Goal: Task Accomplishment & Management: Manage account settings

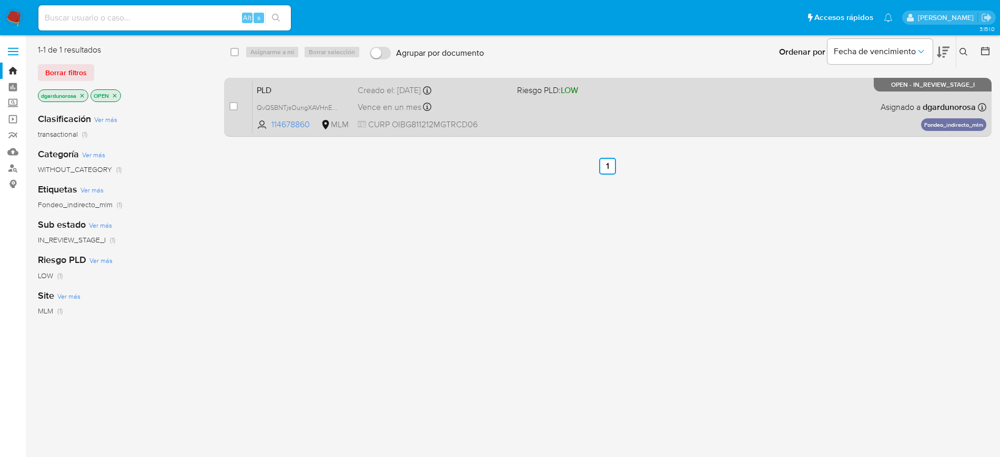
click at [605, 122] on div "PLD QvQSBNTjsOungXAVHnE3ei8r 114678860 MLM Riesgo PLD: LOW Creado el: 12/07/202…" at bounding box center [620, 107] width 734 height 53
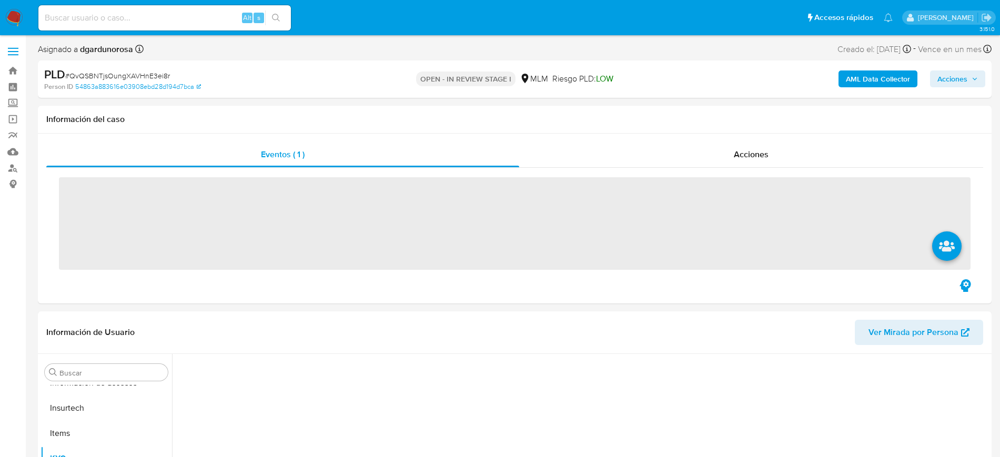
scroll to position [419, 0]
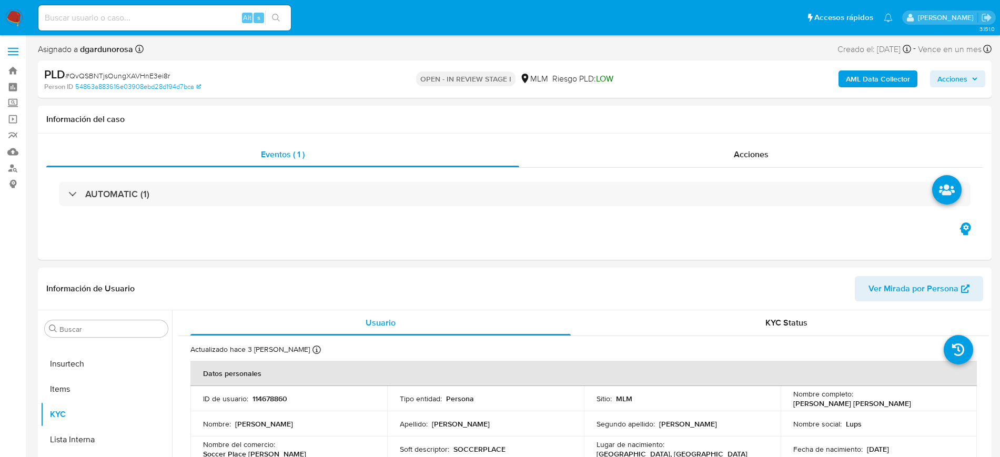
select select "10"
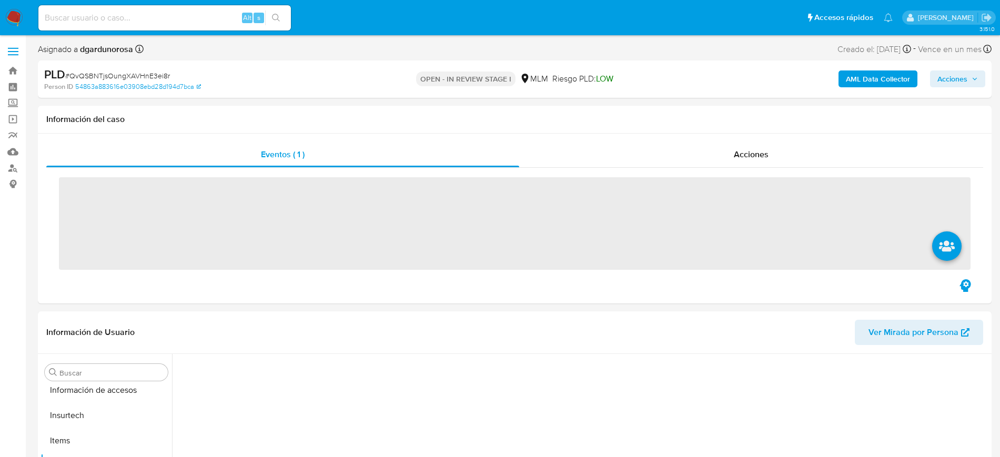
scroll to position [419, 0]
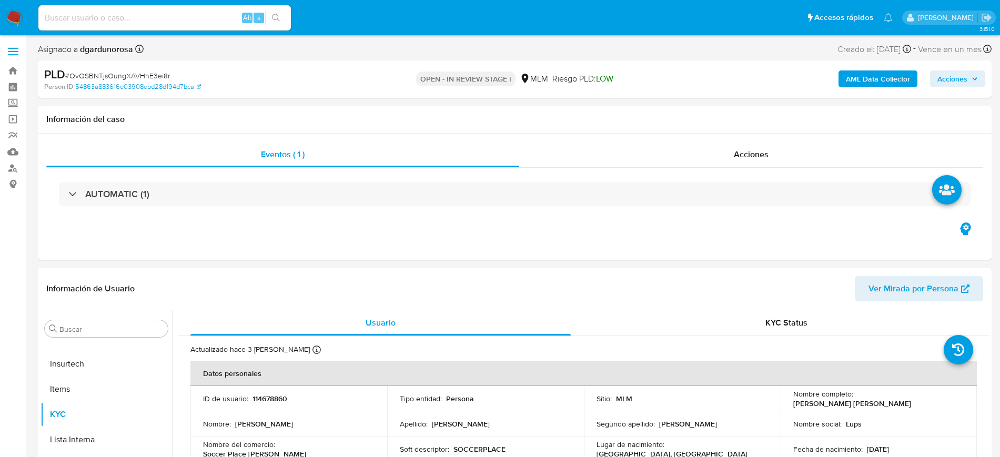
select select "10"
click at [202, 18] on input at bounding box center [164, 18] width 253 height 14
paste input "610041347"
type input "610041347"
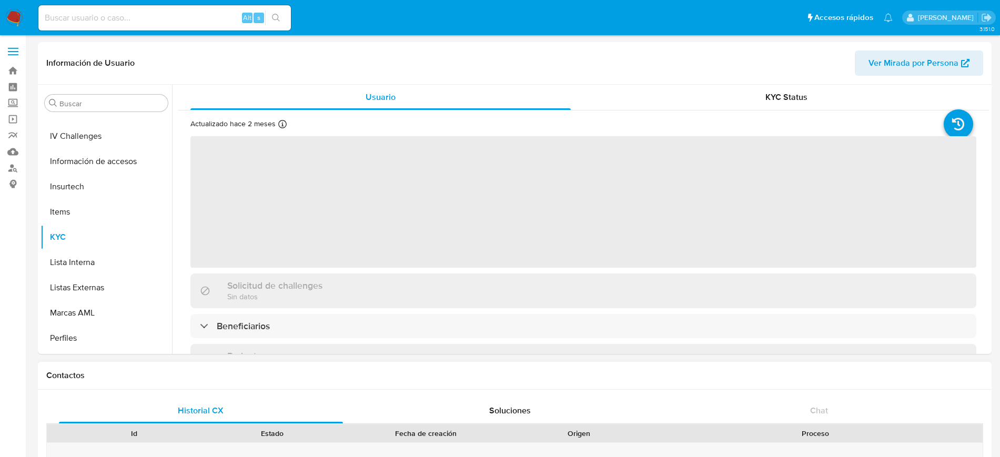
scroll to position [419, 0]
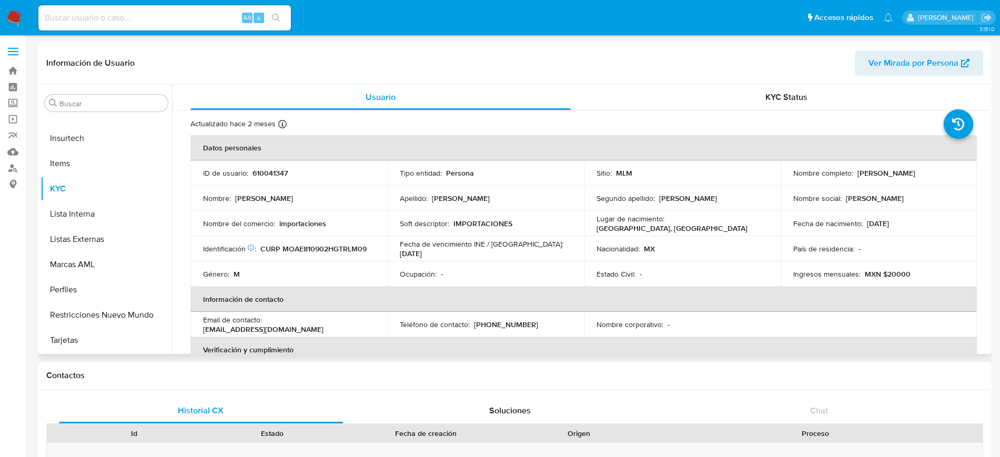
select select "10"
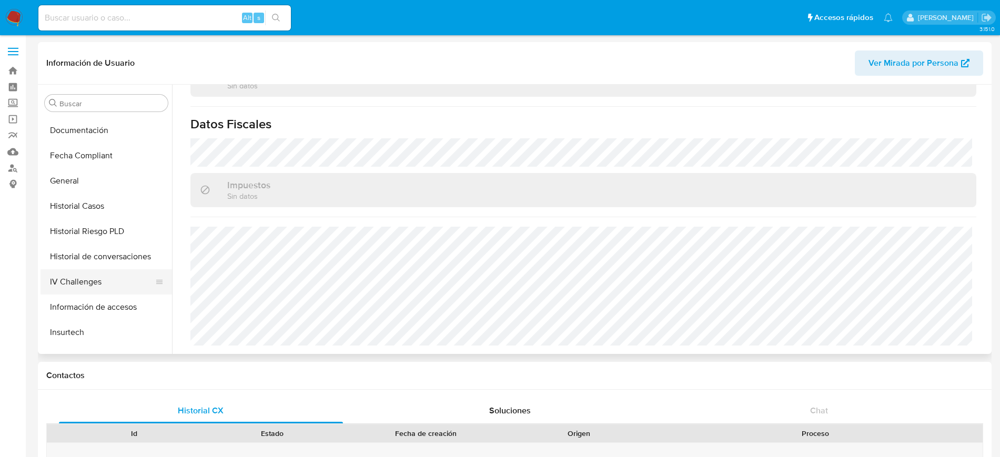
scroll to position [222, 0]
click at [82, 207] on button "Historial Casos" at bounding box center [102, 209] width 123 height 25
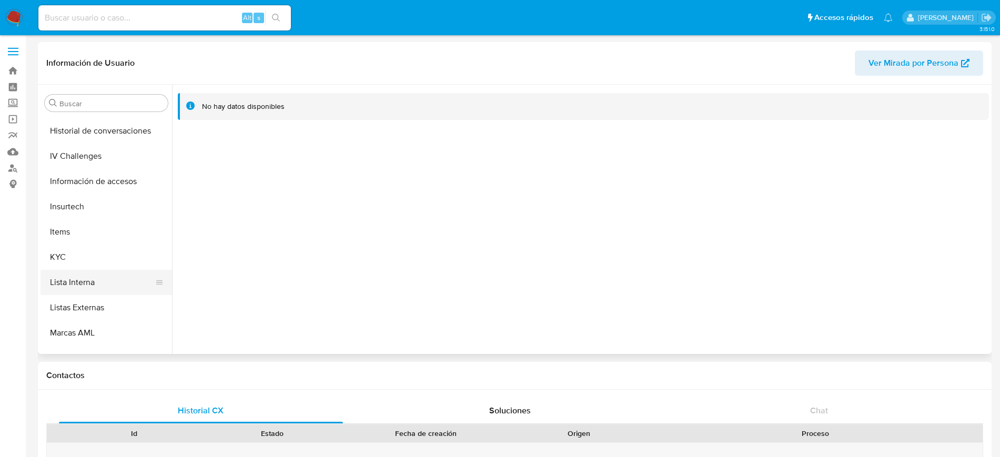
scroll to position [354, 0]
click at [77, 260] on button "KYC" at bounding box center [102, 254] width 123 height 25
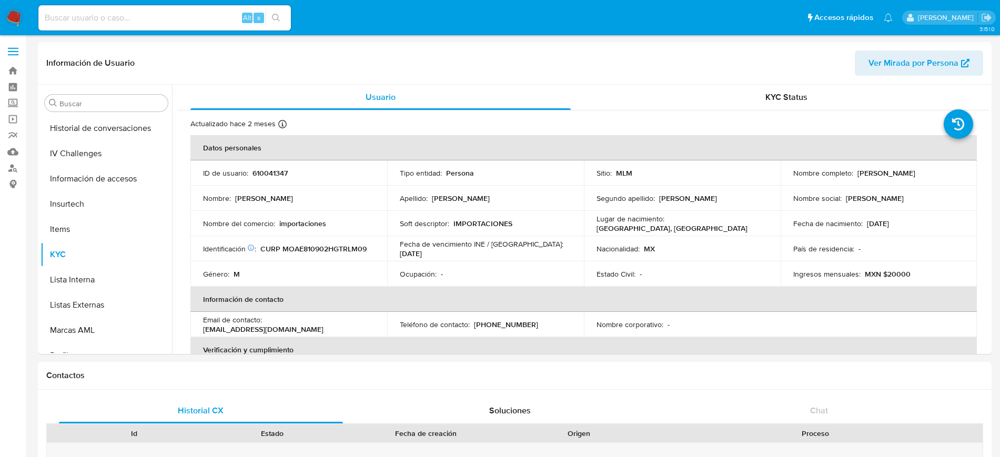
click at [13, 56] on label at bounding box center [13, 52] width 26 height 22
click at [0, 0] on input "checkbox" at bounding box center [0, 0] width 0 height 0
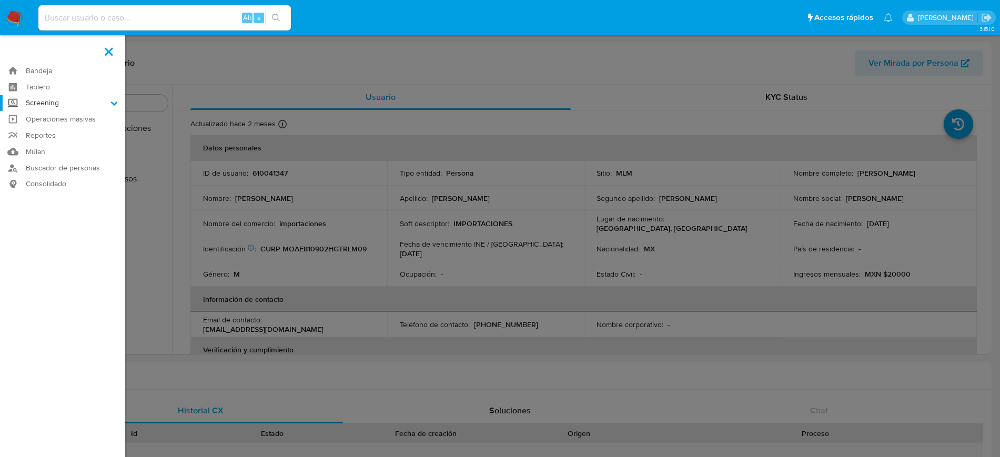
click at [82, 102] on label "Screening" at bounding box center [62, 103] width 125 height 16
click at [0, 0] on input "Screening" at bounding box center [0, 0] width 0 height 0
click at [62, 148] on link "Herramientas" at bounding box center [62, 144] width 125 height 13
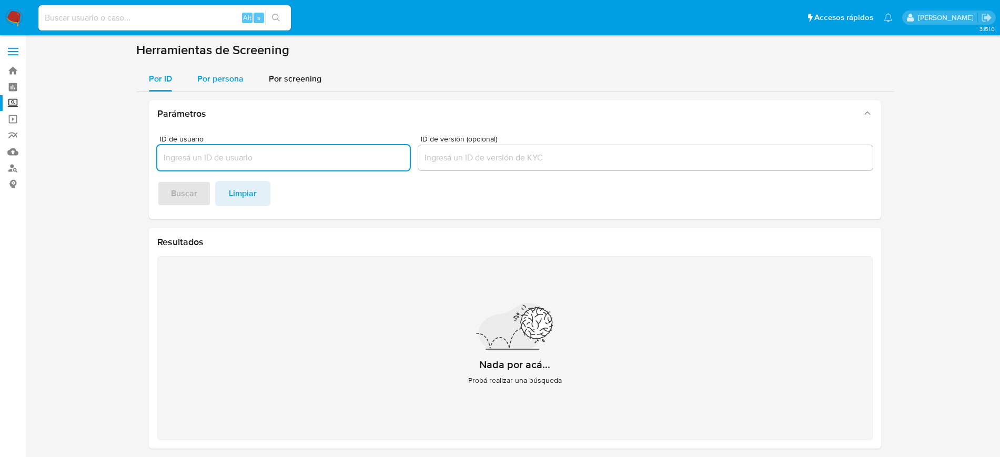
click at [240, 81] on span "Por persona" at bounding box center [220, 79] width 46 height 12
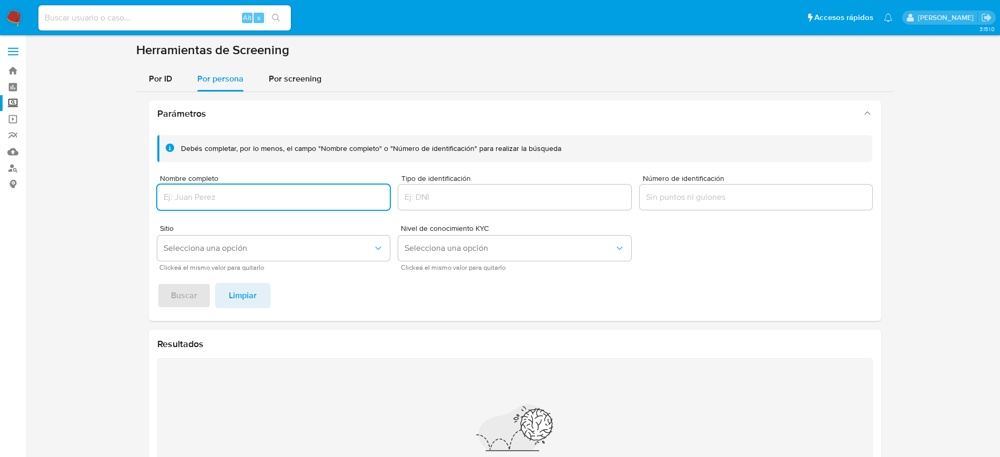
click at [286, 193] on input "Nombre completo" at bounding box center [273, 197] width 233 height 14
click at [186, 290] on span "Buscar" at bounding box center [184, 295] width 26 height 23
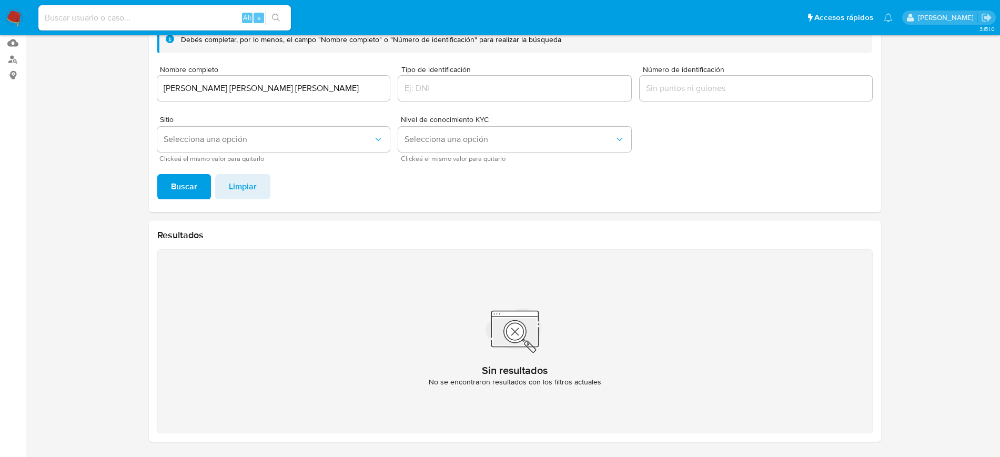
click at [301, 87] on input "Jose Miguel Mendez Meneses" at bounding box center [273, 89] width 233 height 14
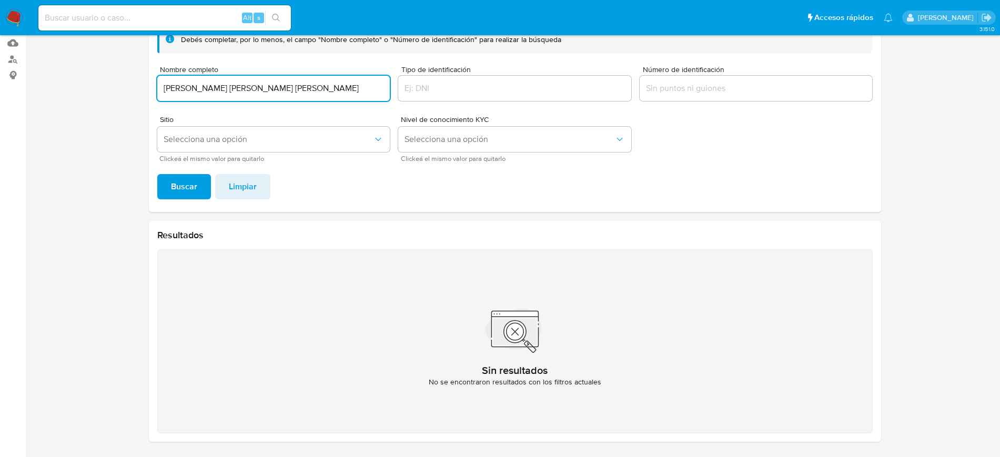
click at [157, 174] on button "Buscar" at bounding box center [184, 186] width 54 height 25
drag, startPoint x: 306, startPoint y: 91, endPoint x: 0, endPoint y: 87, distance: 305.7
click at [0, 87] on section "Bandeja Tablero Screening Búsqueda en Listas Watchlist Herramientas Operaciones…" at bounding box center [500, 174] width 1000 height 566
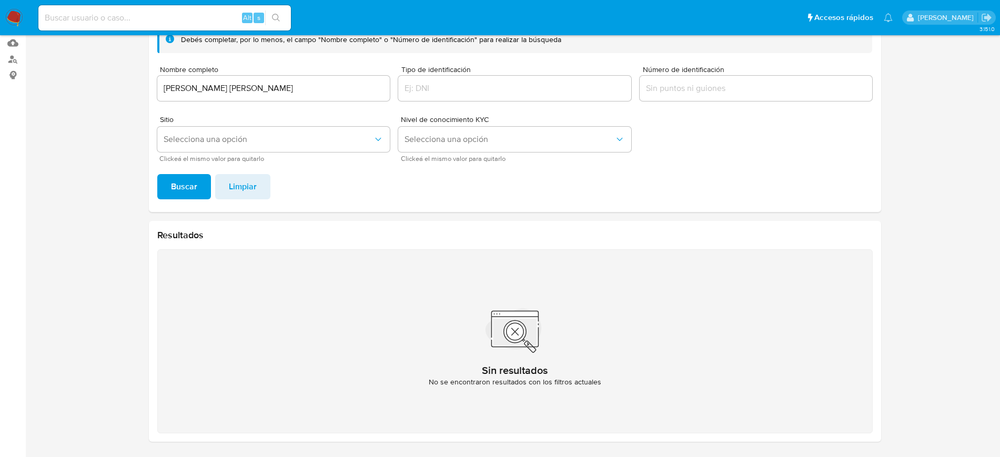
click at [196, 185] on span "Buscar" at bounding box center [184, 186] width 26 height 23
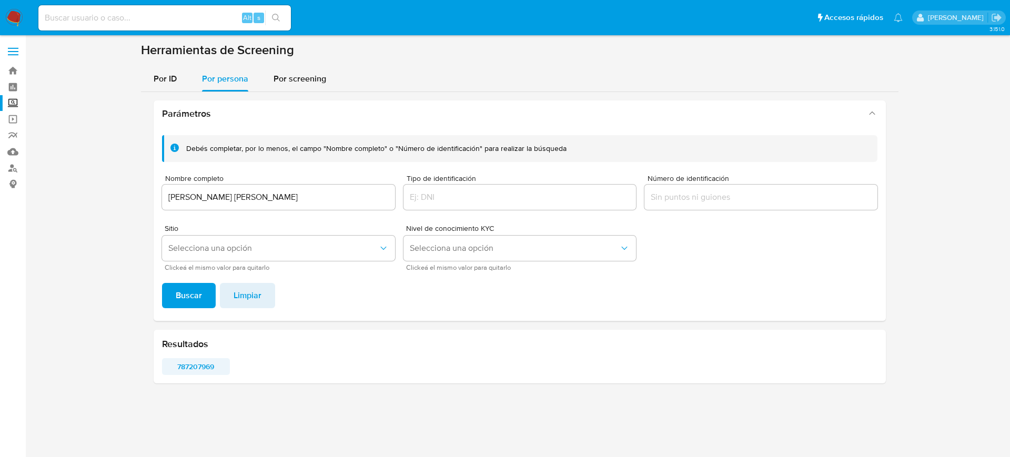
click at [186, 369] on span "787207969" at bounding box center [195, 366] width 53 height 15
drag, startPoint x: 313, startPoint y: 199, endPoint x: 8, endPoint y: 199, distance: 304.7
click at [8, 199] on section "Bandeja Tablero Screening Búsqueda en Listas Watchlist Herramientas Operaciones…" at bounding box center [505, 228] width 1010 height 457
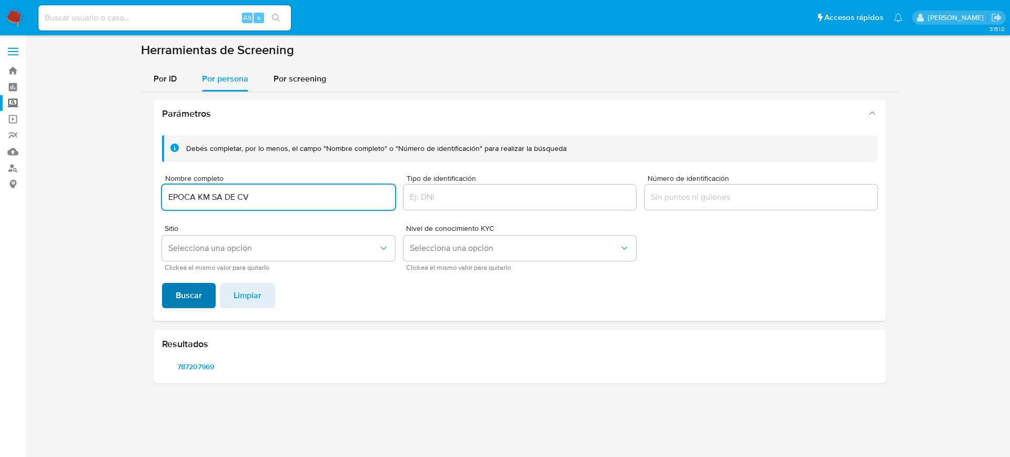
type input "EPOCA KM SA DE CV"
click at [188, 304] on span "Buscar" at bounding box center [189, 295] width 26 height 23
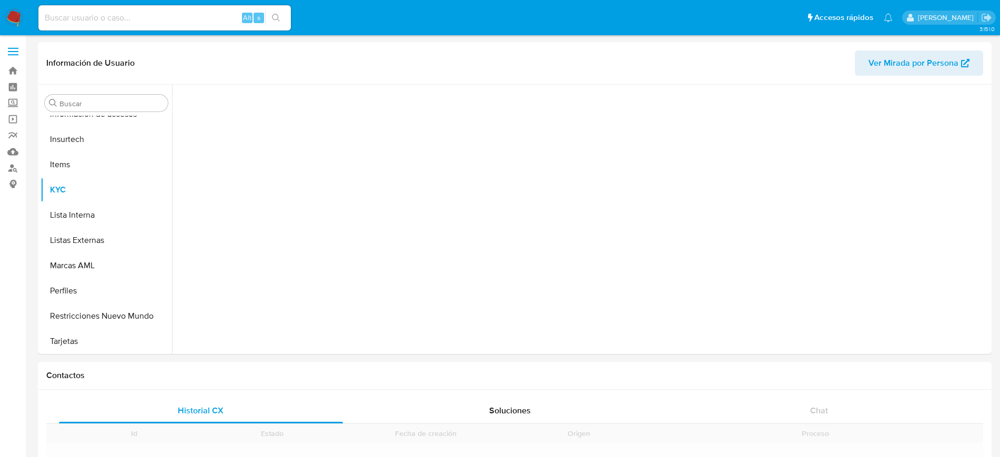
scroll to position [419, 0]
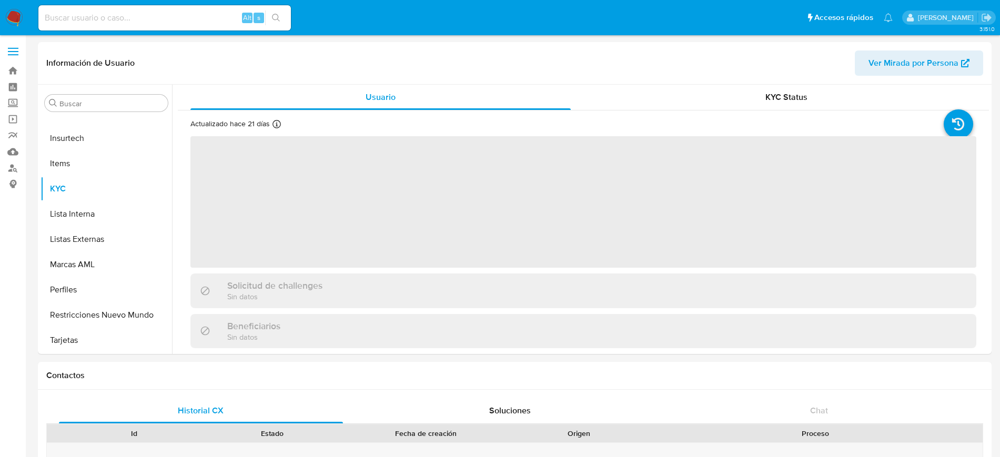
select select "10"
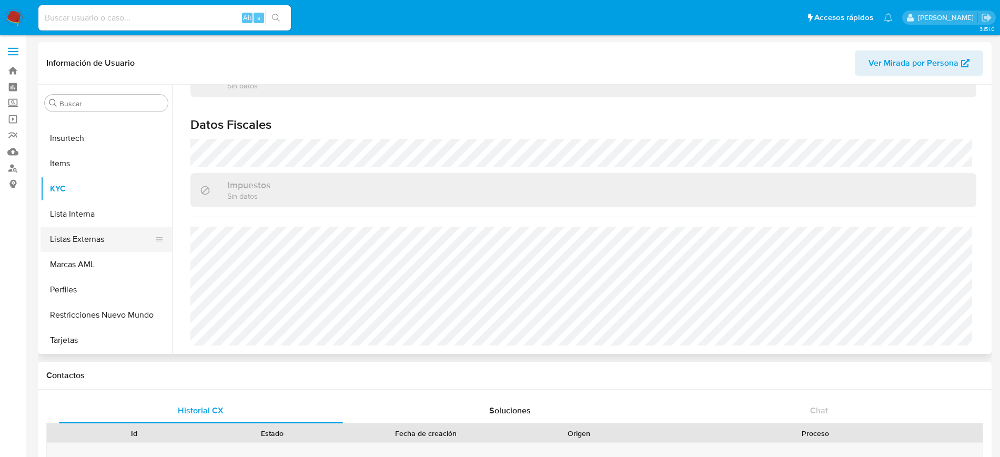
scroll to position [222, 0]
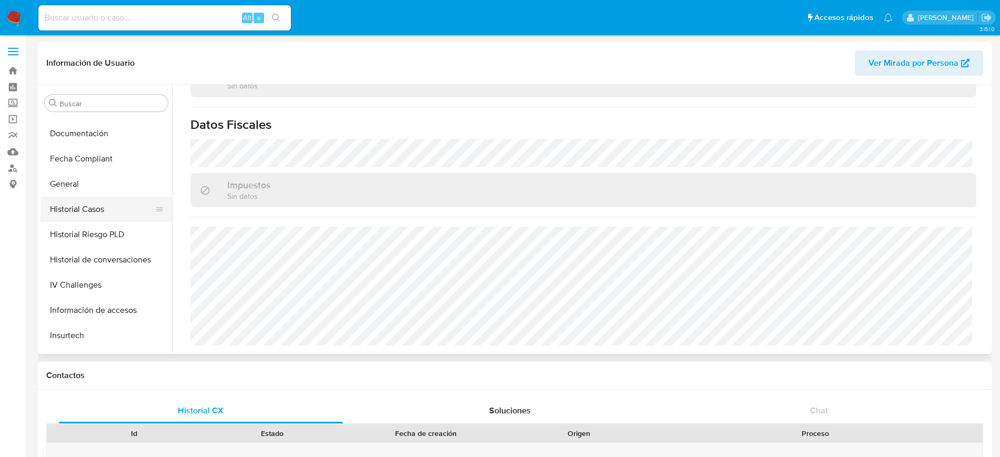
click at [92, 206] on button "Historial Casos" at bounding box center [102, 209] width 123 height 25
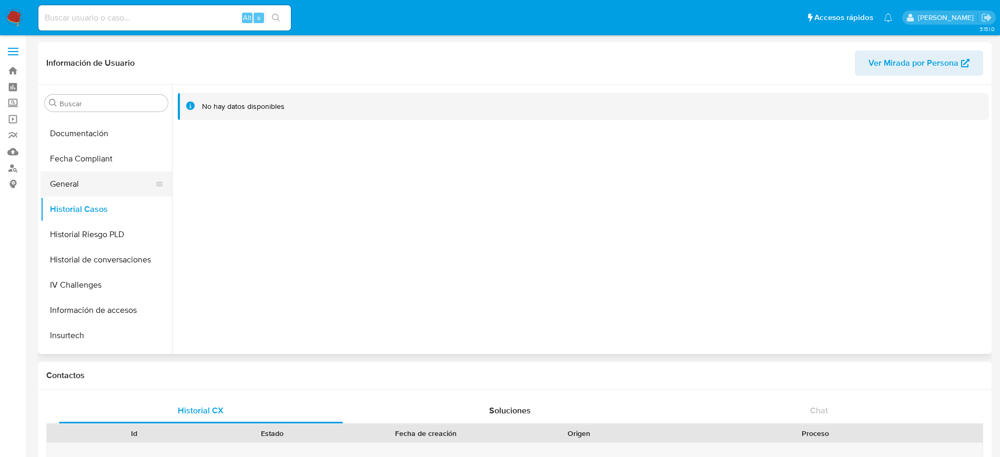
click at [93, 190] on button "General" at bounding box center [102, 184] width 123 height 25
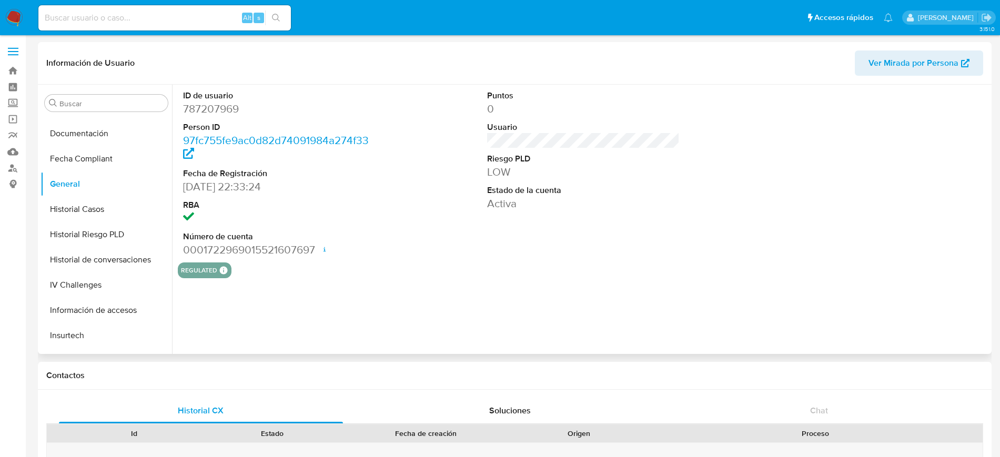
click at [223, 111] on dd "787207969" at bounding box center [279, 109] width 193 height 15
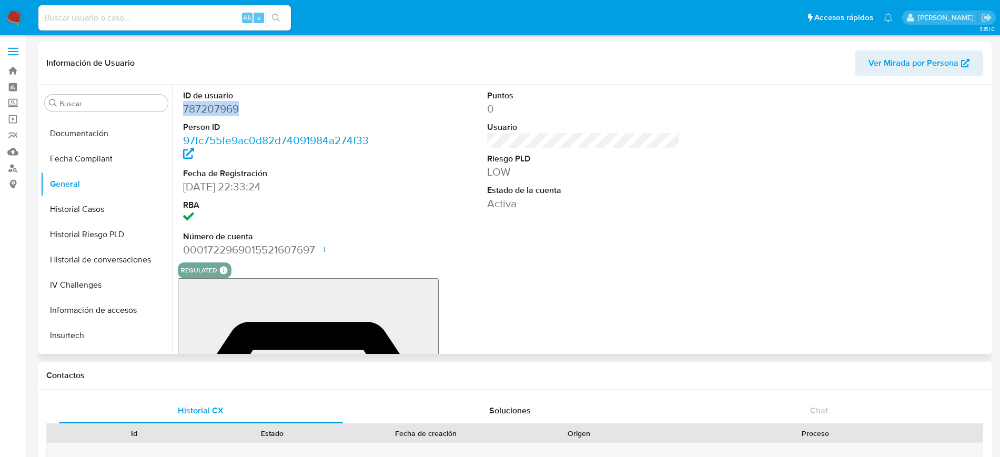
copy dd "787207969"
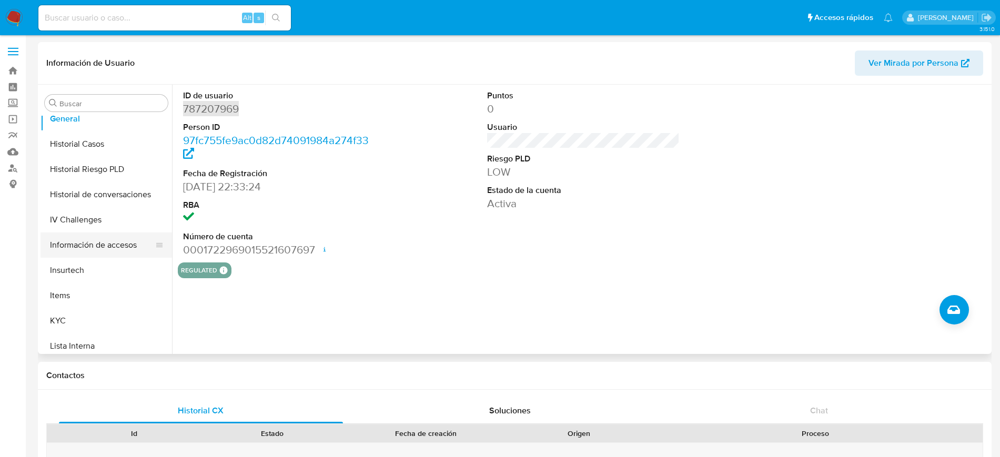
scroll to position [288, 0]
click at [76, 320] on button "KYC" at bounding box center [102, 320] width 123 height 25
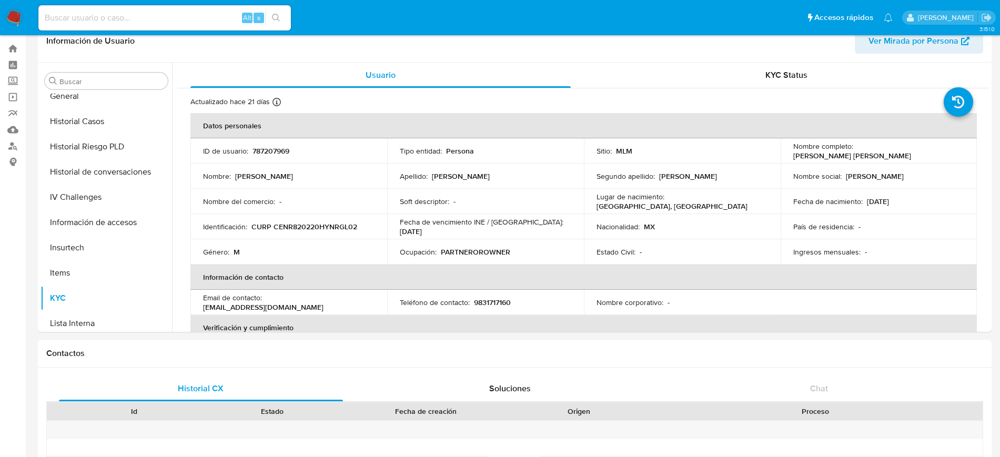
scroll to position [0, 0]
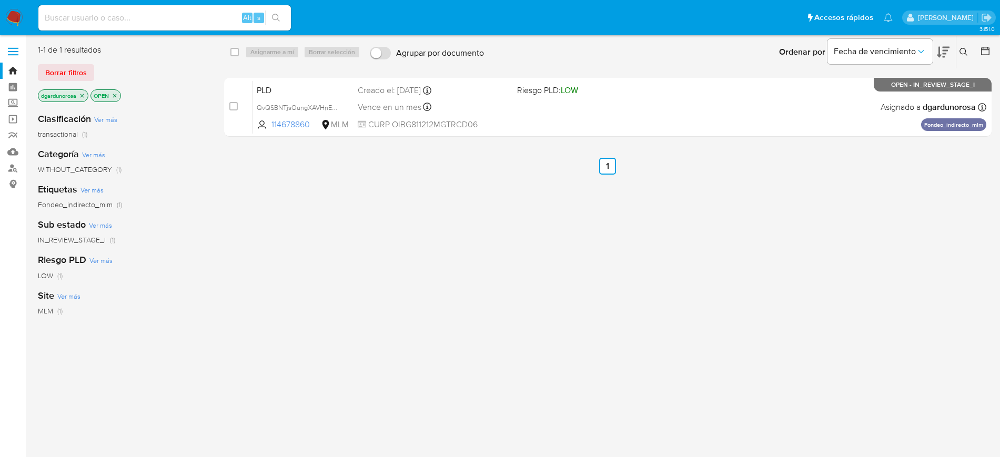
click at [962, 49] on icon at bounding box center [964, 52] width 8 height 8
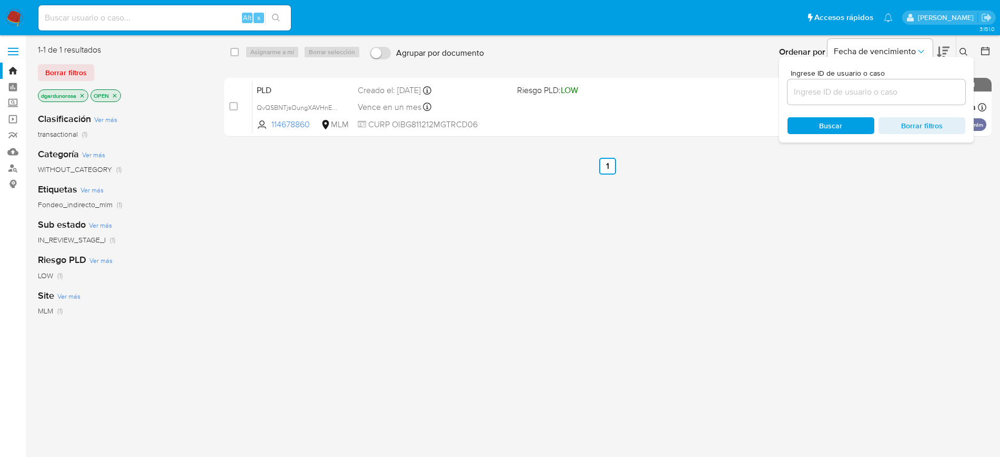
drag, startPoint x: 882, startPoint y: 86, endPoint x: 877, endPoint y: 91, distance: 6.7
click at [882, 86] on input at bounding box center [877, 92] width 178 height 14
click at [822, 85] on input "721233363" at bounding box center [877, 92] width 178 height 14
paste input
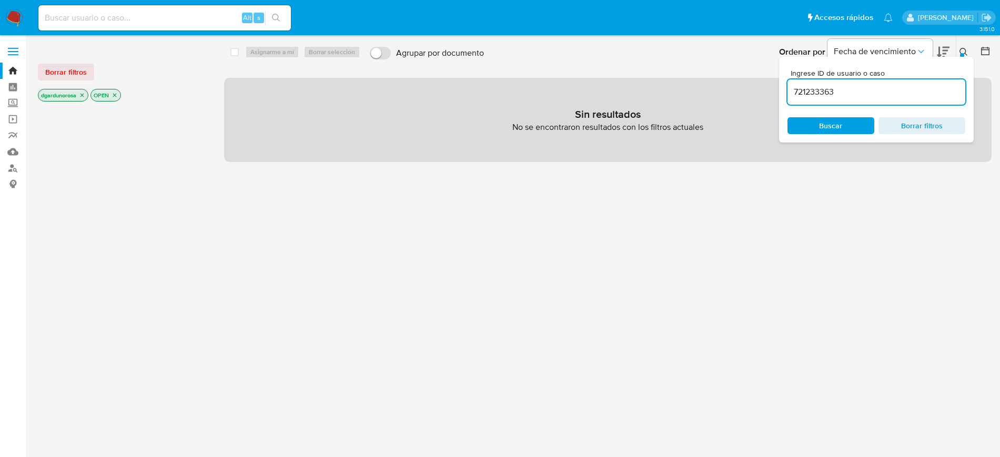
click at [872, 98] on input "721233363" at bounding box center [877, 92] width 178 height 14
type input "721233363"
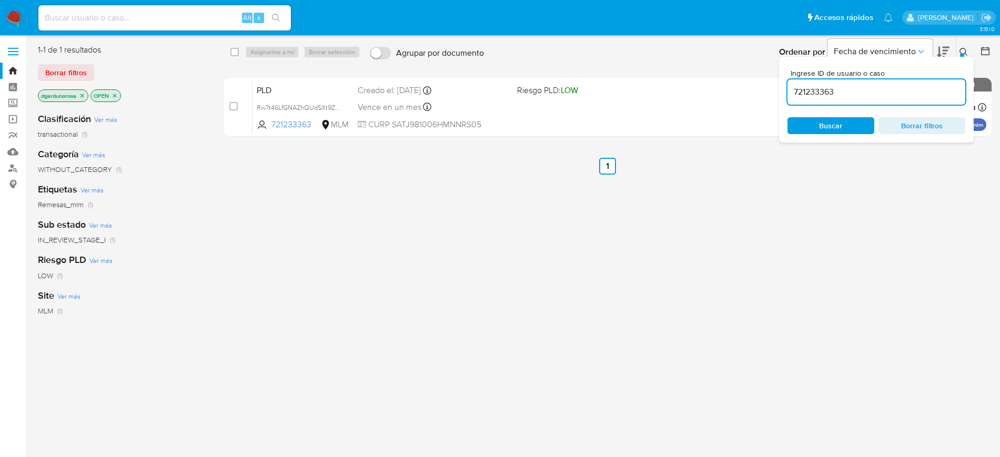
click at [960, 55] on icon at bounding box center [964, 52] width 8 height 8
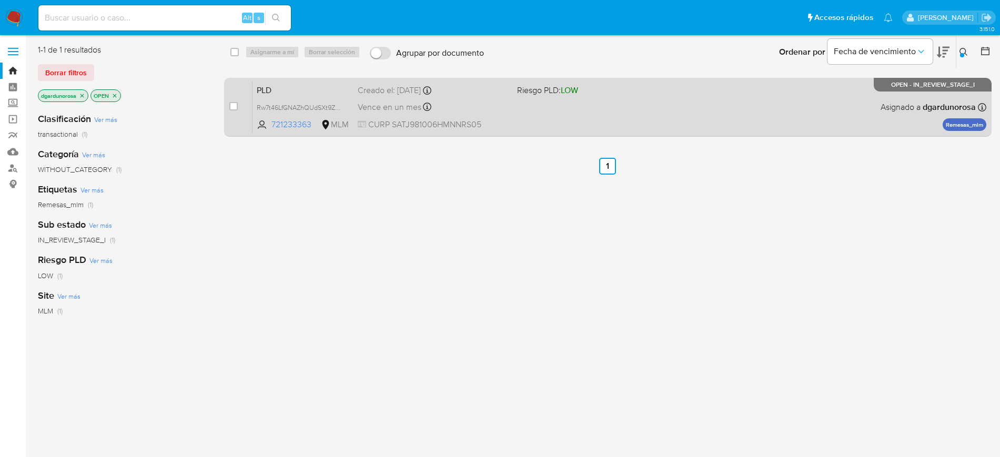
click at [715, 135] on div "case-item-checkbox No es posible asignar el caso PLD Rw7t46LfGNAZhQUdSXt9ZEf5 7…" at bounding box center [608, 107] width 768 height 59
click at [696, 117] on div "PLD Rw7t46LfGNAZhQUdSXt9ZEf5 721233363 MLM Riesgo PLD: LOW Creado el: 12/07/202…" at bounding box center [620, 107] width 734 height 53
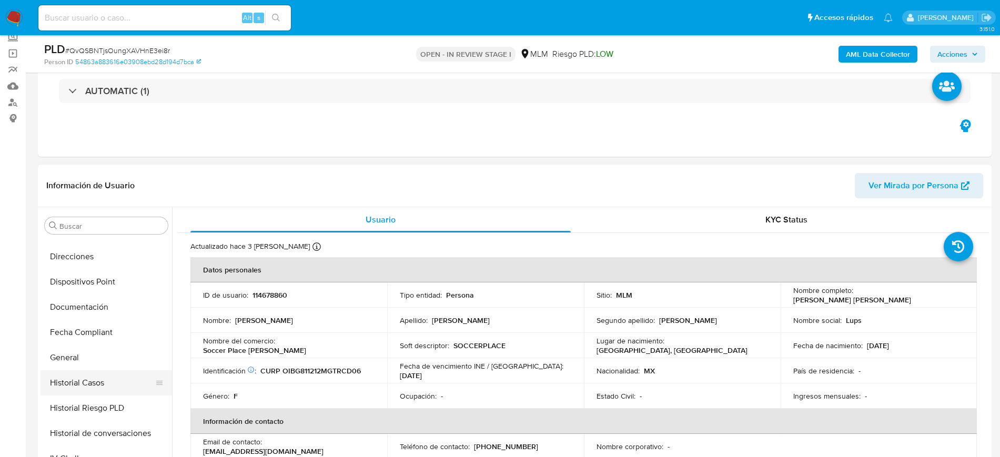
scroll to position [25, 0]
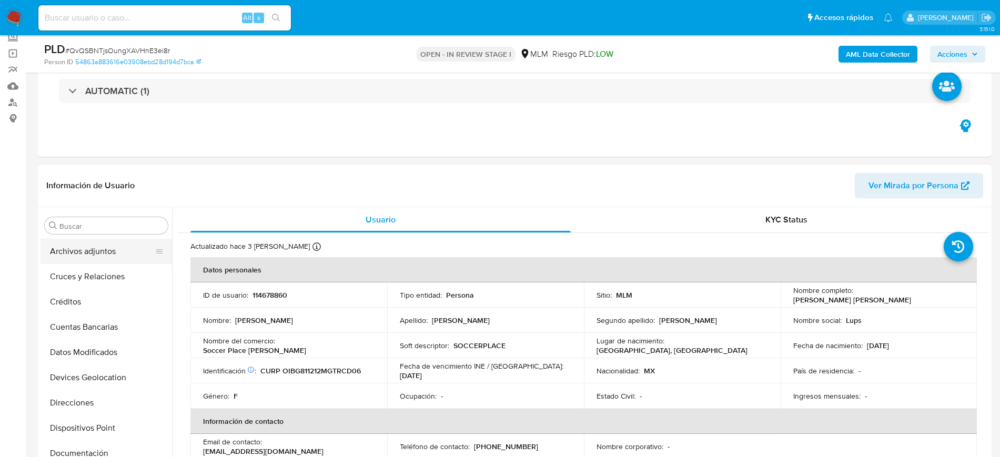
click at [94, 255] on button "Archivos adjuntos" at bounding box center [102, 251] width 123 height 25
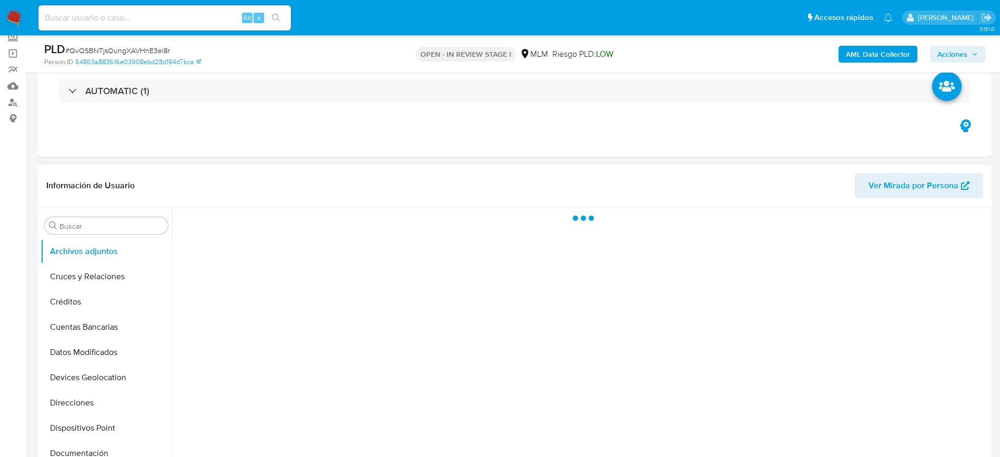
select select "10"
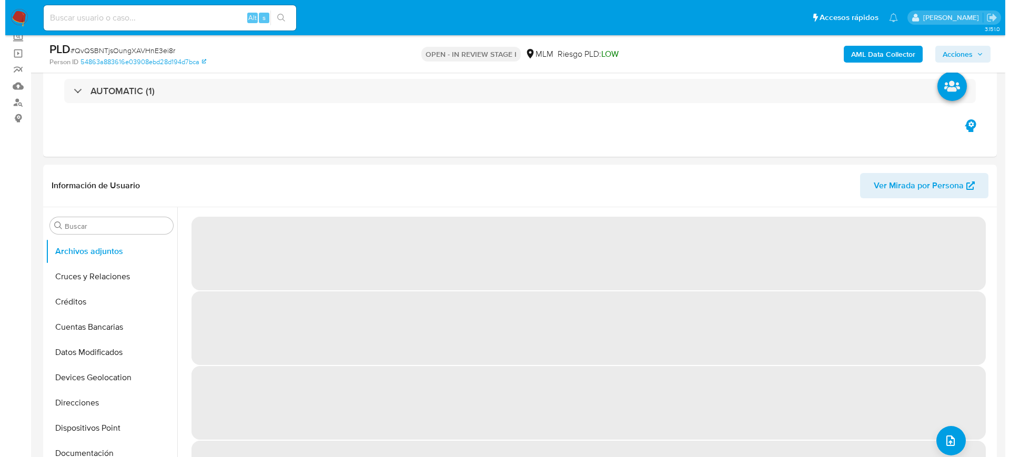
scroll to position [132, 0]
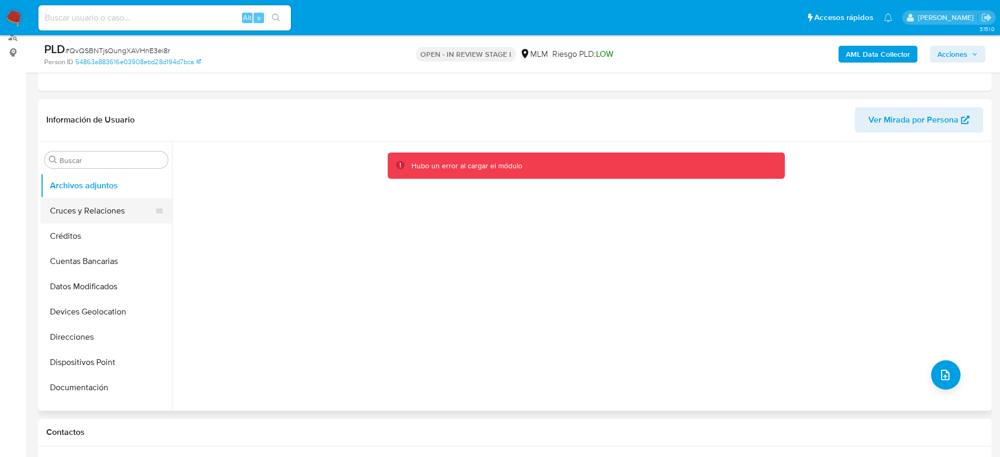
click at [78, 210] on button "Cruces y Relaciones" at bounding box center [102, 210] width 123 height 25
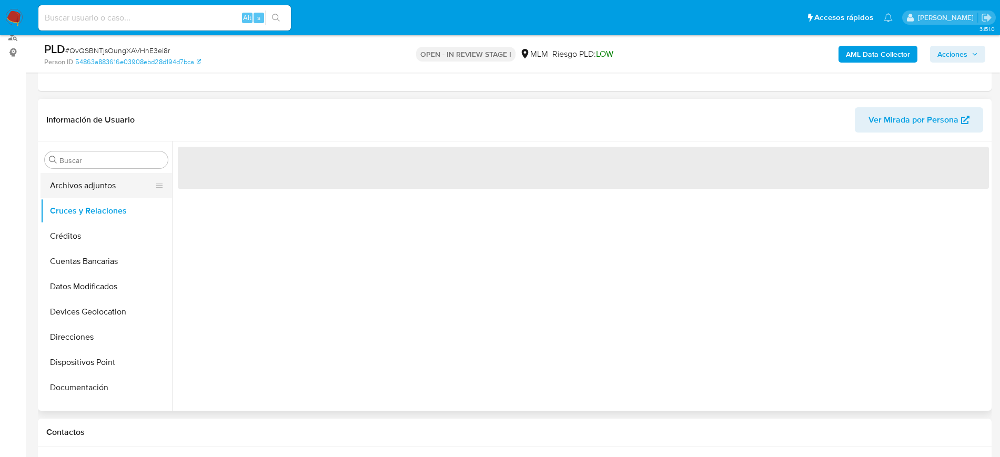
click at [87, 188] on button "Archivos adjuntos" at bounding box center [102, 185] width 123 height 25
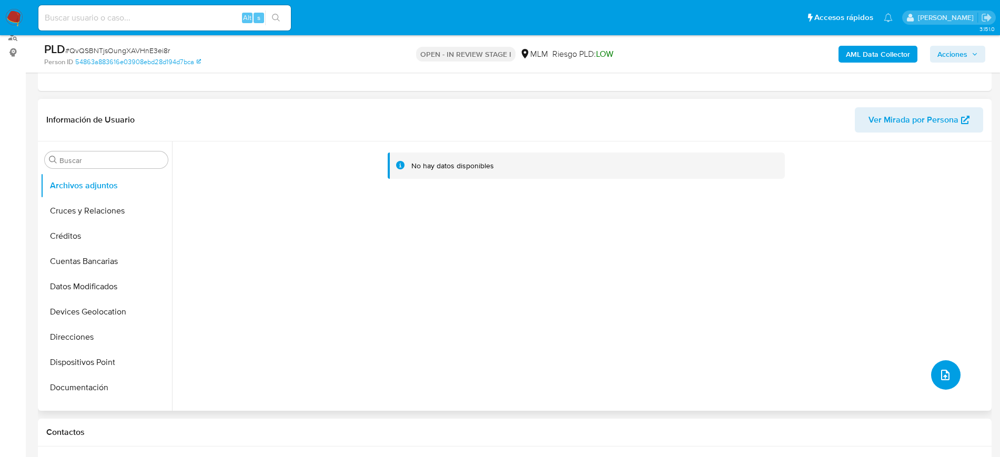
click at [946, 377] on icon "upload-file" at bounding box center [945, 375] width 13 height 13
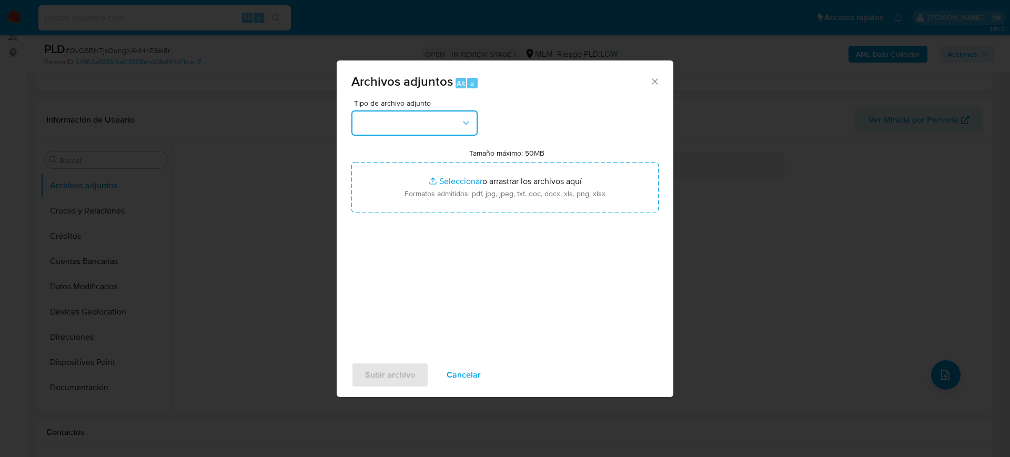
click at [429, 129] on button "button" at bounding box center [414, 122] width 126 height 25
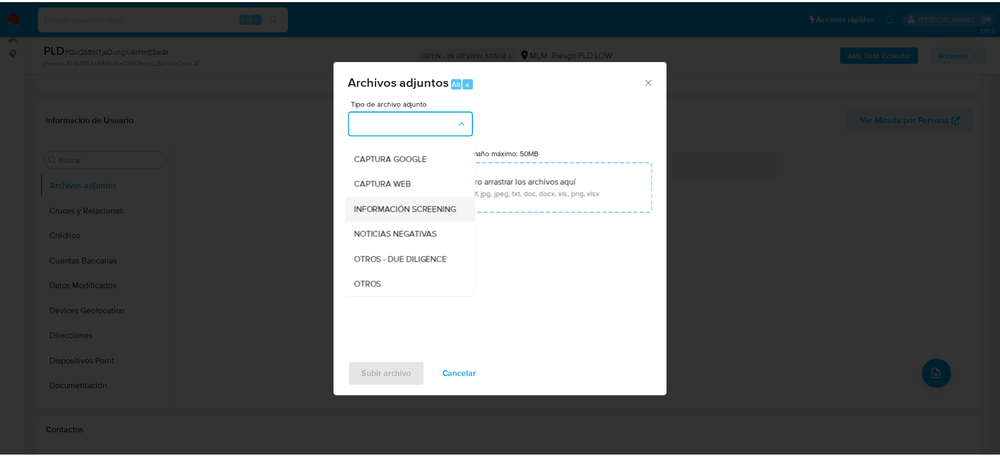
scroll to position [66, 0]
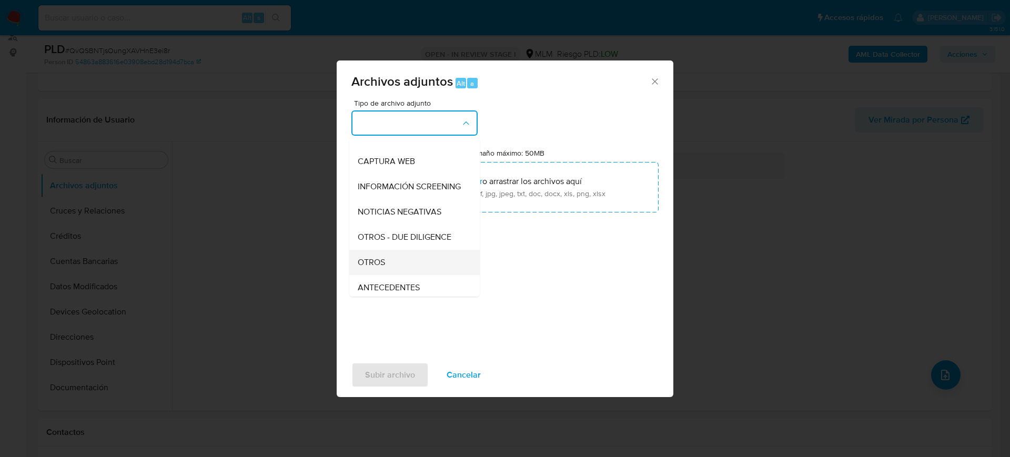
click at [381, 268] on span "OTROS" at bounding box center [371, 262] width 27 height 11
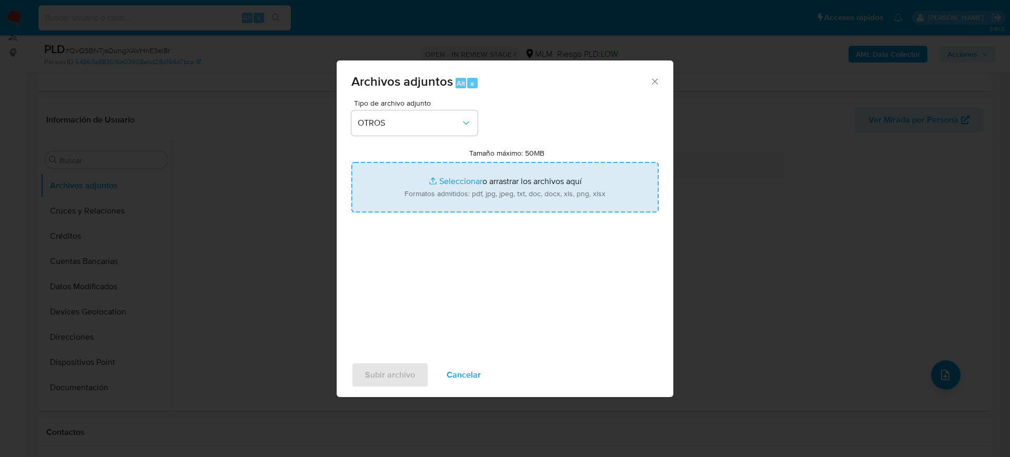
type input "C:\fakepath\114678860_Maria Ortiz_Julio2025.pdf"
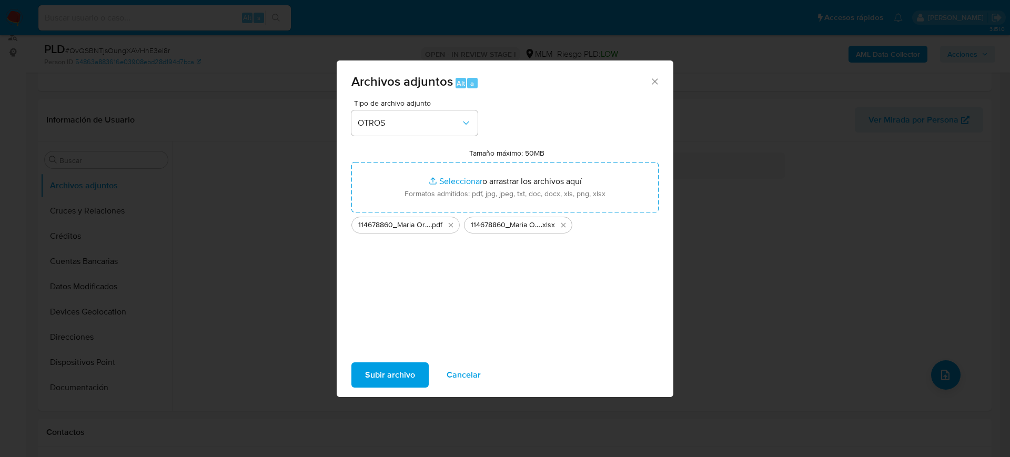
click at [408, 377] on span "Subir archivo" at bounding box center [390, 375] width 50 height 23
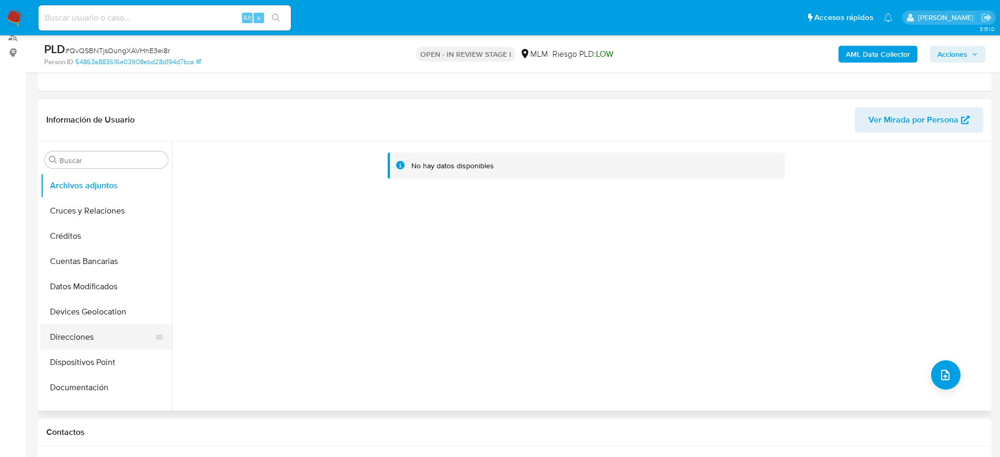
click at [75, 329] on button "Direcciones" at bounding box center [102, 337] width 123 height 25
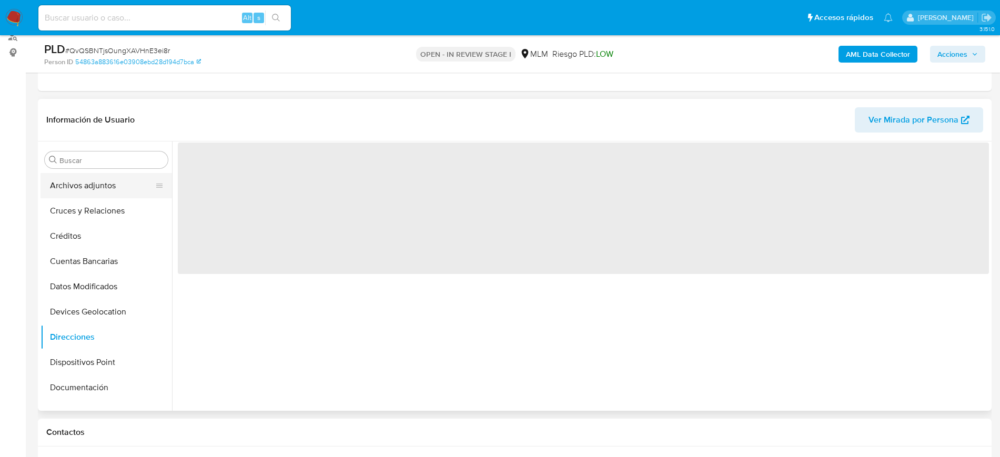
click at [85, 177] on button "Archivos adjuntos" at bounding box center [102, 185] width 123 height 25
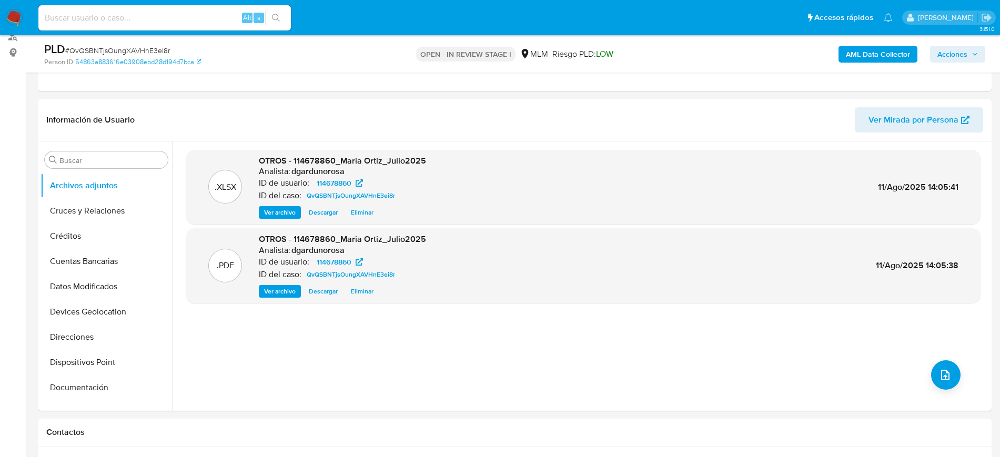
click at [960, 58] on span "Acciones" at bounding box center [953, 54] width 30 height 17
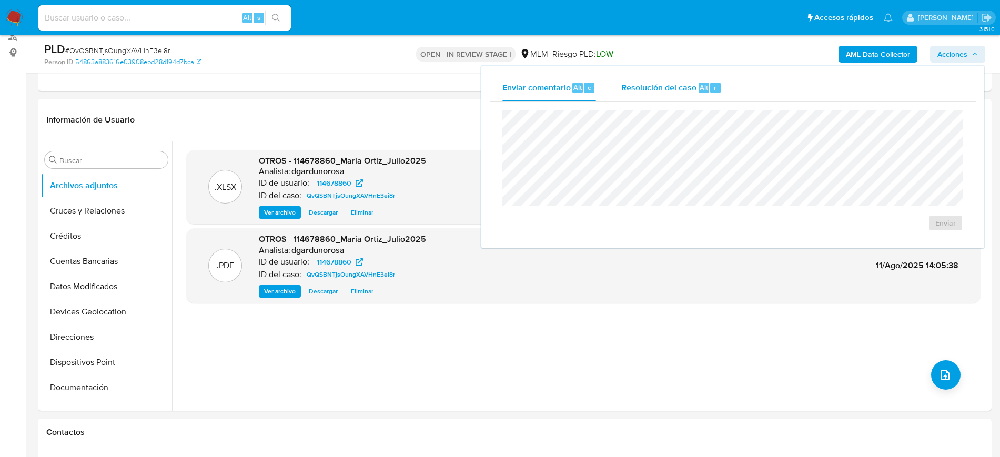
click at [685, 87] on span "Resolución del caso" at bounding box center [658, 87] width 75 height 12
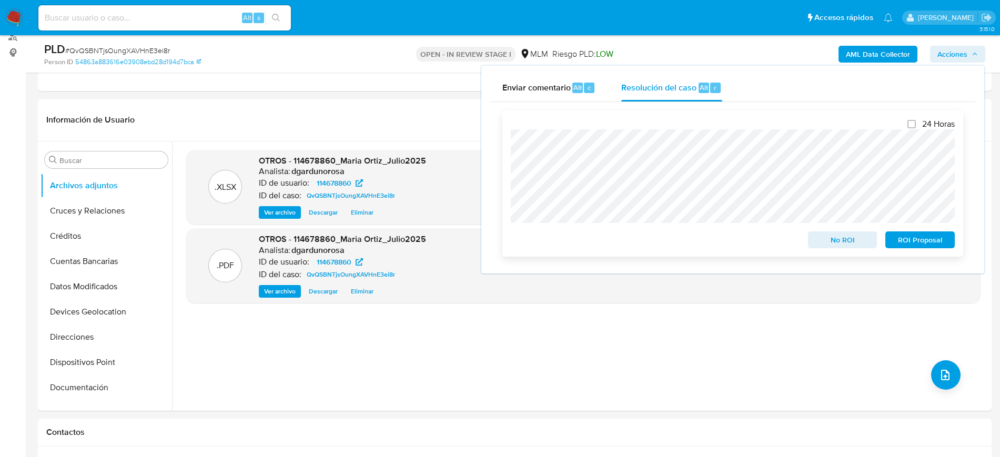
click at [836, 242] on span "No ROI" at bounding box center [843, 240] width 55 height 15
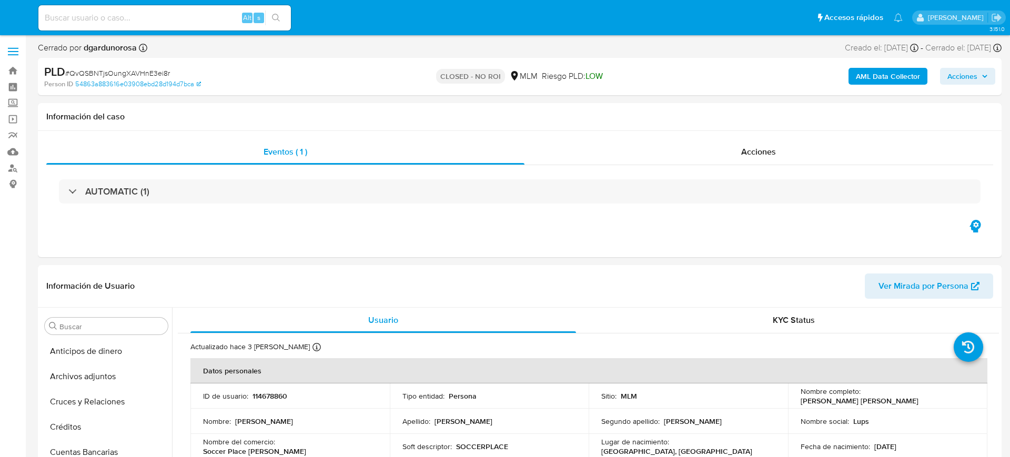
select select "10"
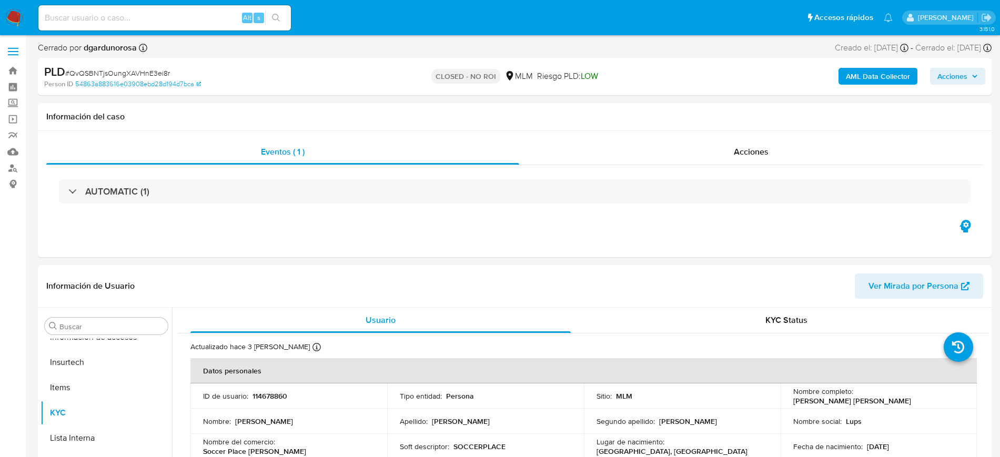
scroll to position [419, 0]
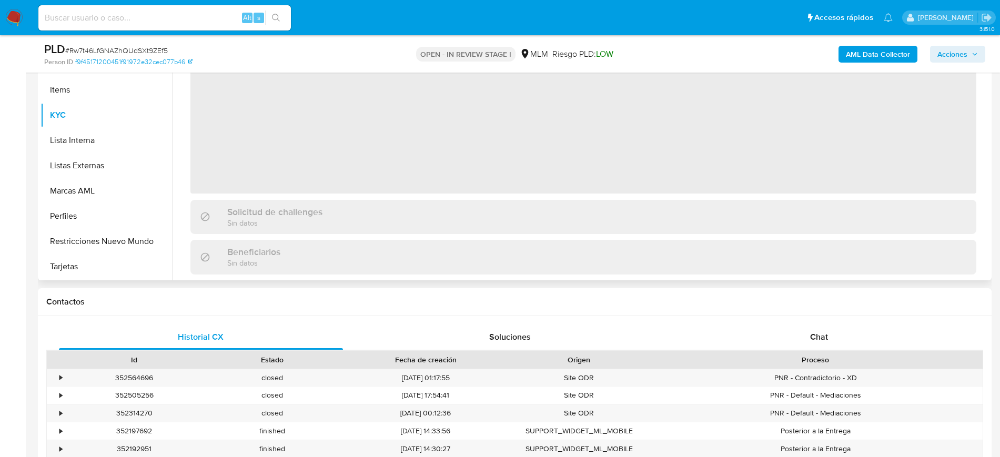
scroll to position [197, 0]
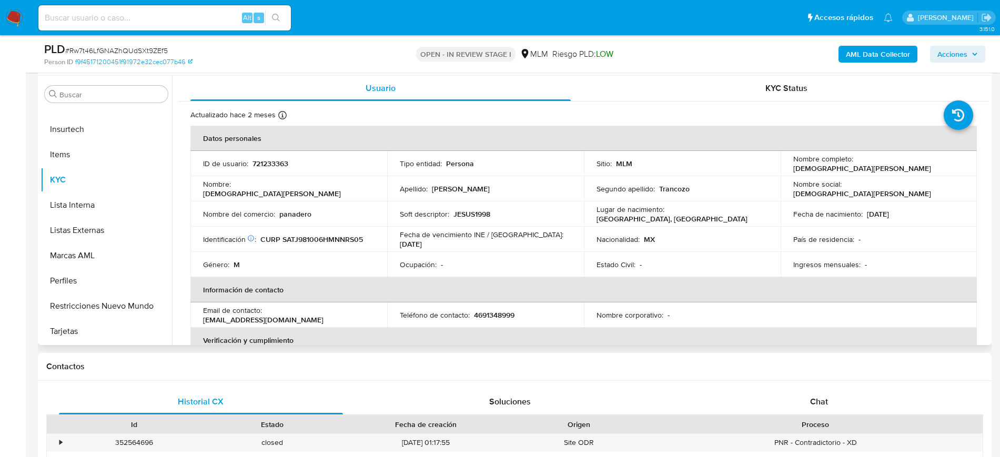
select select "10"
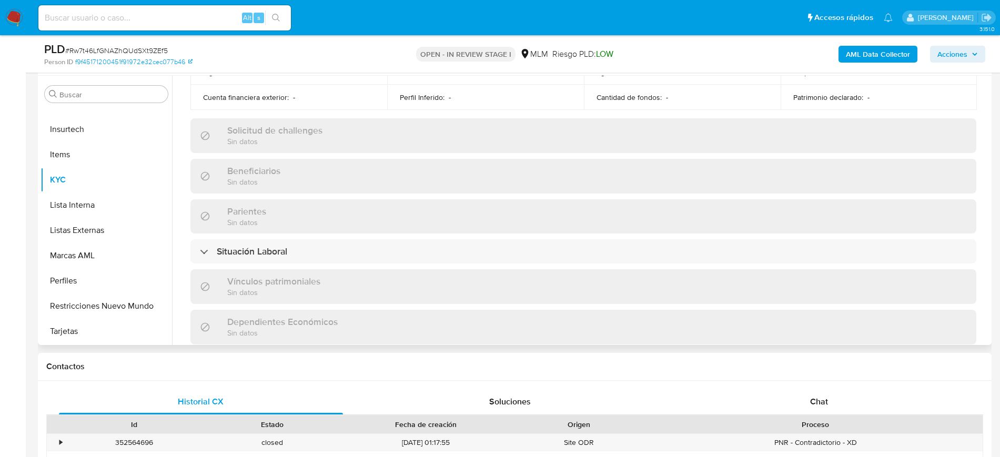
scroll to position [651, 0]
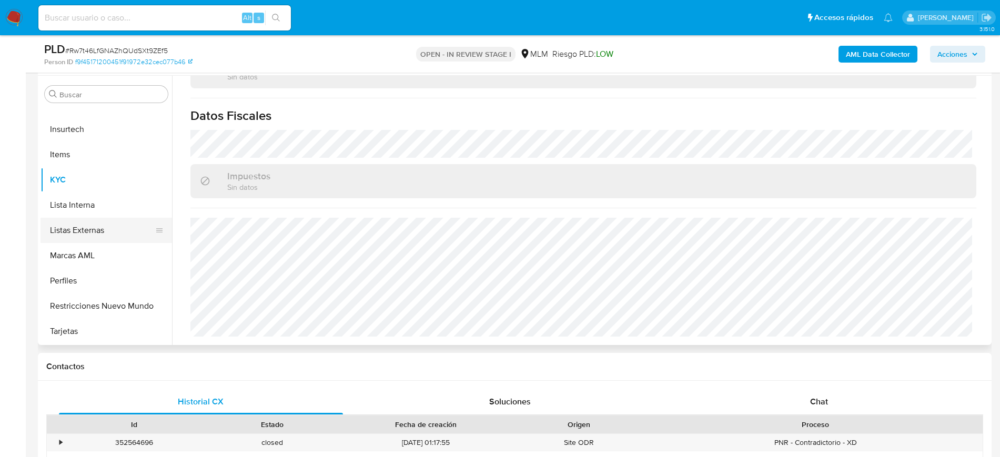
click at [82, 231] on button "Listas Externas" at bounding box center [102, 230] width 123 height 25
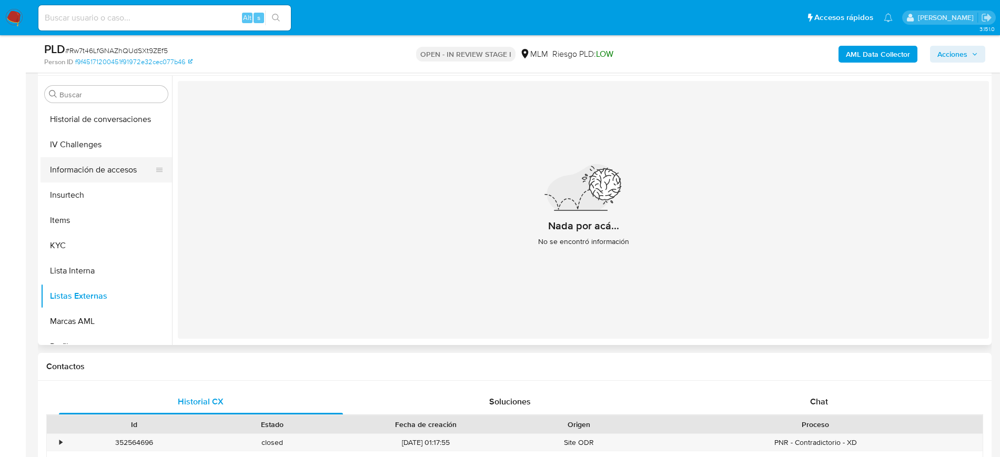
scroll to position [288, 0]
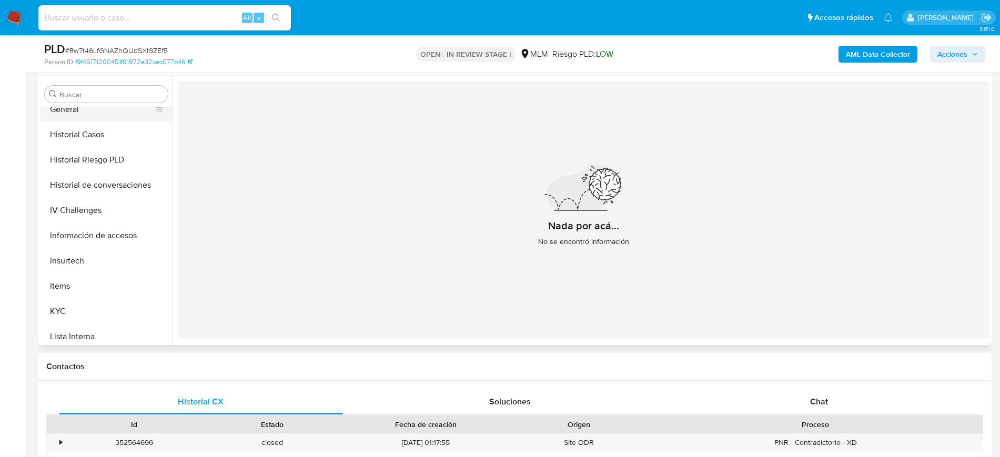
click at [72, 117] on button "General" at bounding box center [102, 109] width 123 height 25
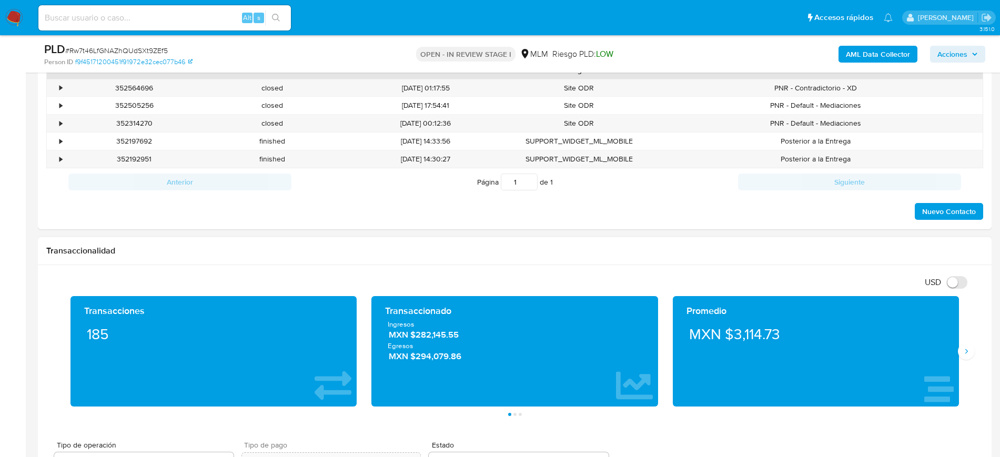
scroll to position [658, 0]
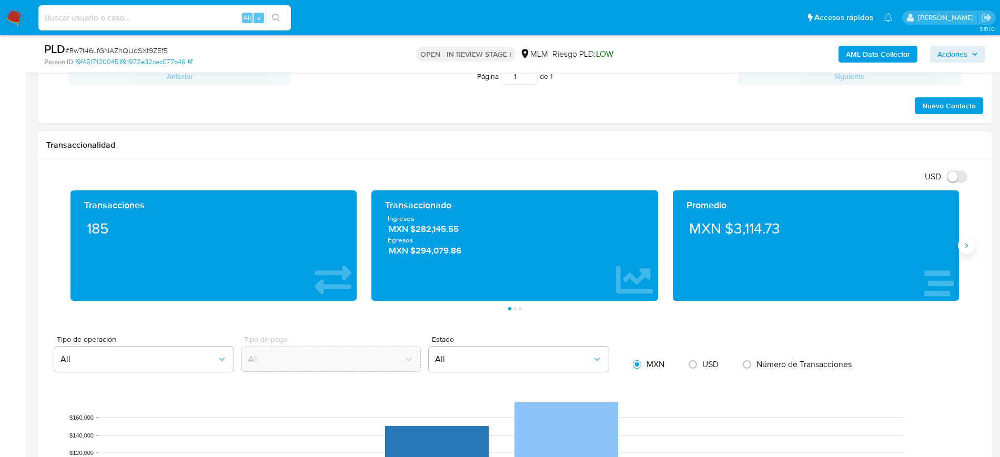
click at [960, 245] on button "Siguiente" at bounding box center [966, 245] width 17 height 17
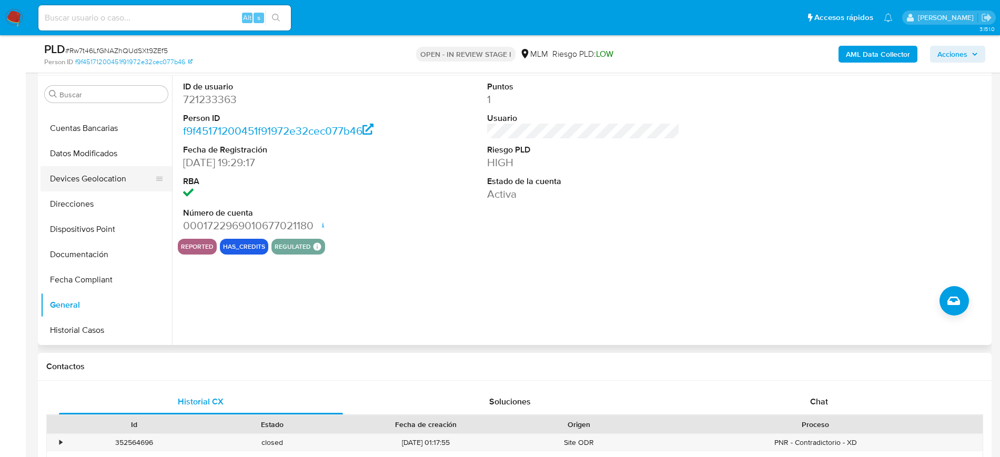
scroll to position [91, 0]
click at [104, 178] on button "Devices Geolocation" at bounding box center [102, 180] width 123 height 25
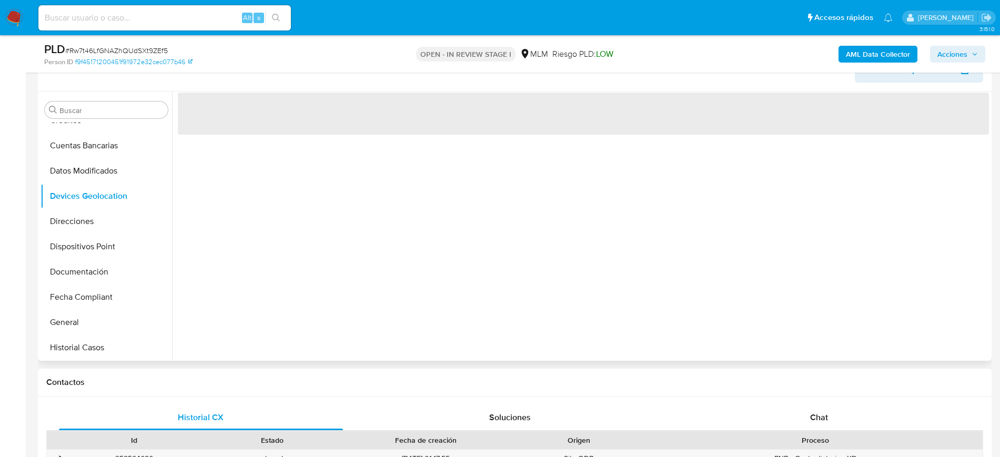
scroll to position [132, 0]
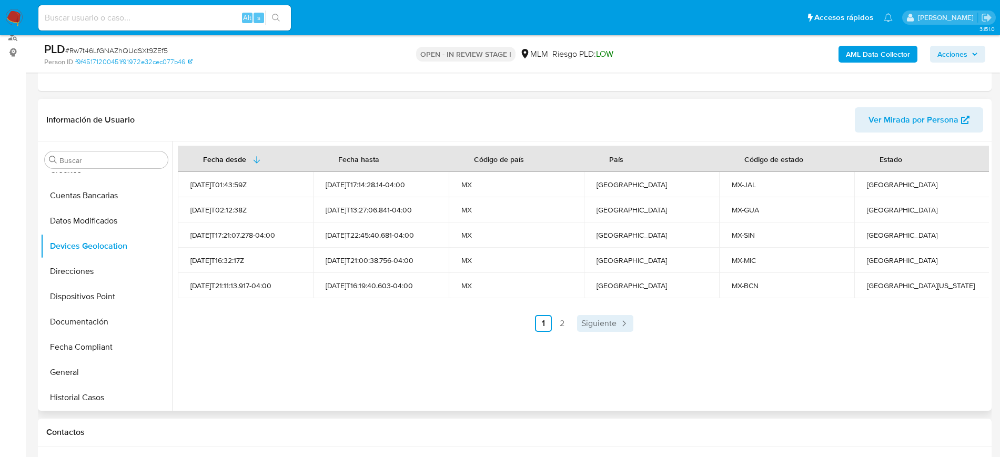
click at [607, 329] on link "Siguiente" at bounding box center [605, 323] width 56 height 17
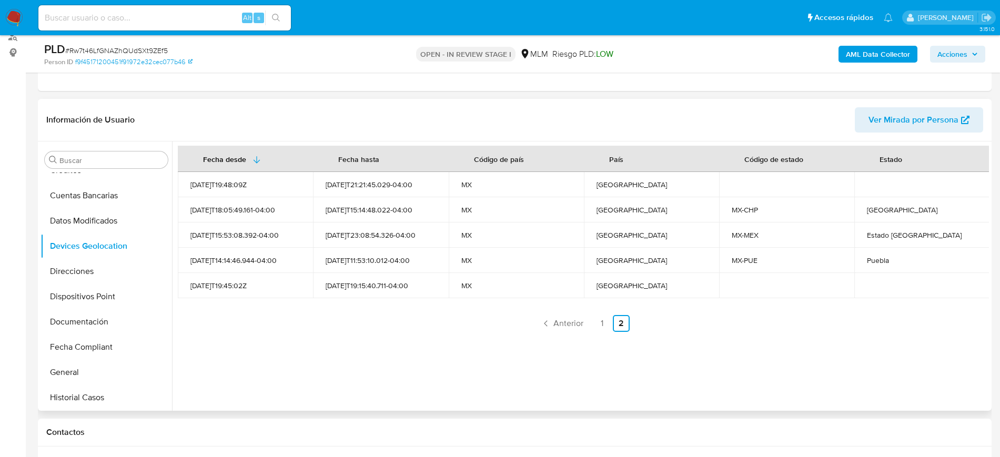
click at [879, 208] on div "Chiapas" at bounding box center [922, 209] width 110 height 9
copy div "Chiapas"
drag, startPoint x: 930, startPoint y: 238, endPoint x: 864, endPoint y: 237, distance: 66.3
click at [864, 237] on td "Estado De México" at bounding box center [922, 235] width 135 height 25
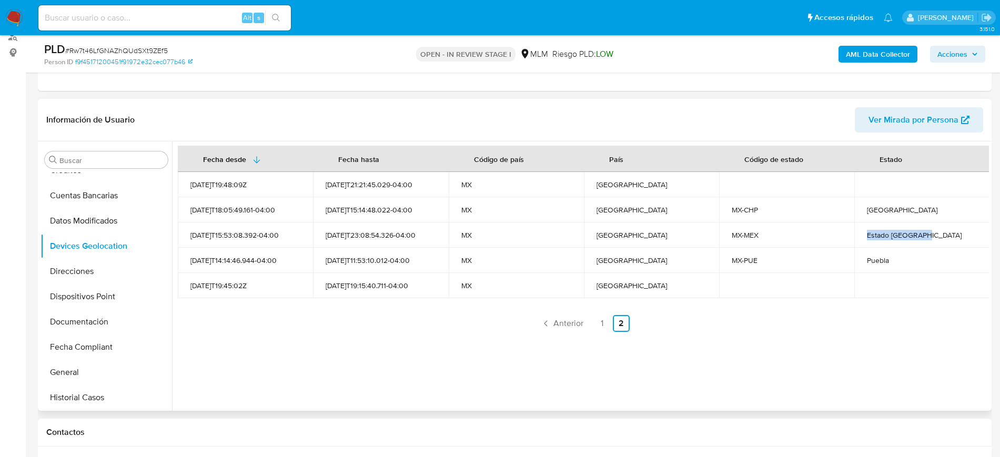
copy div "Estado De México"
click at [578, 323] on span "Anterior" at bounding box center [569, 323] width 30 height 8
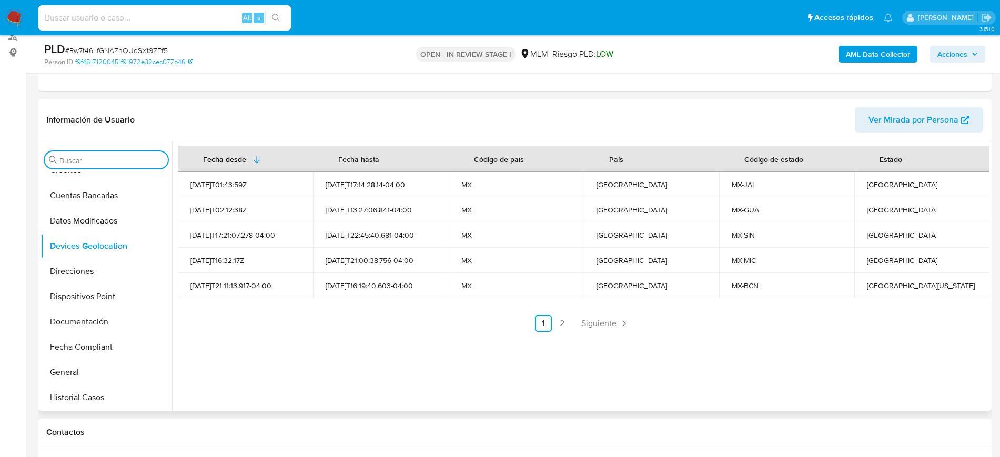
click at [115, 162] on input "Buscar" at bounding box center [111, 160] width 104 height 9
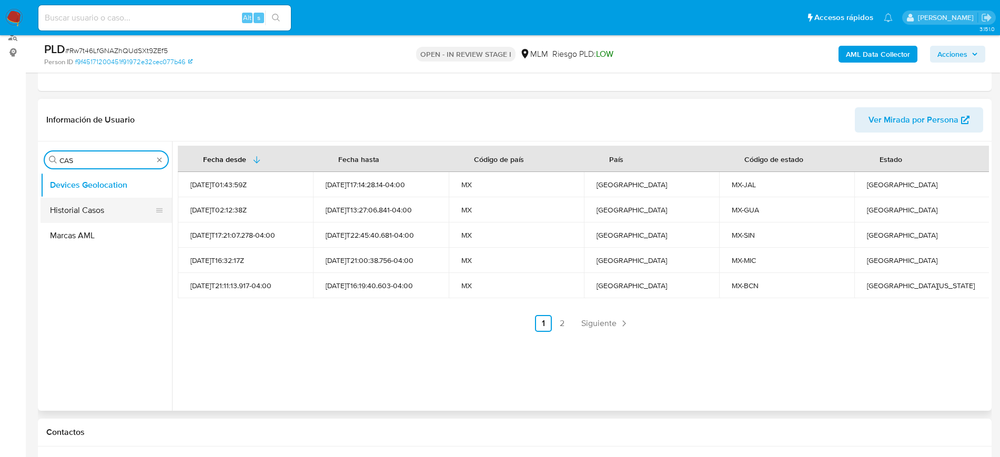
type input "CAS"
click at [89, 214] on button "Historial Casos" at bounding box center [102, 210] width 123 height 25
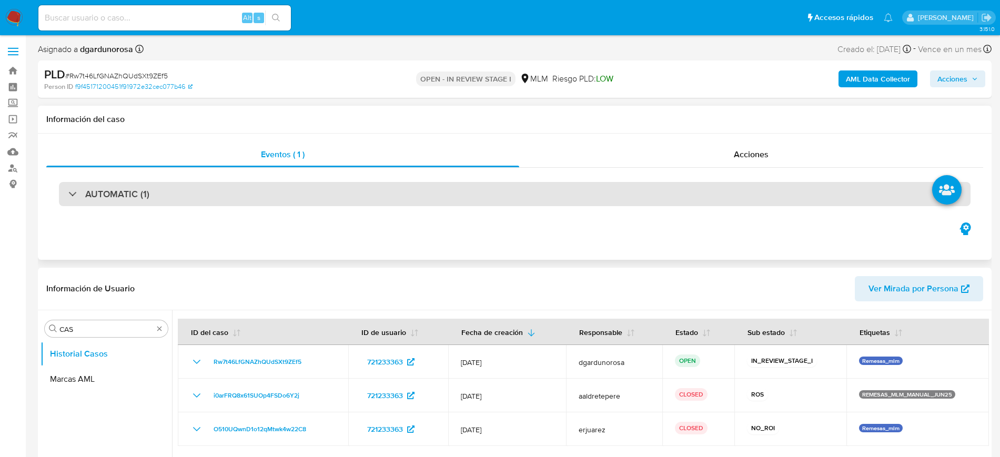
click at [291, 189] on div "AUTOMATIC (1)" at bounding box center [515, 194] width 912 height 24
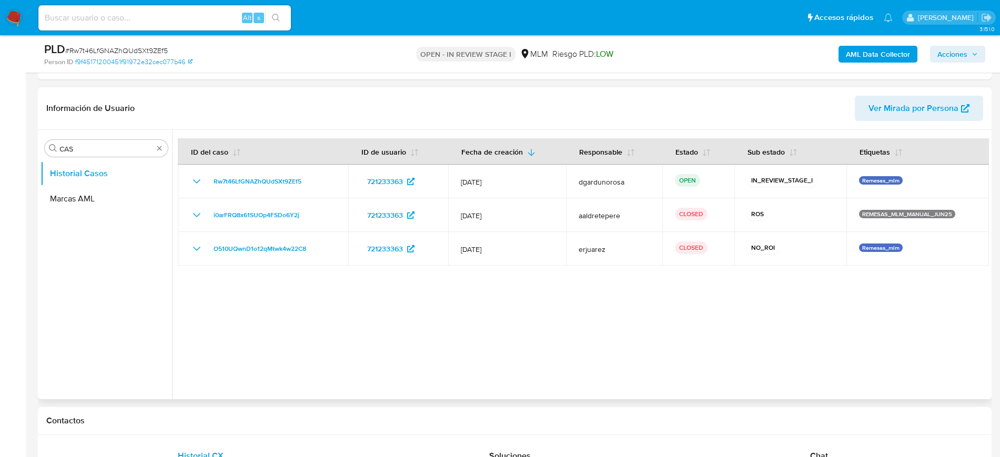
scroll to position [460, 0]
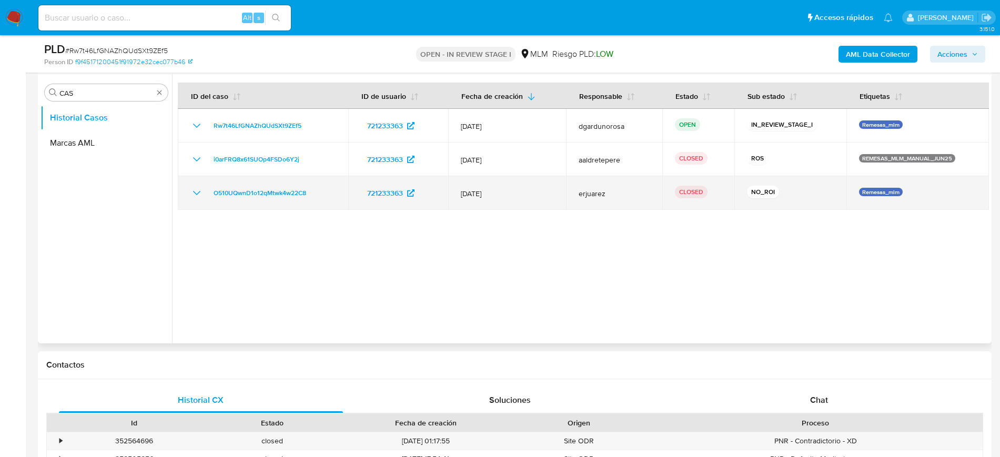
click at [197, 195] on icon "Mostrar/Ocultar" at bounding box center [196, 193] width 13 height 13
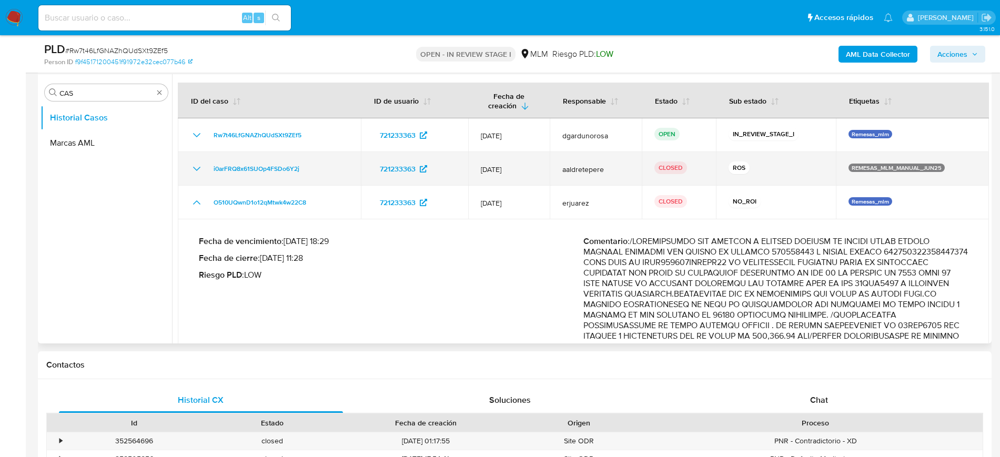
click at [194, 161] on td "i0arFRQ8x61SUOp4FSDo6Y2j" at bounding box center [269, 169] width 183 height 34
click at [197, 166] on icon "Mostrar/Ocultar" at bounding box center [196, 169] width 13 height 13
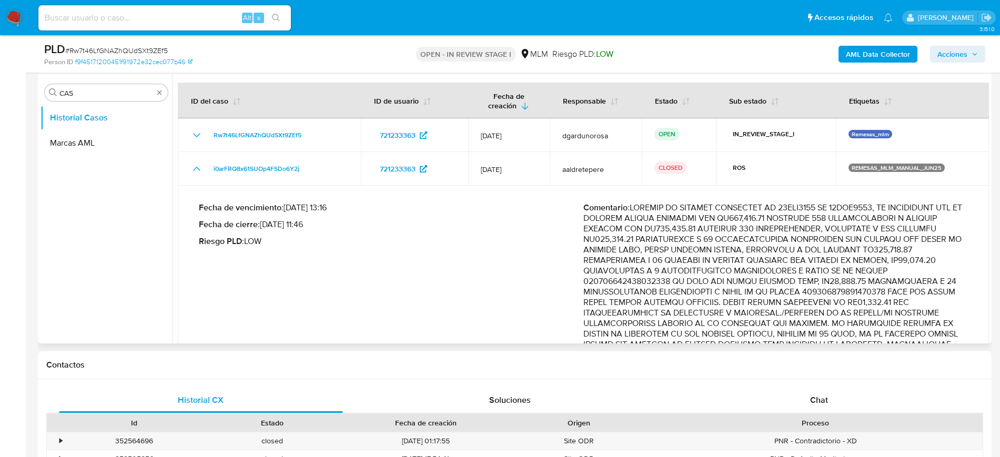
scroll to position [329, 0]
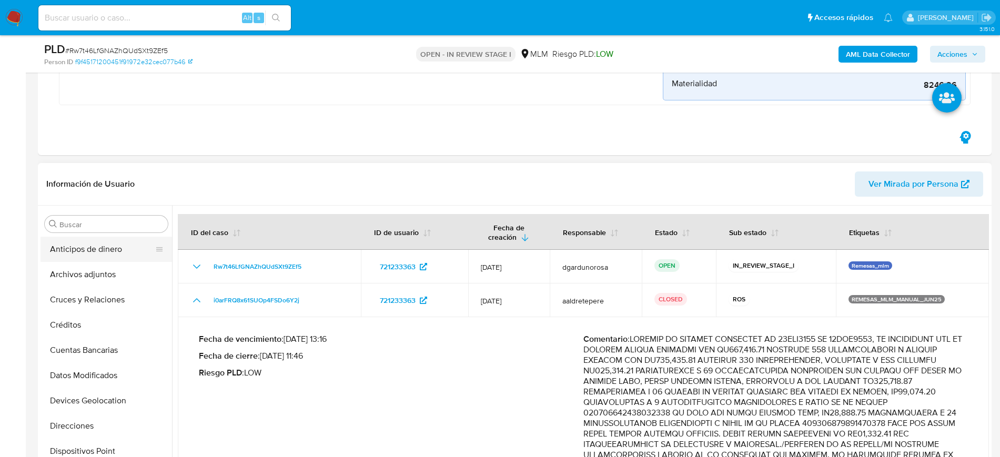
click at [102, 261] on button "Anticipos de dinero" at bounding box center [102, 249] width 123 height 25
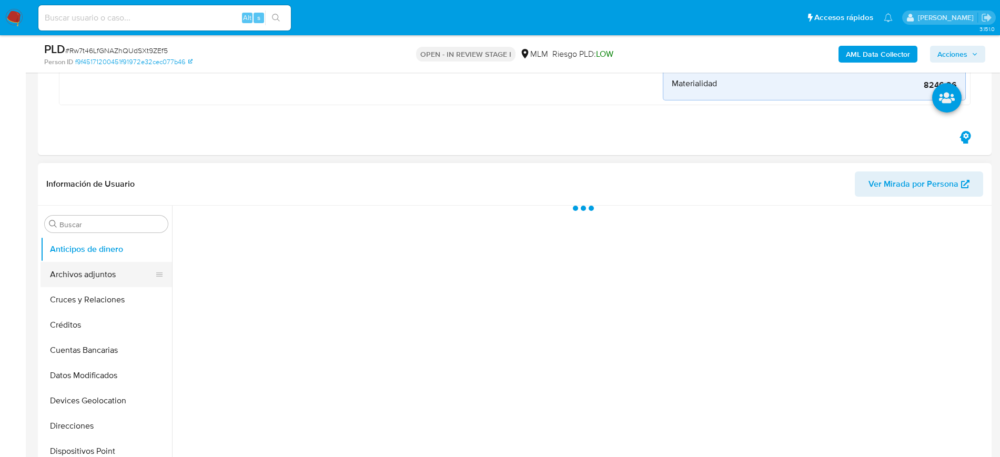
click at [101, 269] on button "Archivos adjuntos" at bounding box center [102, 274] width 123 height 25
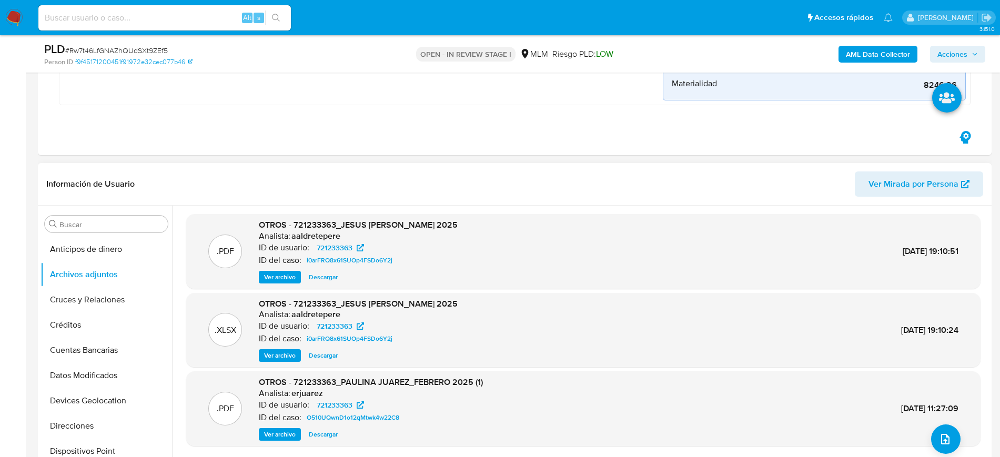
click at [286, 279] on span "Ver archivo" at bounding box center [280, 277] width 32 height 11
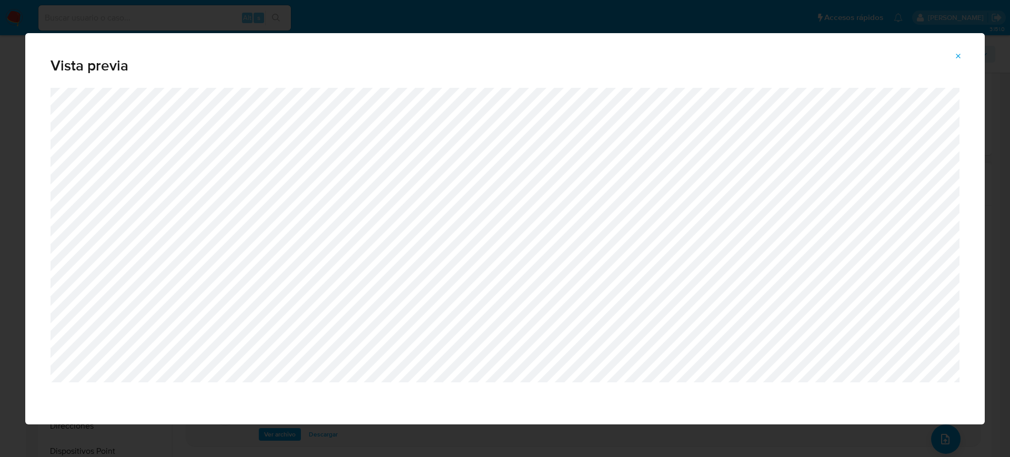
click at [964, 57] on button "Attachment preview" at bounding box center [958, 56] width 23 height 17
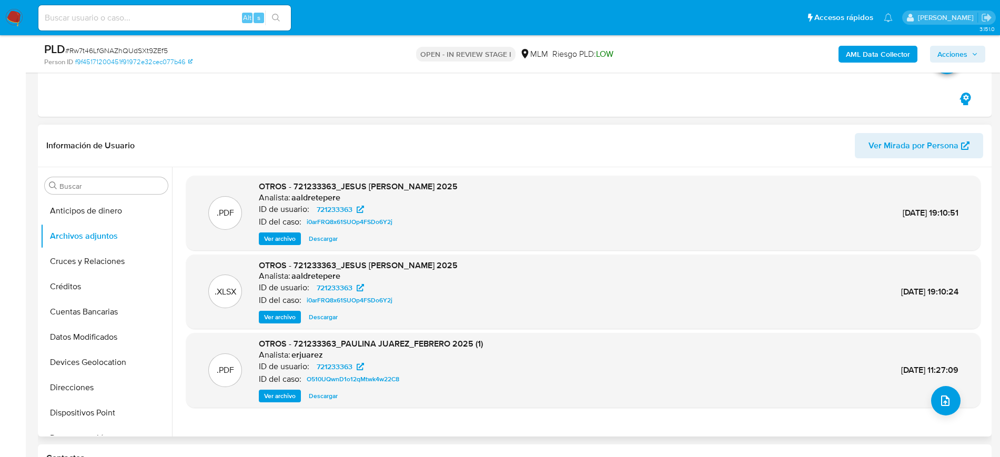
scroll to position [395, 0]
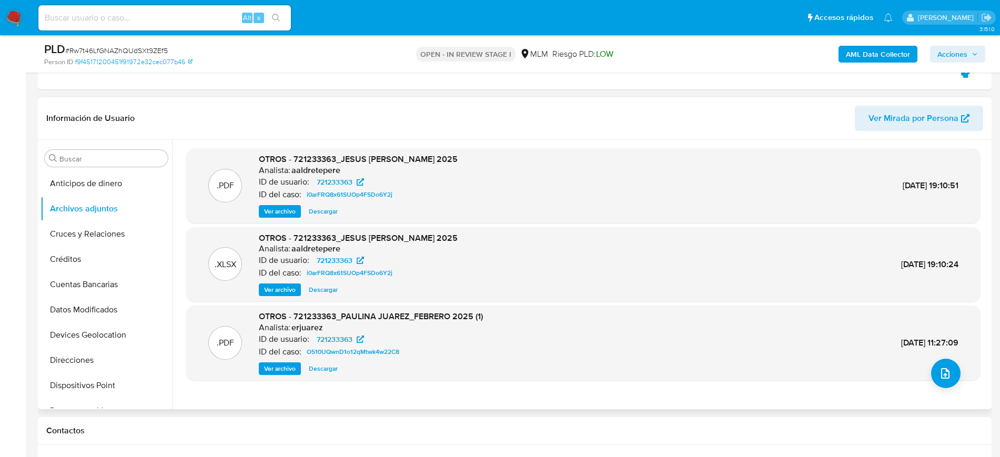
click at [290, 209] on span "Ver archivo" at bounding box center [280, 211] width 32 height 11
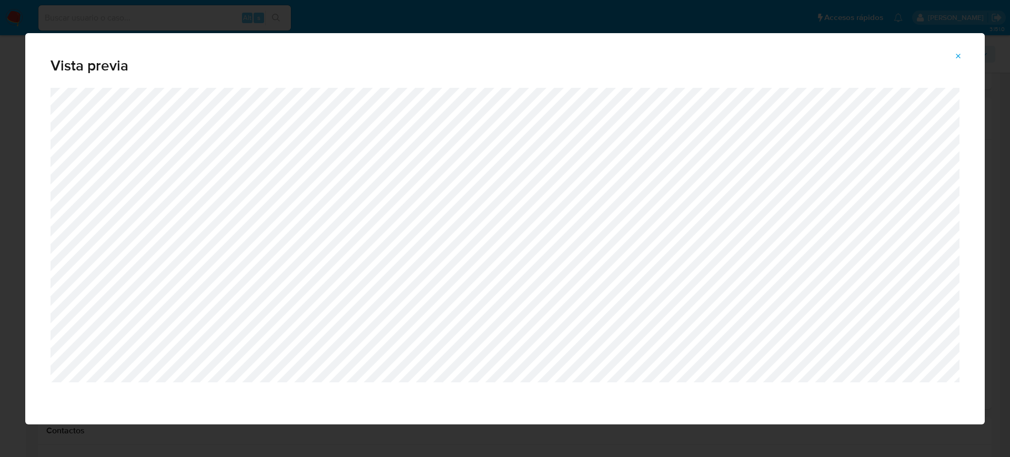
click at [952, 54] on button "Attachment preview" at bounding box center [958, 56] width 23 height 17
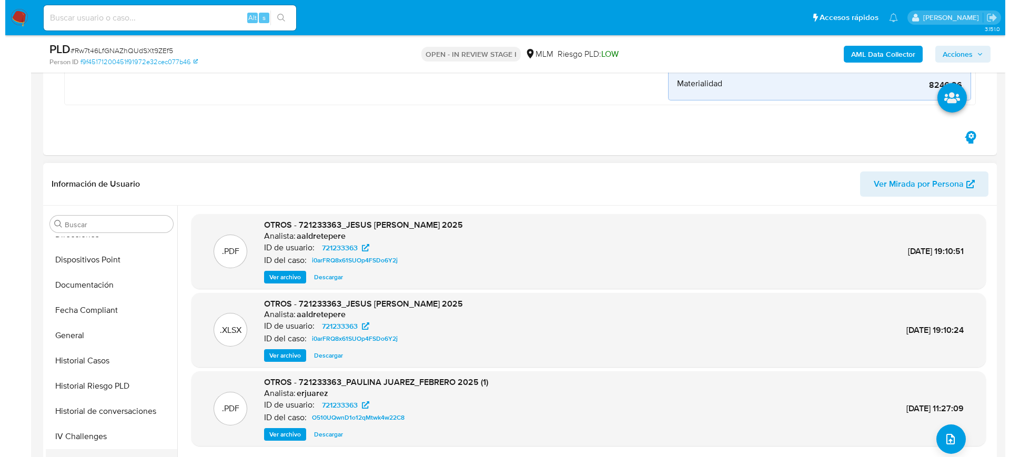
scroll to position [263, 0]
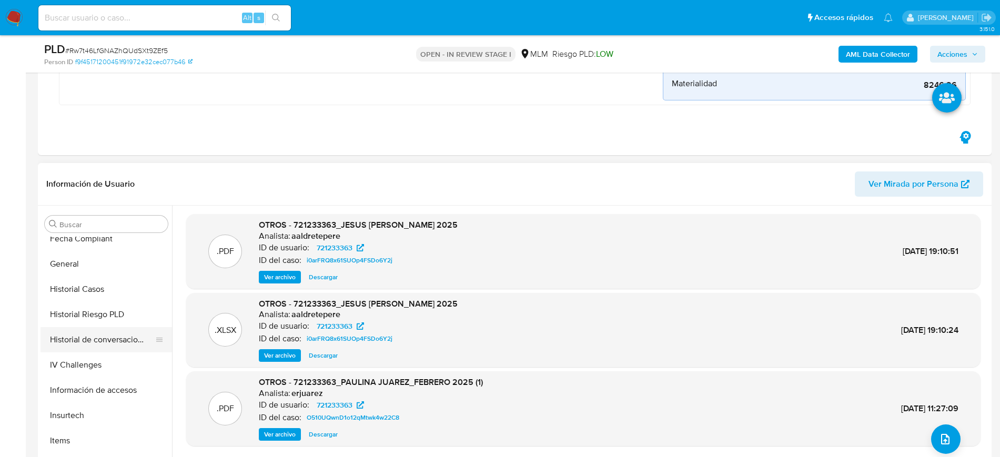
click at [91, 342] on button "Historial de conversaciones" at bounding box center [102, 339] width 123 height 25
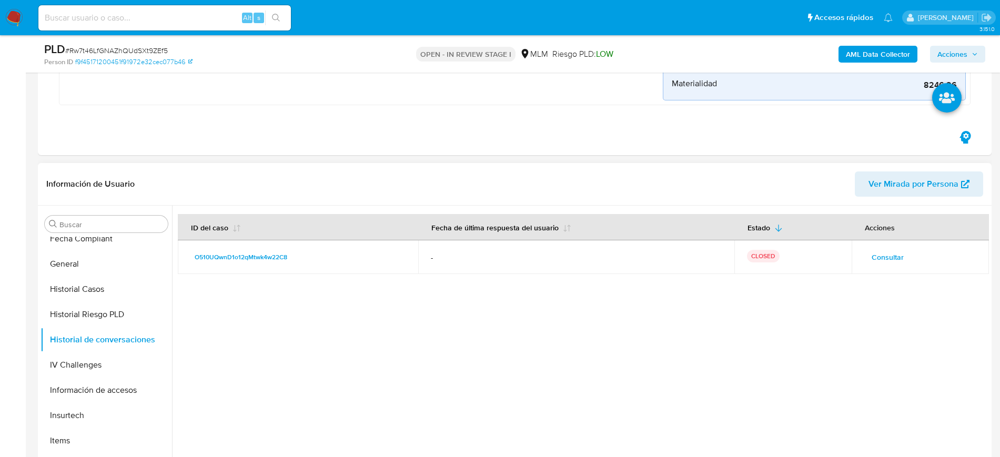
click at [877, 252] on span "Consultar" at bounding box center [888, 257] width 32 height 15
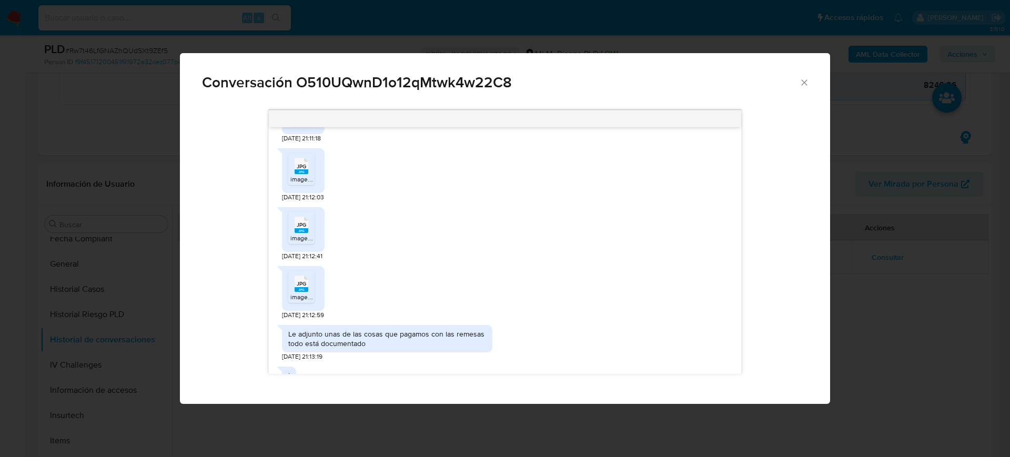
scroll to position [282, 0]
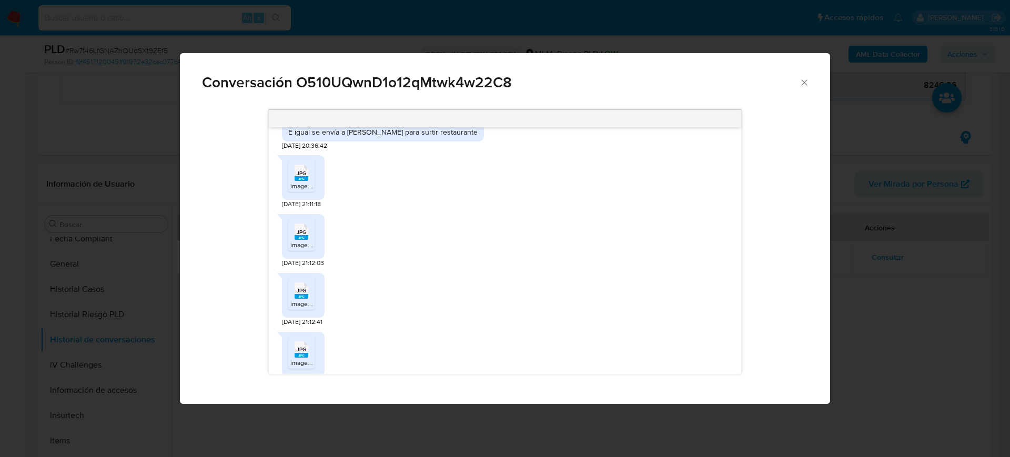
drag, startPoint x: 304, startPoint y: 166, endPoint x: 308, endPoint y: 188, distance: 22.9
click at [304, 170] on span "JPG" at bounding box center [301, 173] width 9 height 7
click at [310, 240] on span "image.jpg" at bounding box center [304, 244] width 28 height 9
click at [303, 294] on rect "Comunicación" at bounding box center [302, 296] width 14 height 5
click at [300, 358] on li "JPG JPG image.jpg" at bounding box center [301, 352] width 26 height 33
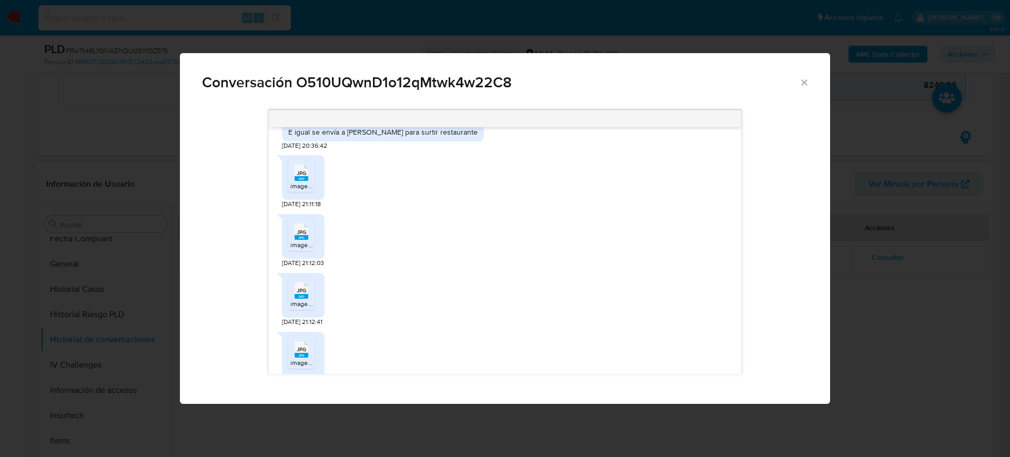
click at [532, 333] on div "JPG JPG image.jpg 25/02/2025 21:12:59" at bounding box center [505, 356] width 446 height 59
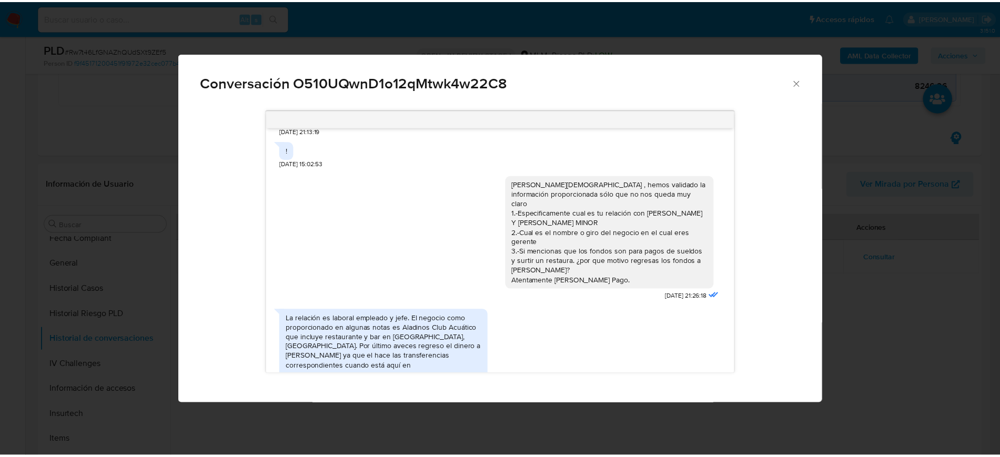
scroll to position [677, 0]
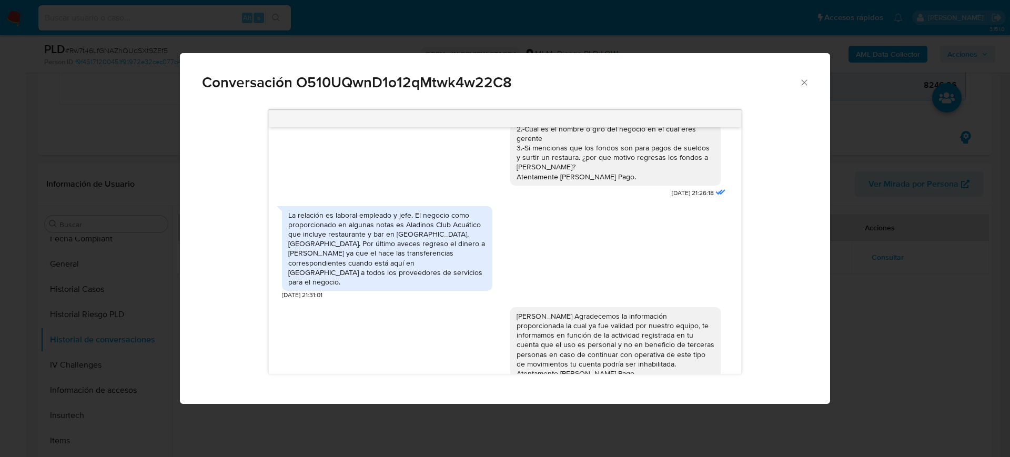
click at [811, 81] on div "Conversación O510UQwnD1o12qMtwk4w22C8" at bounding box center [505, 78] width 650 height 50
click at [804, 78] on icon "Cerrar" at bounding box center [804, 82] width 11 height 11
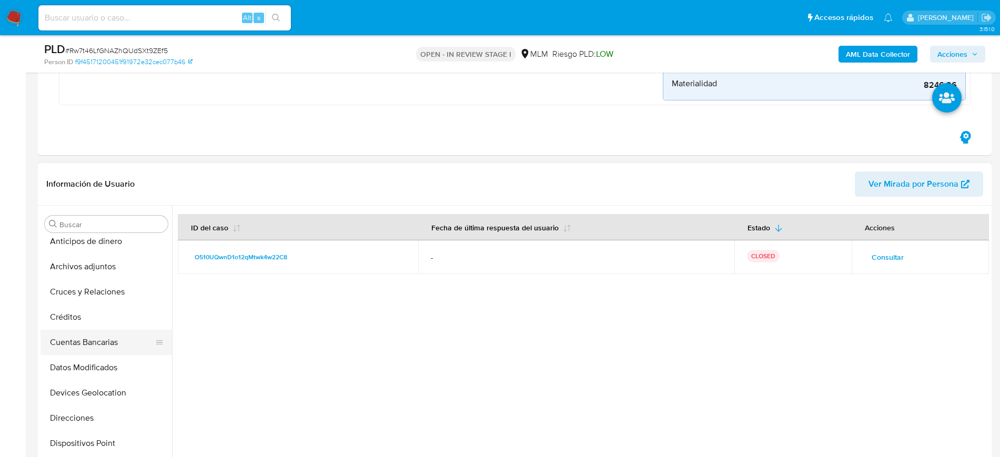
scroll to position [0, 0]
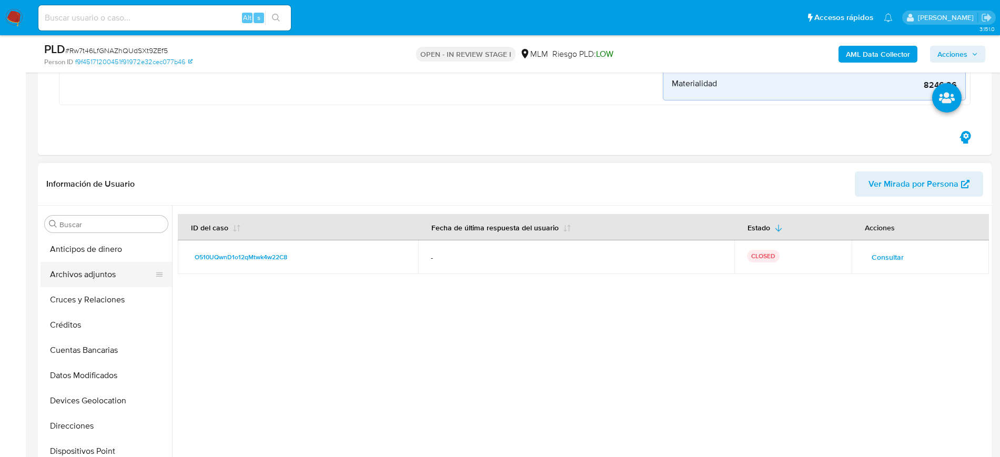
click at [94, 280] on button "Archivos adjuntos" at bounding box center [102, 274] width 123 height 25
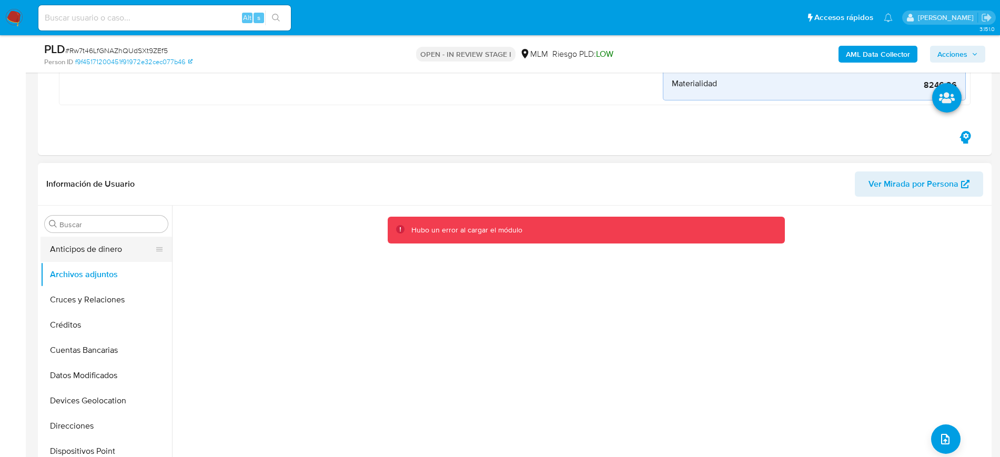
click at [103, 258] on button "Anticipos de dinero" at bounding box center [102, 249] width 123 height 25
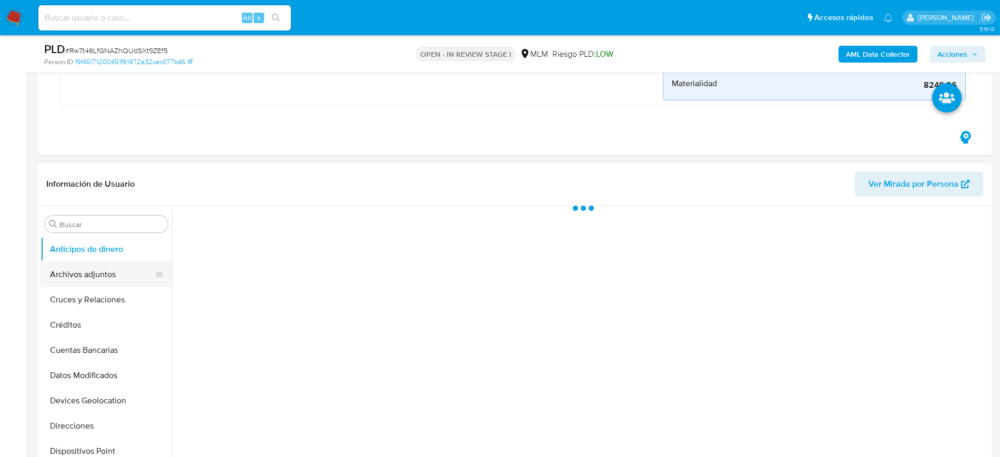
click at [98, 268] on button "Archivos adjuntos" at bounding box center [102, 274] width 123 height 25
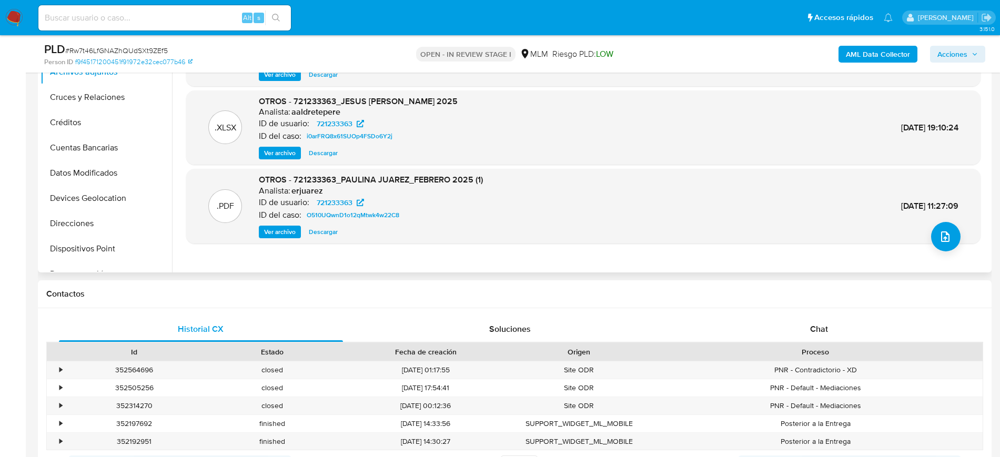
scroll to position [460, 0]
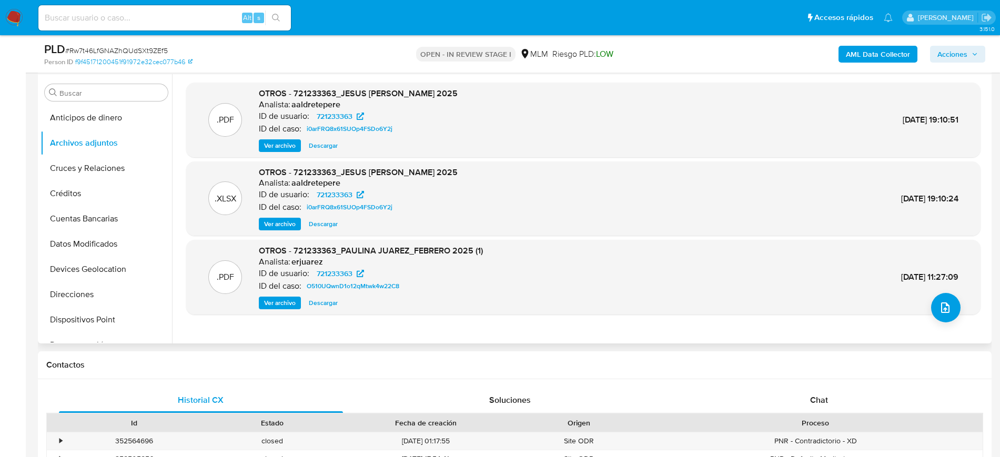
click at [277, 302] on span "Ver archivo" at bounding box center [280, 303] width 32 height 11
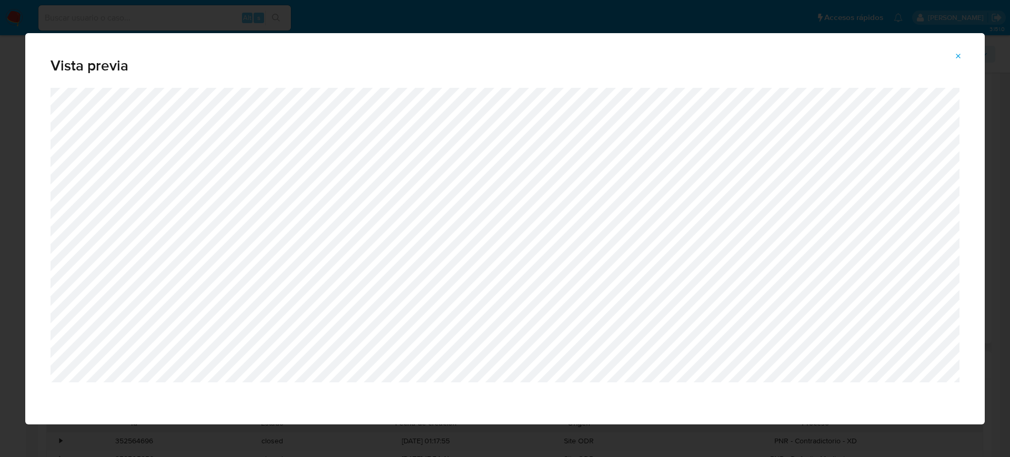
click at [964, 59] on button "Attachment preview" at bounding box center [958, 56] width 23 height 17
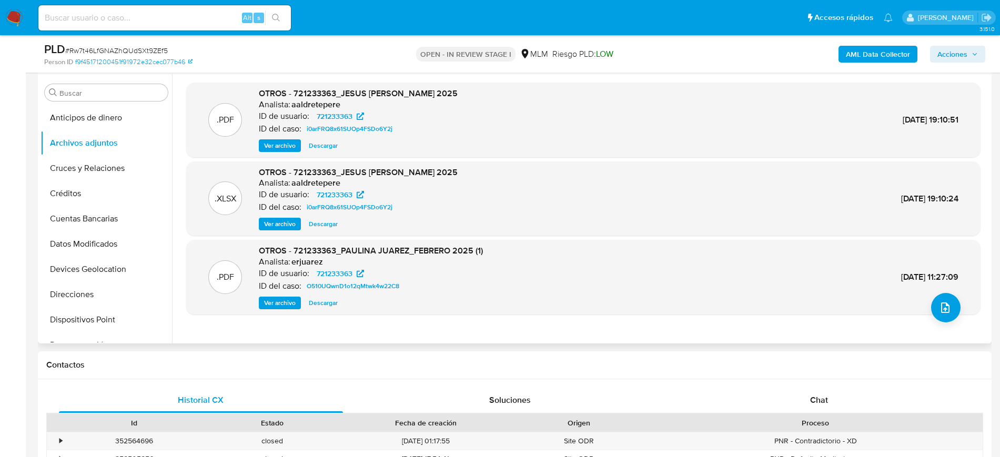
click at [294, 146] on span "Ver archivo" at bounding box center [280, 145] width 32 height 11
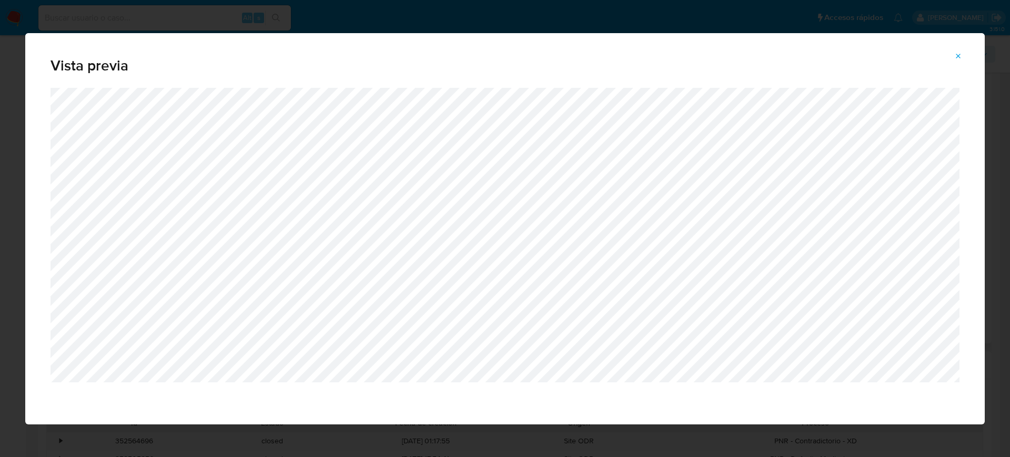
click at [961, 53] on icon "Attachment preview" at bounding box center [959, 56] width 8 height 8
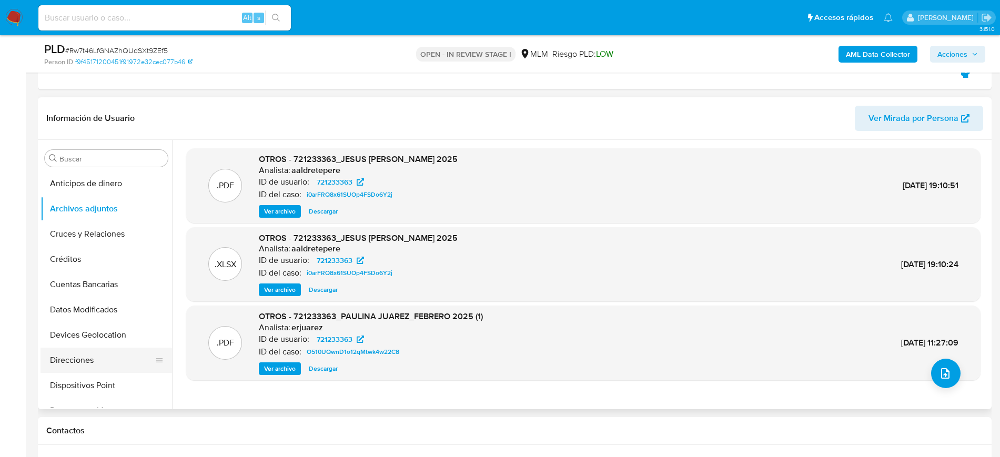
scroll to position [66, 0]
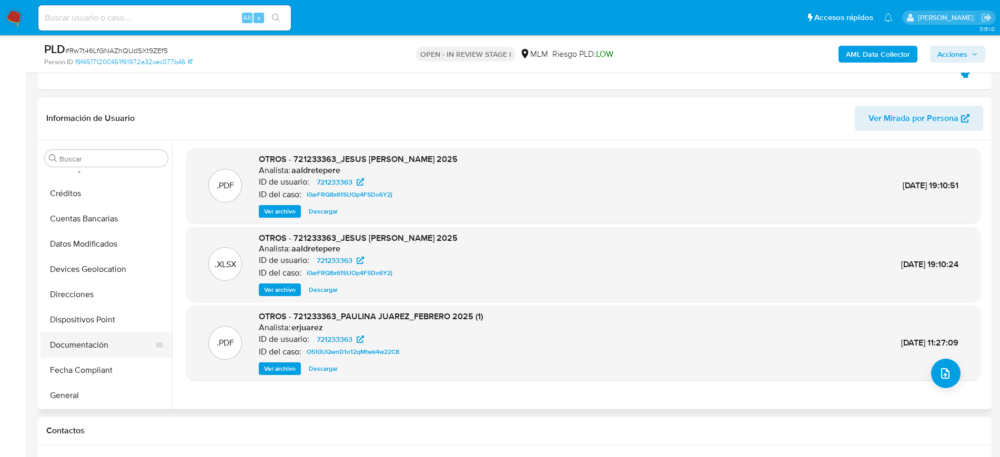
click at [98, 350] on button "Documentación" at bounding box center [102, 345] width 123 height 25
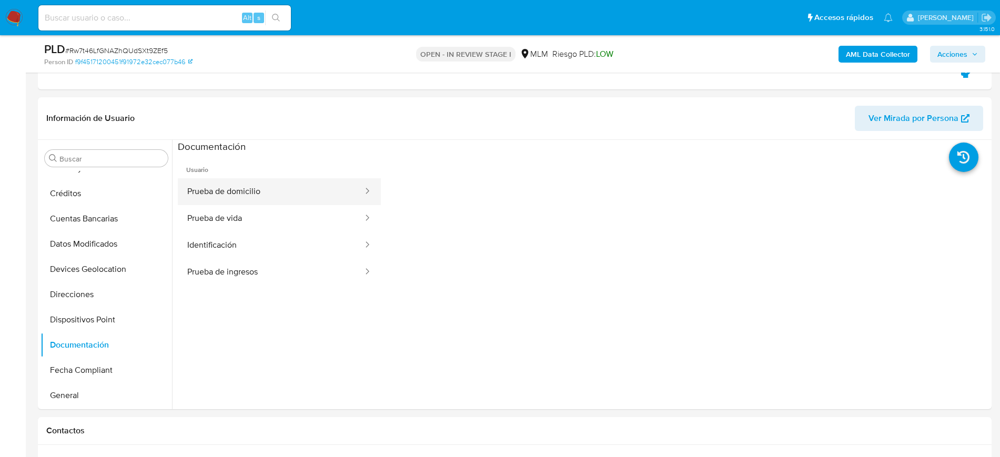
click at [323, 194] on button "Prueba de domicilio" at bounding box center [271, 191] width 186 height 27
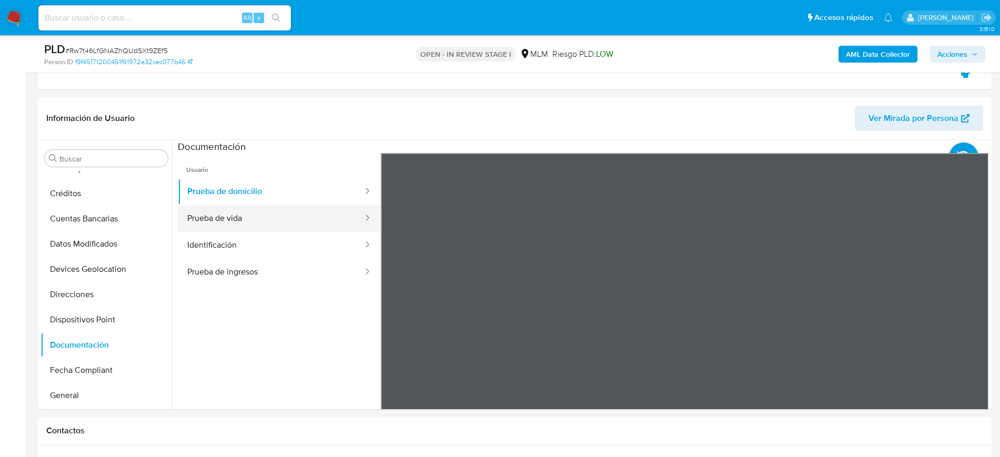
click at [258, 216] on button "Prueba de vida" at bounding box center [271, 218] width 186 height 27
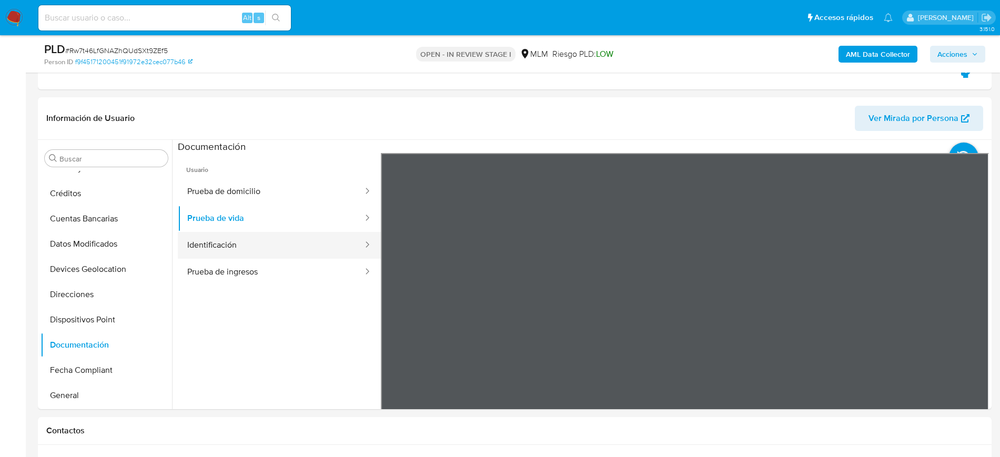
click at [227, 245] on button "Identificación" at bounding box center [271, 245] width 186 height 27
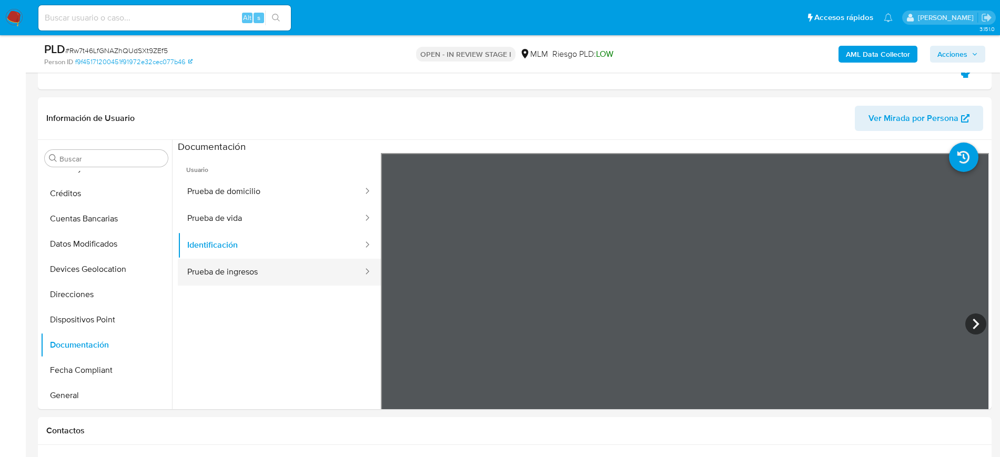
click at [256, 281] on button "Prueba de ingresos" at bounding box center [271, 272] width 186 height 27
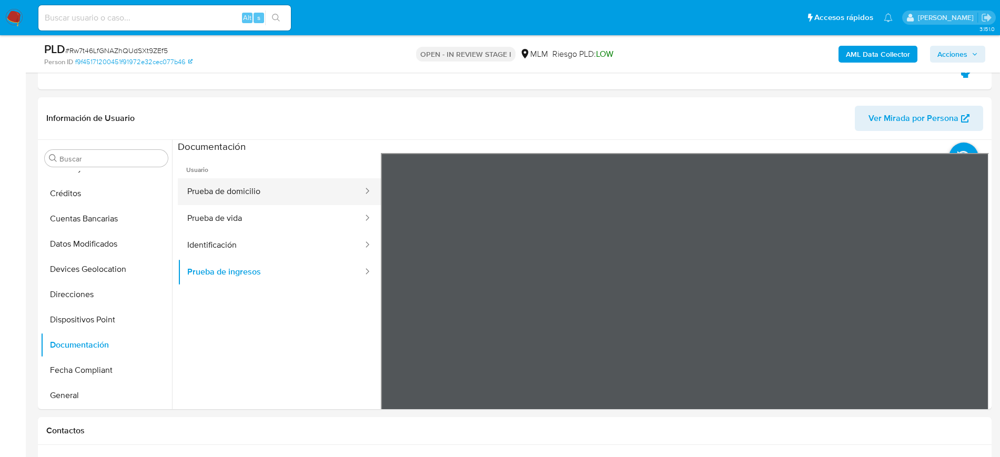
click at [265, 201] on button "Prueba de domicilio" at bounding box center [271, 191] width 186 height 27
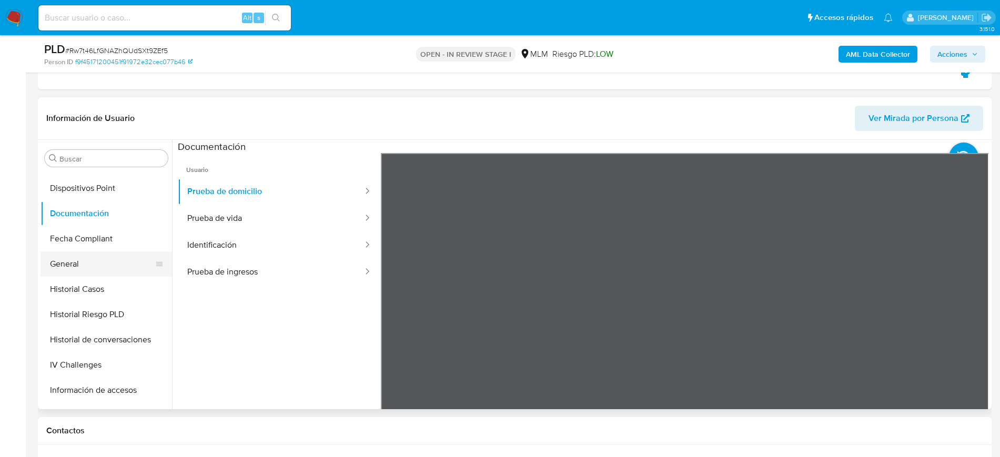
scroll to position [395, 0]
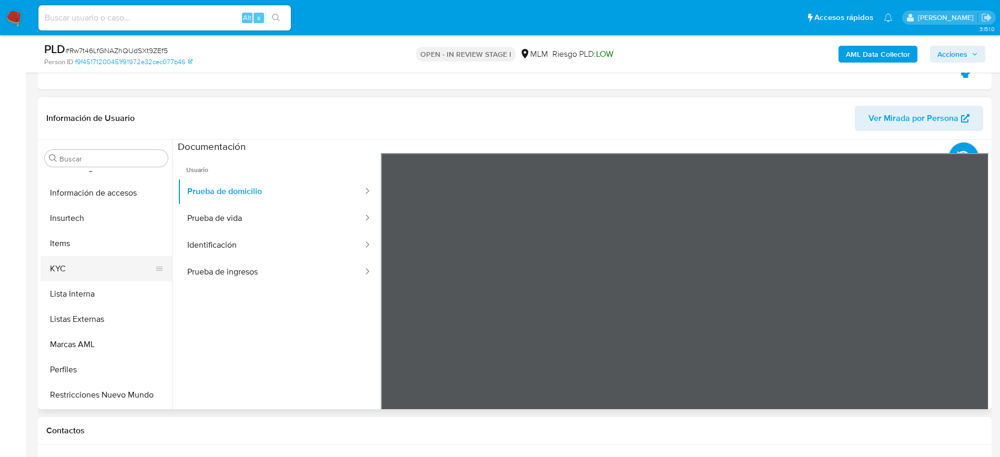
click at [73, 270] on button "KYC" at bounding box center [102, 268] width 123 height 25
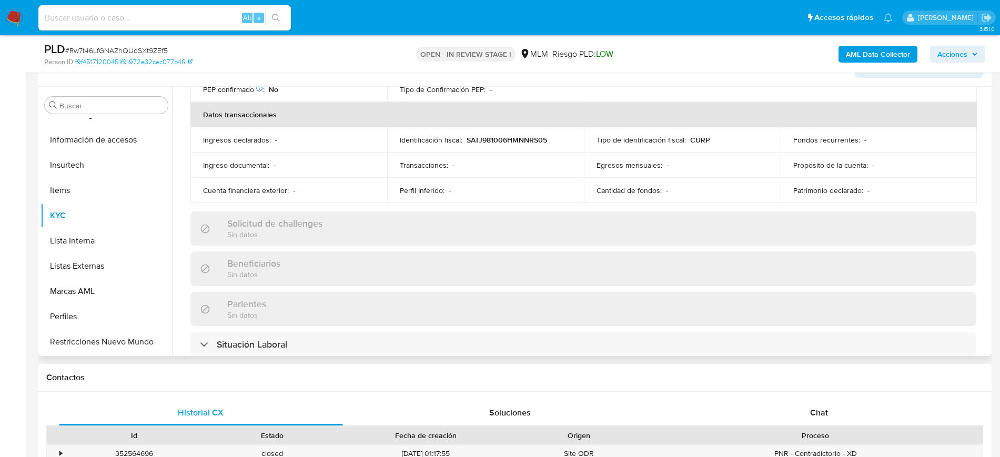
scroll to position [190, 0]
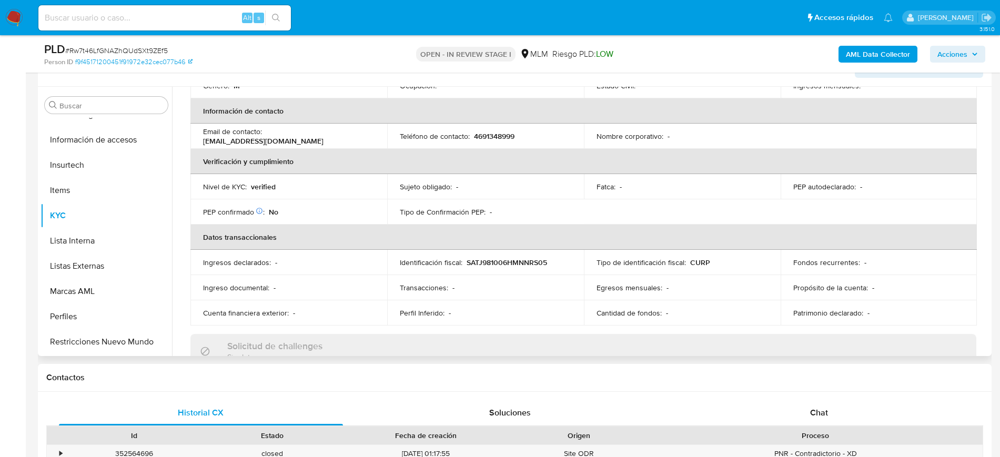
click at [497, 138] on p "4691348999" at bounding box center [494, 136] width 41 height 9
copy p "4691348999"
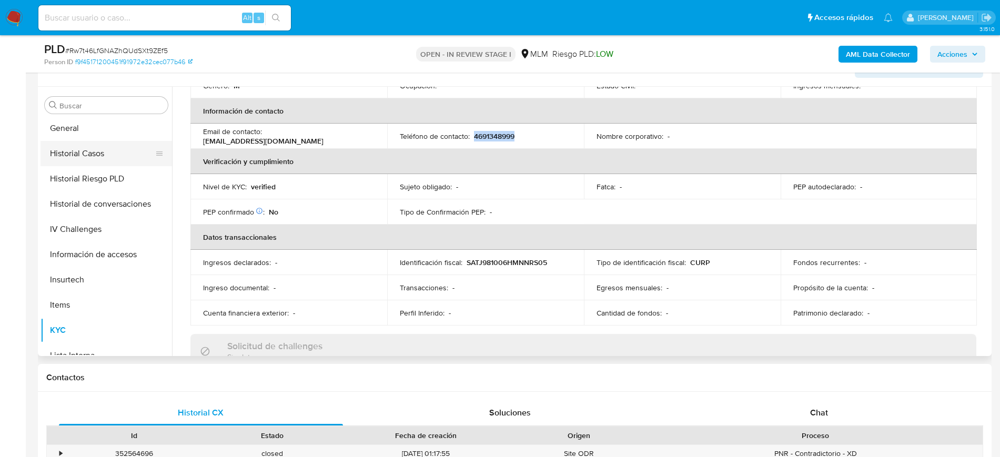
scroll to position [197, 0]
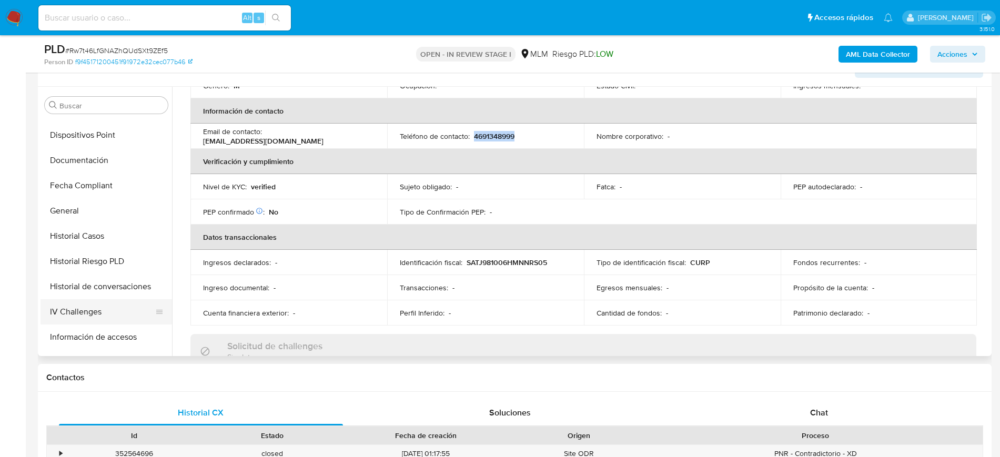
click at [95, 280] on button "Historial de conversaciones" at bounding box center [107, 286] width 132 height 25
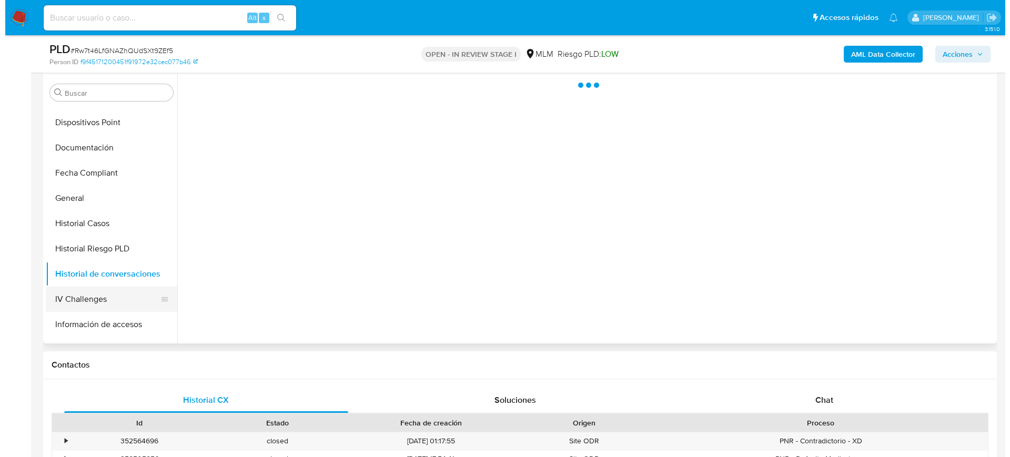
scroll to position [0, 0]
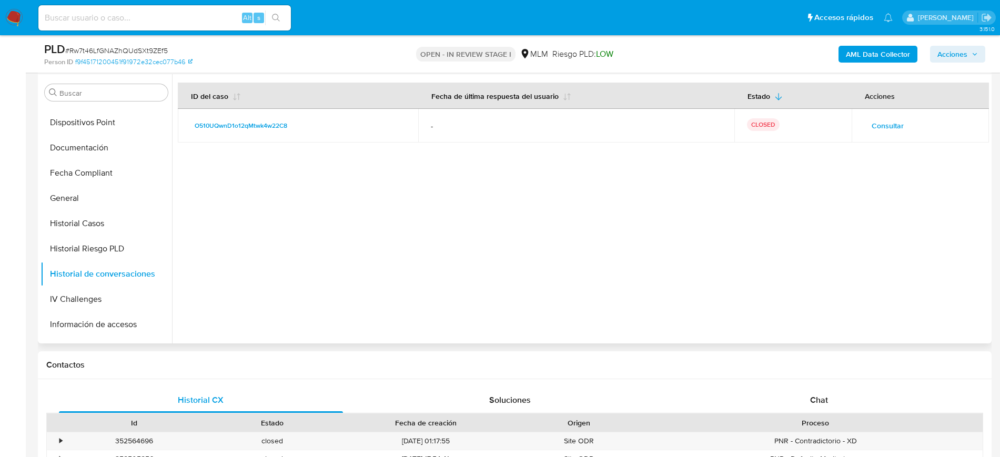
click at [887, 132] on span "Consultar" at bounding box center [888, 125] width 32 height 15
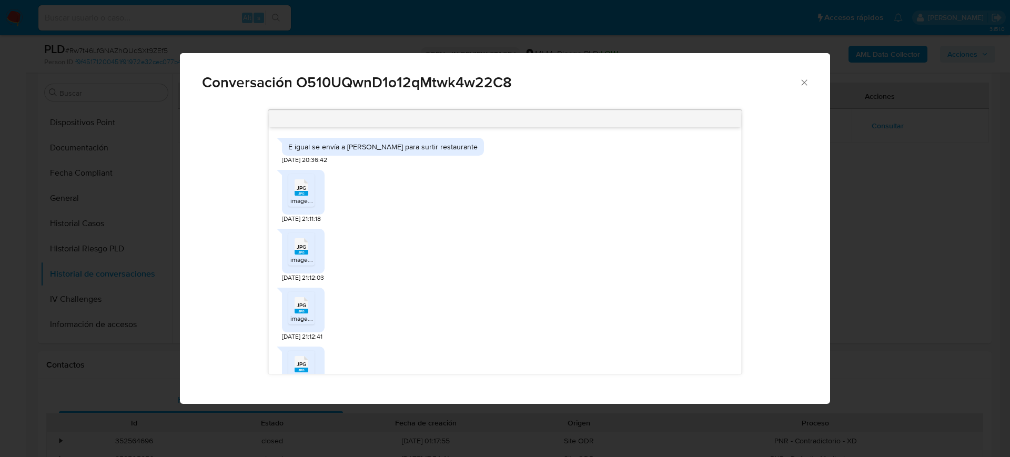
scroll to position [419, 0]
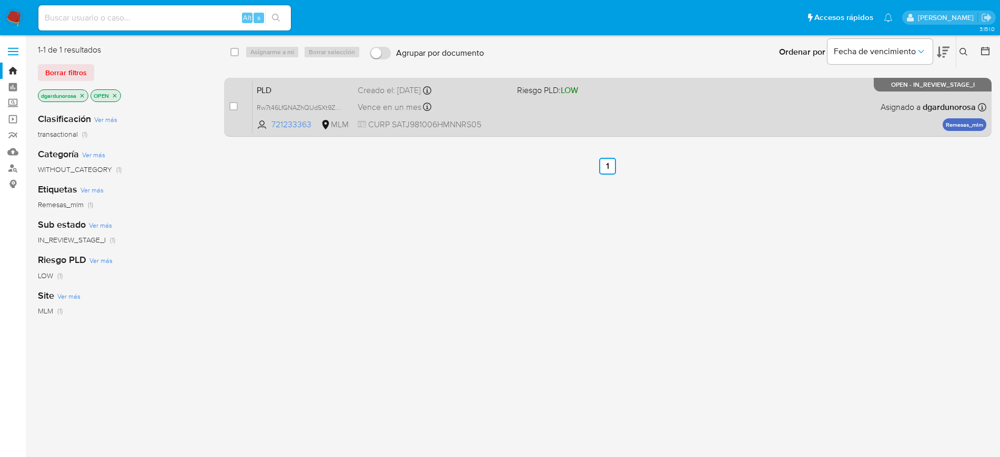
click at [561, 105] on div "PLD Rw7t46LfGNAZhQUdSXt9ZEf5 721233363 MLM Riesgo PLD: LOW Creado el: [DATE] Cr…" at bounding box center [620, 107] width 734 height 53
click at [584, 101] on div "PLD Rw7t46LfGNAZhQUdSXt9ZEf5 721233363 MLM Riesgo PLD: LOW Creado el: [DATE] Cr…" at bounding box center [620, 107] width 734 height 53
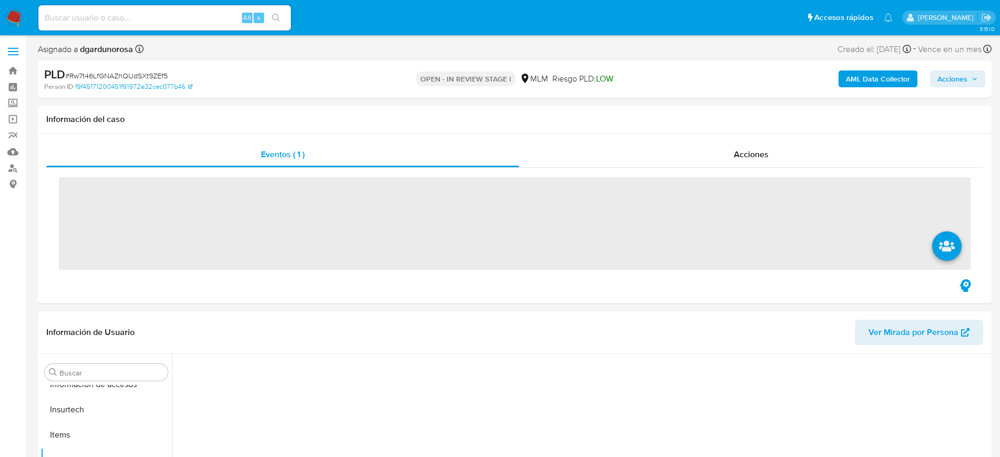
scroll to position [419, 0]
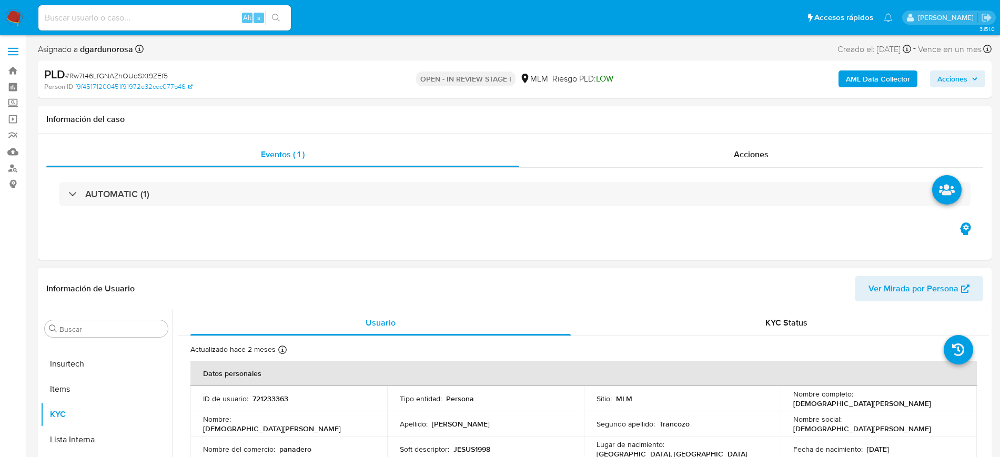
select select "10"
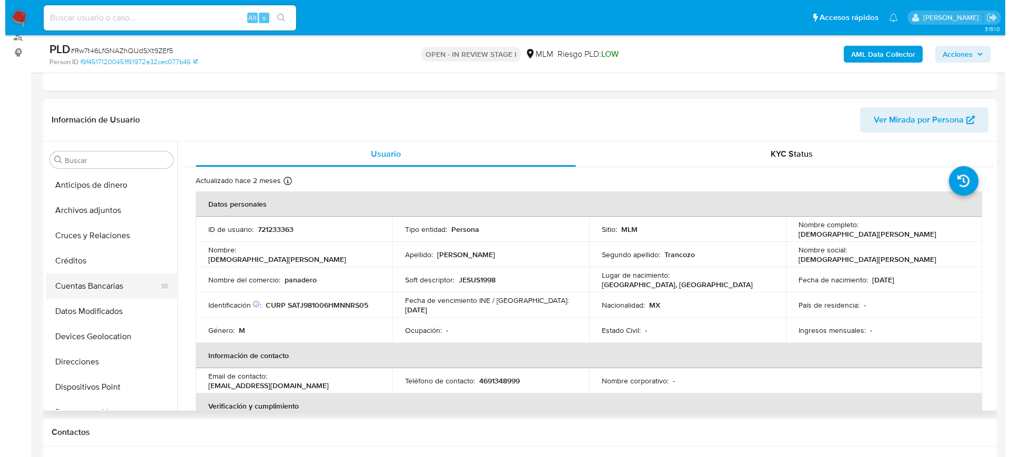
scroll to position [66, 0]
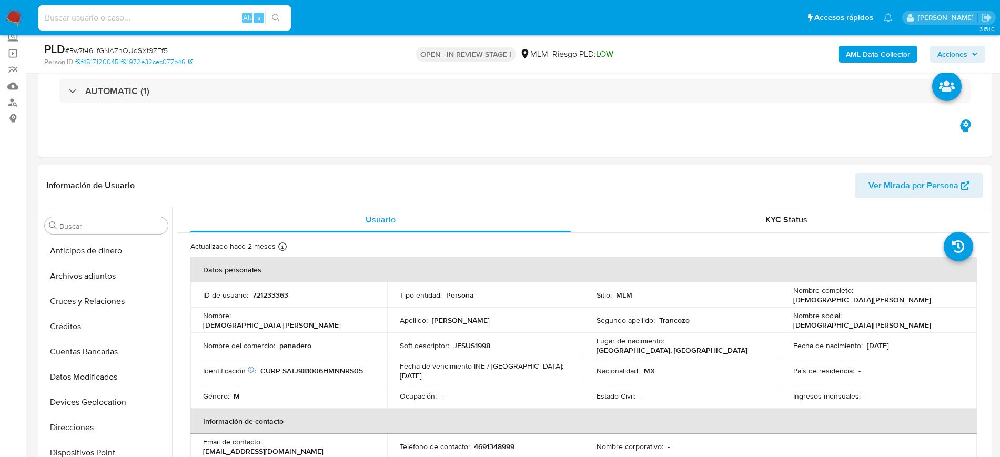
click at [79, 284] on button "Archivos adjuntos" at bounding box center [107, 276] width 132 height 25
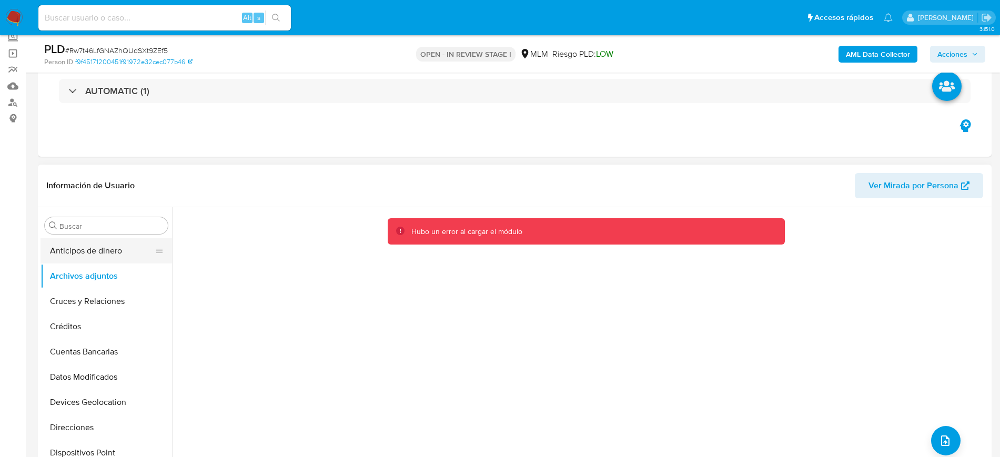
click at [77, 254] on button "Anticipos de dinero" at bounding box center [102, 250] width 123 height 25
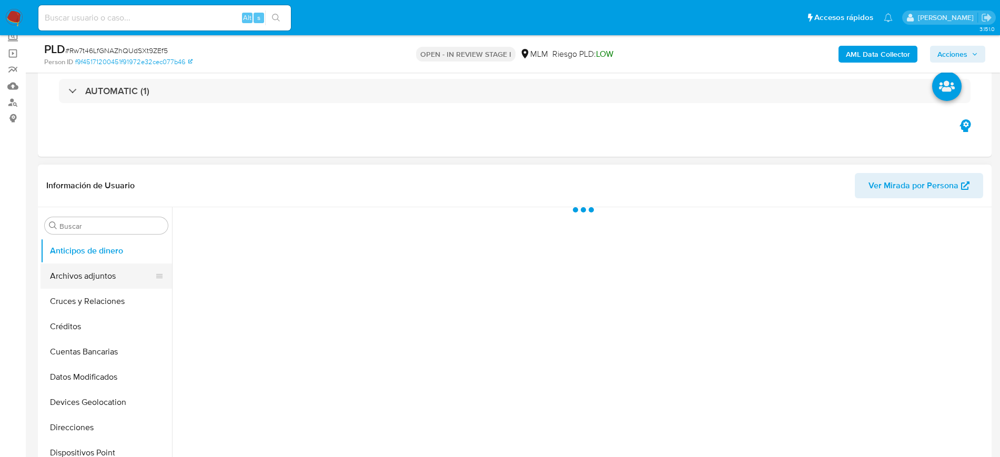
click at [80, 273] on button "Archivos adjuntos" at bounding box center [102, 276] width 123 height 25
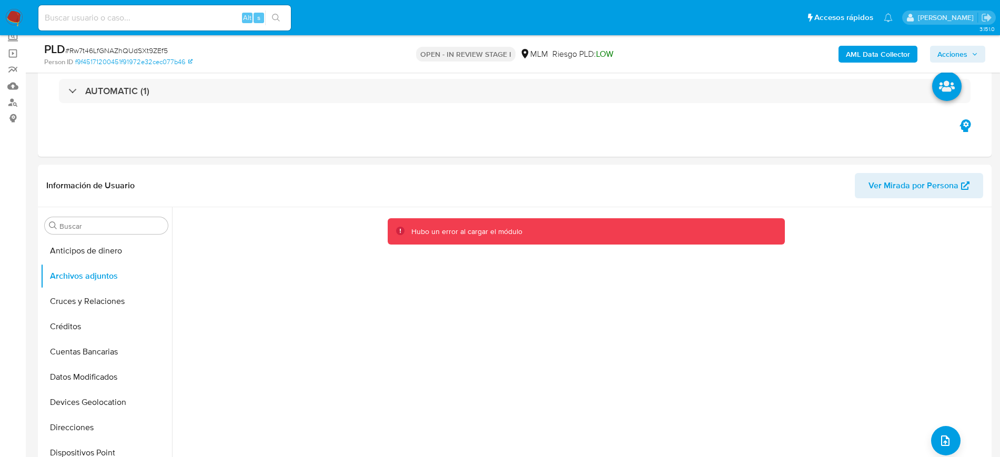
click at [961, 61] on span "Acciones" at bounding box center [953, 54] width 30 height 17
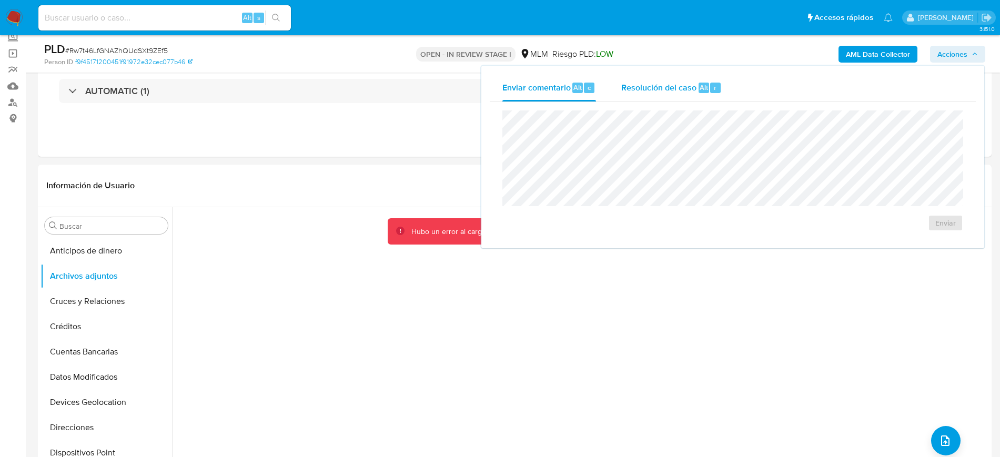
click at [699, 88] on div "Alt" at bounding box center [704, 88] width 11 height 11
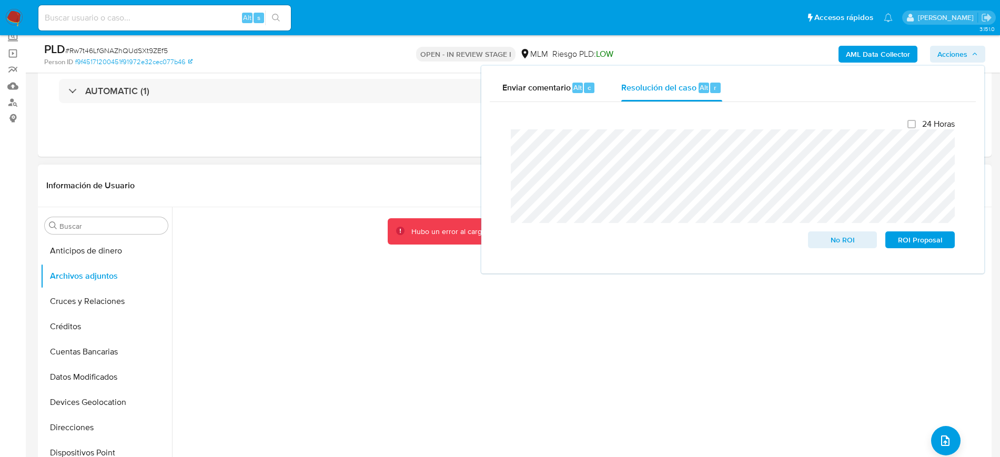
click at [687, 324] on div "Hubo un error al cargar el módulo" at bounding box center [580, 341] width 817 height 269
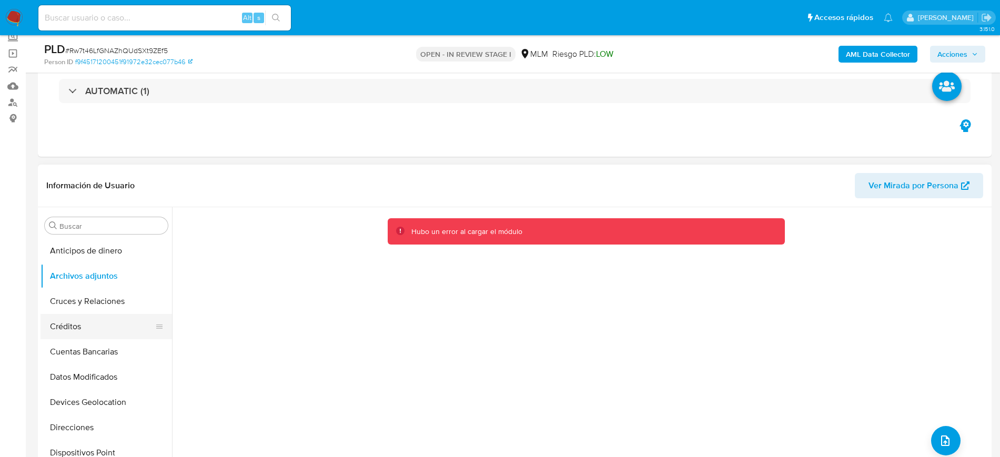
click at [77, 325] on button "Créditos" at bounding box center [102, 326] width 123 height 25
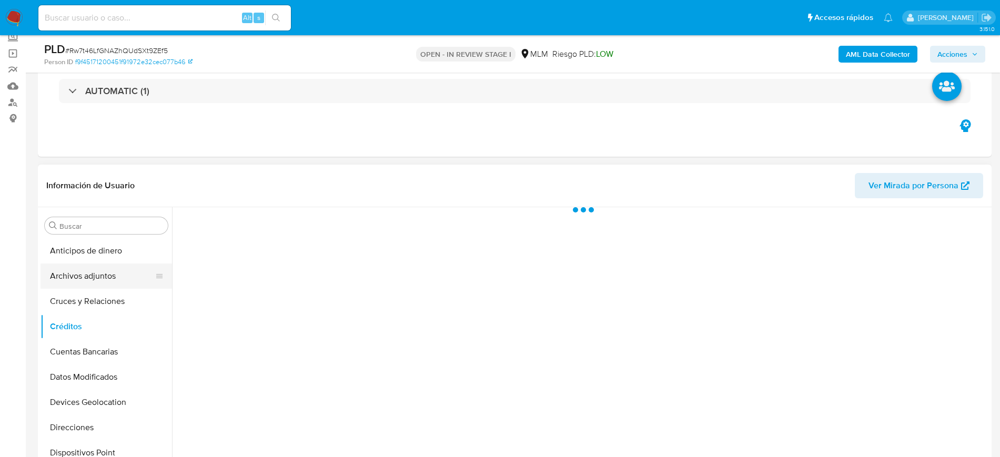
click at [88, 285] on button "Archivos adjuntos" at bounding box center [102, 276] width 123 height 25
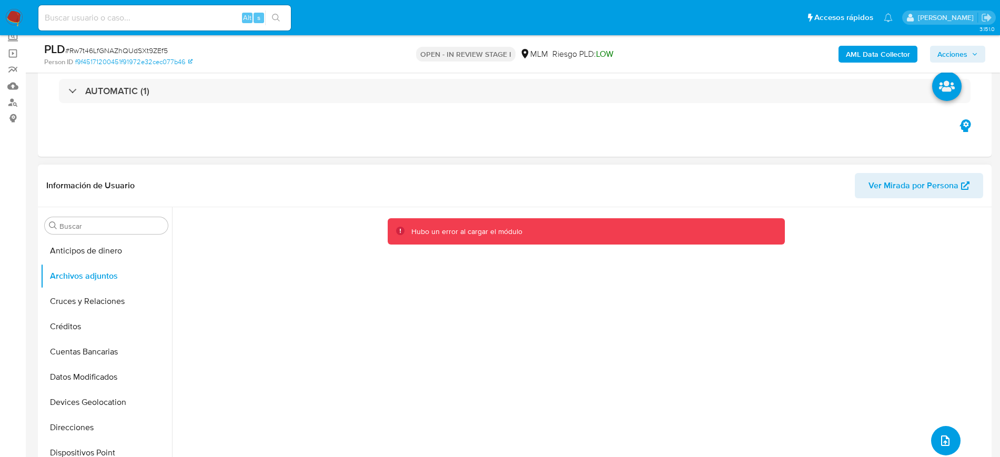
click at [951, 429] on button "upload-file" at bounding box center [945, 440] width 29 height 29
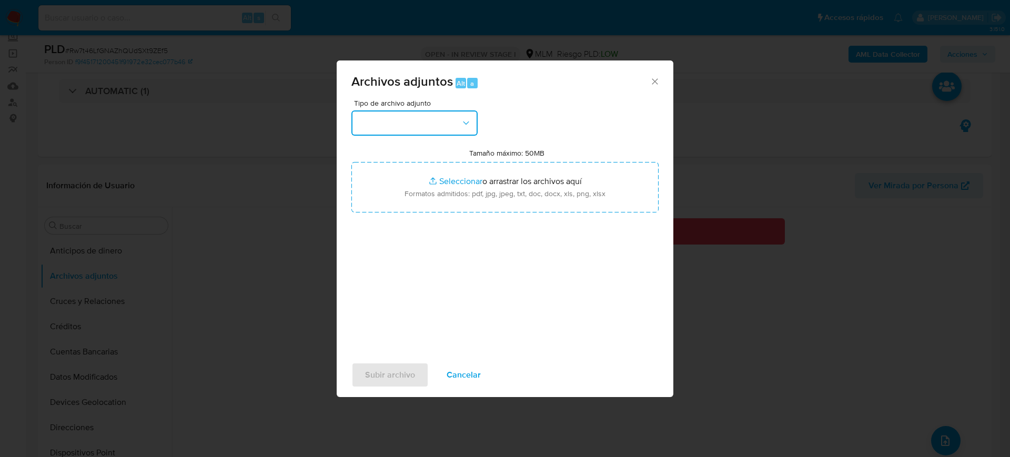
click at [429, 128] on button "button" at bounding box center [414, 122] width 126 height 25
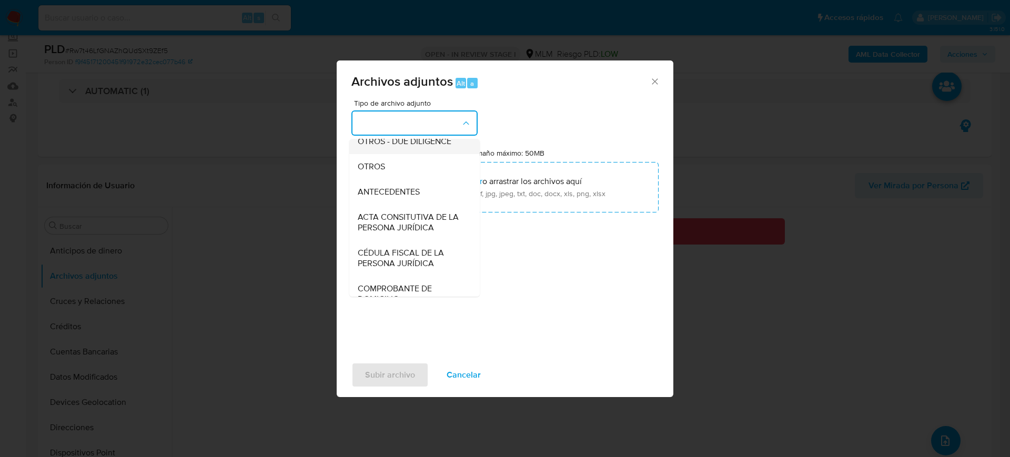
scroll to position [132, 0]
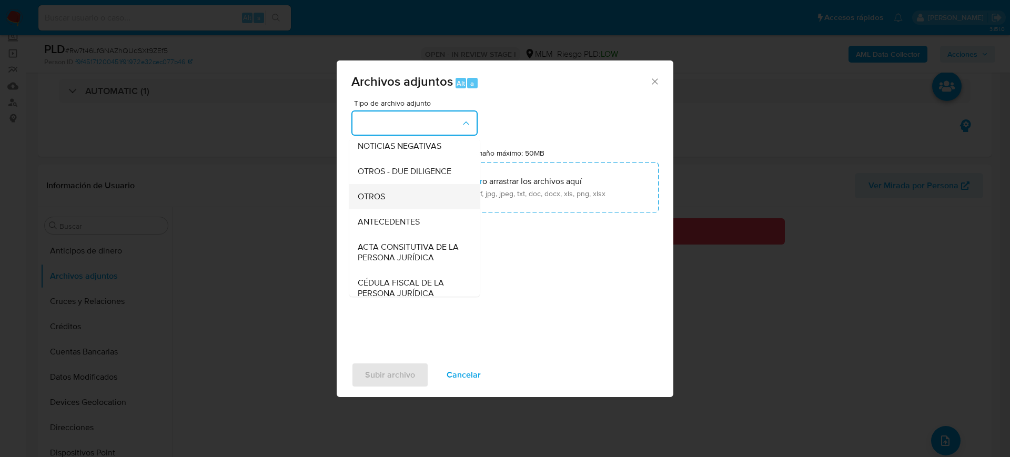
click at [390, 197] on div "OTROS" at bounding box center [411, 196] width 107 height 25
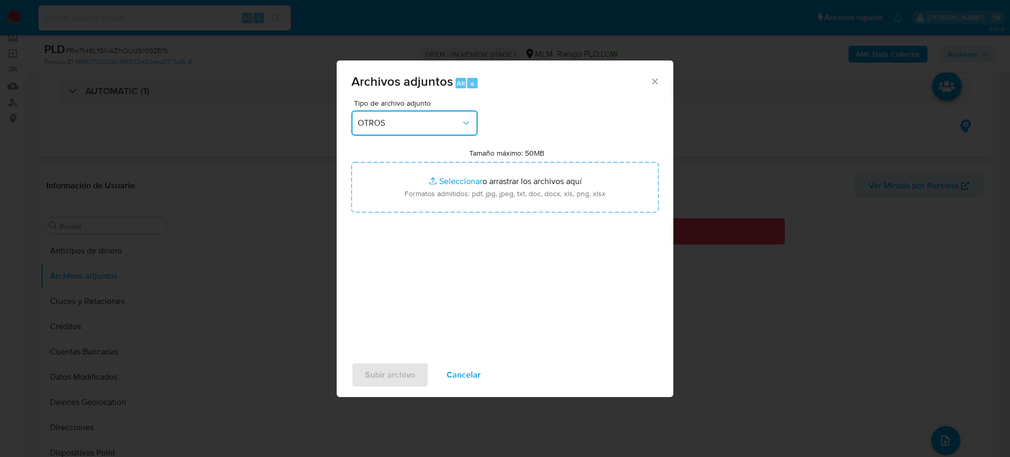
click at [871, 370] on div "Archivos adjuntos Alt a Tipo de archivo adjunto OTROS Tamaño máximo: 50MB Selec…" at bounding box center [505, 228] width 1010 height 457
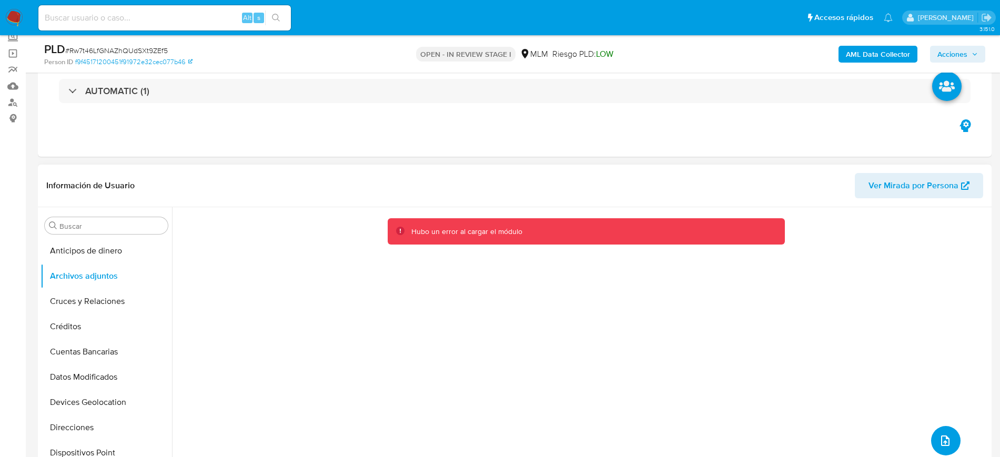
click at [943, 444] on icon "upload-file" at bounding box center [945, 441] width 8 height 11
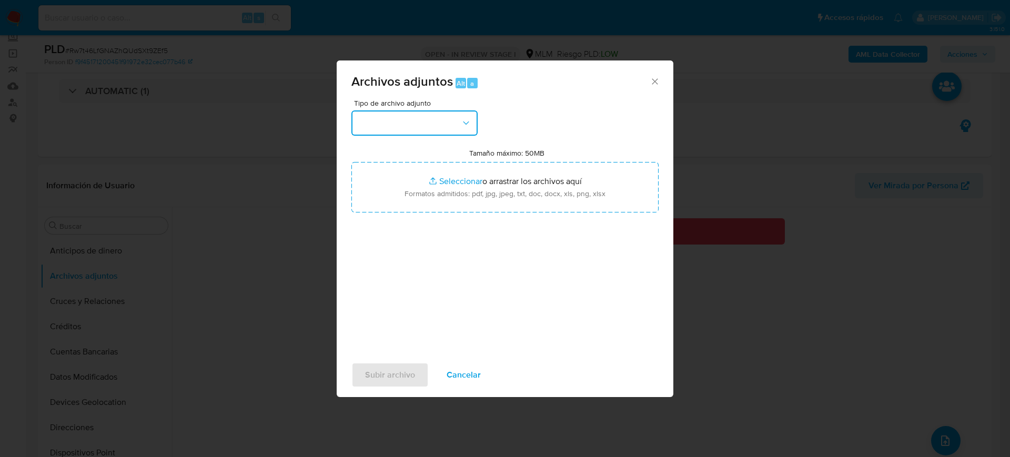
click at [440, 131] on button "button" at bounding box center [414, 122] width 126 height 25
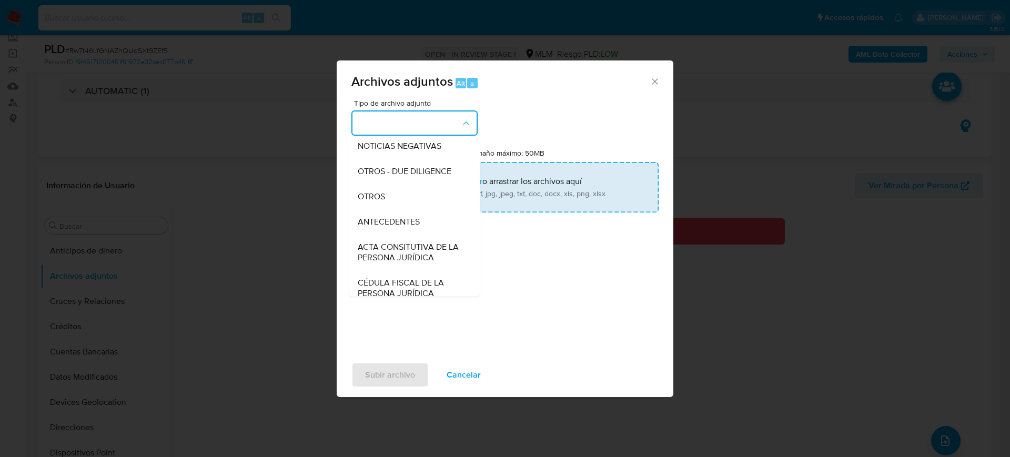
click at [378, 202] on span "OTROS" at bounding box center [371, 197] width 27 height 11
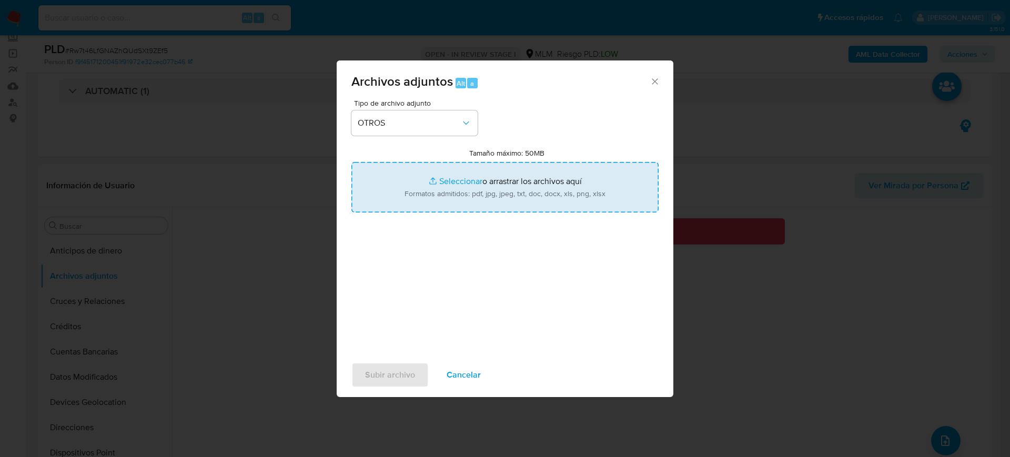
type input "C:\fakepath\721233363_Jesus Sanchez_Julio2025.pdf"
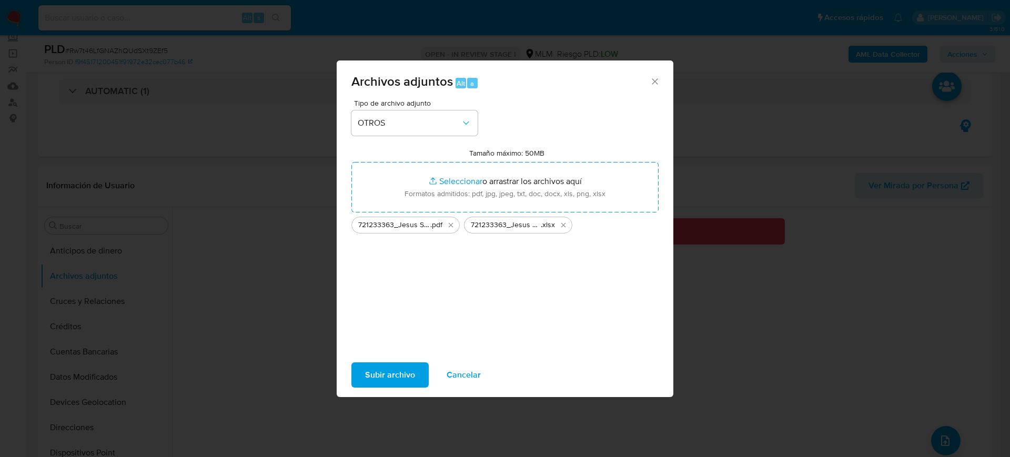
click at [387, 373] on span "Subir archivo" at bounding box center [390, 375] width 50 height 23
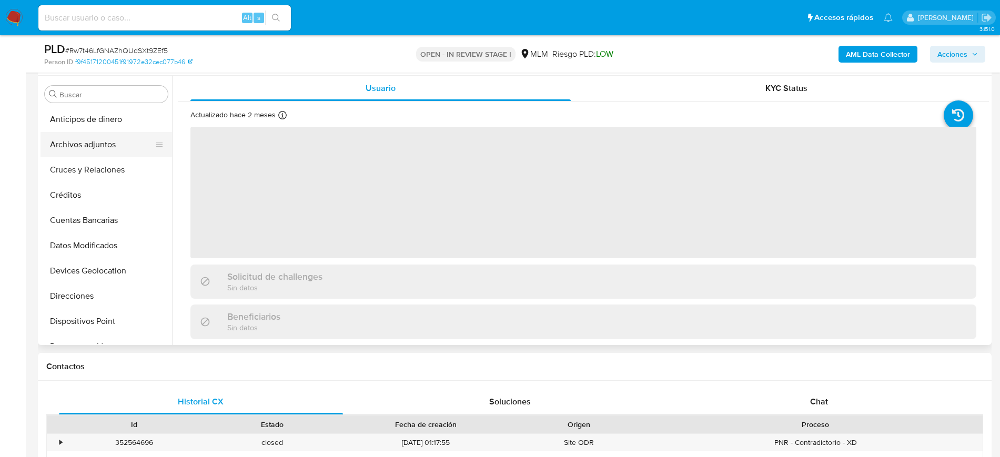
click at [101, 141] on button "Archivos adjuntos" at bounding box center [102, 144] width 123 height 25
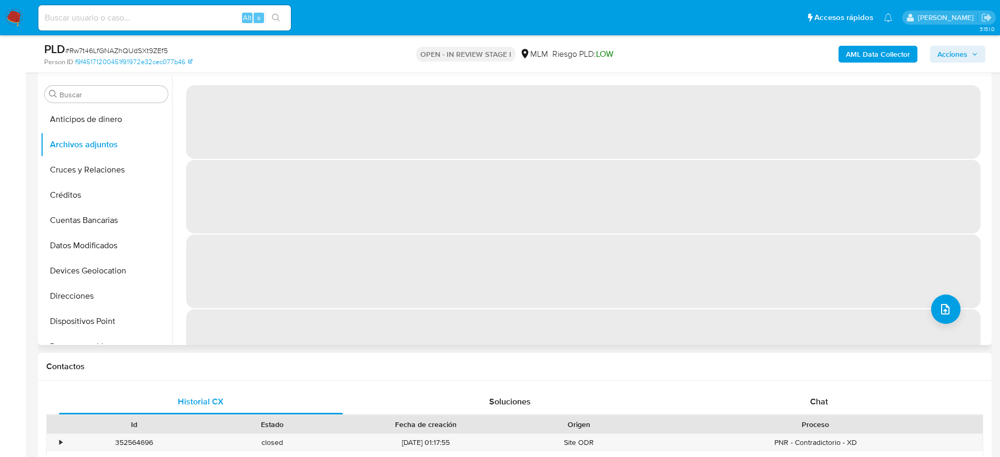
select select "10"
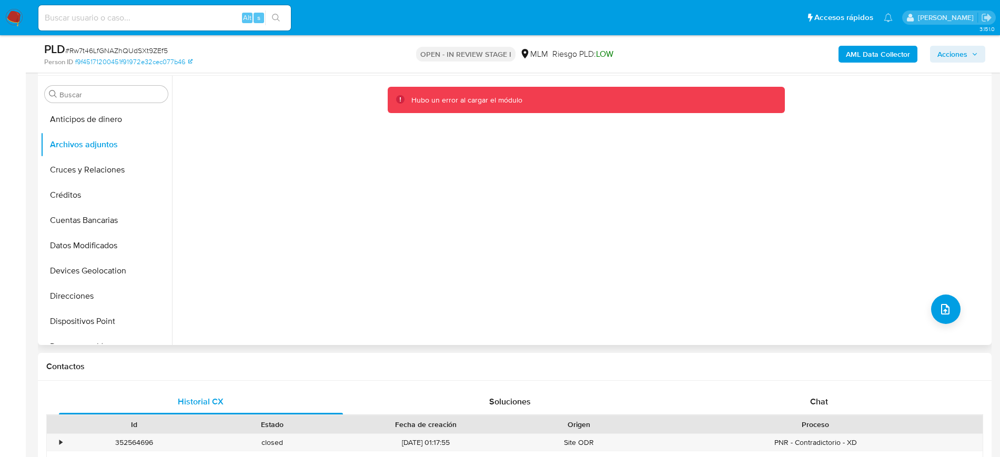
click at [949, 295] on div "Hubo un error al cargar el módulo" at bounding box center [580, 210] width 817 height 269
click at [62, 255] on button "Datos Modificados" at bounding box center [102, 245] width 123 height 25
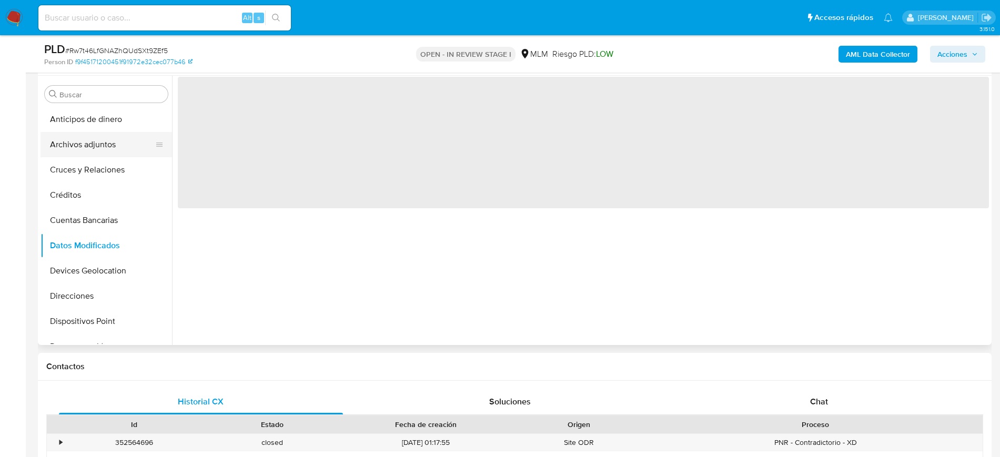
click at [74, 153] on button "Archivos adjuntos" at bounding box center [102, 144] width 123 height 25
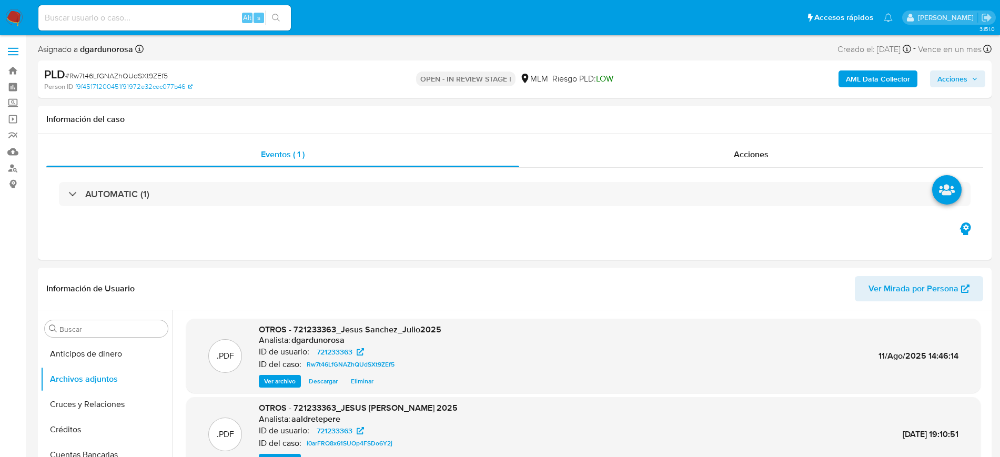
drag, startPoint x: 731, startPoint y: 162, endPoint x: 727, endPoint y: 168, distance: 8.0
click at [731, 162] on div "Acciones" at bounding box center [751, 154] width 464 height 25
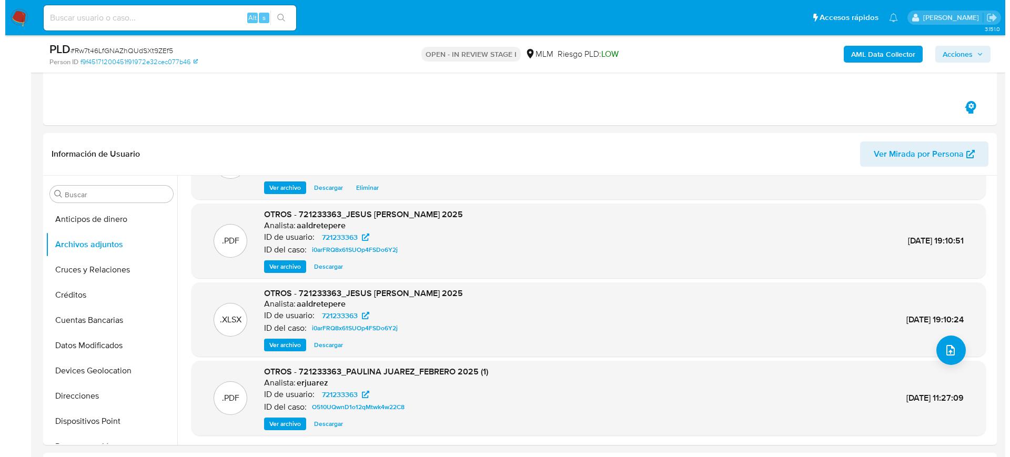
scroll to position [197, 0]
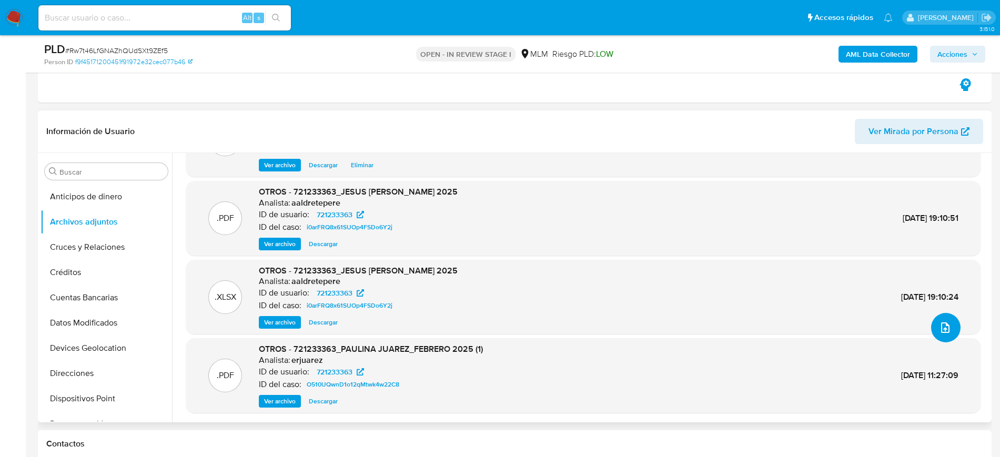
click at [940, 321] on icon "upload-file" at bounding box center [945, 327] width 13 height 13
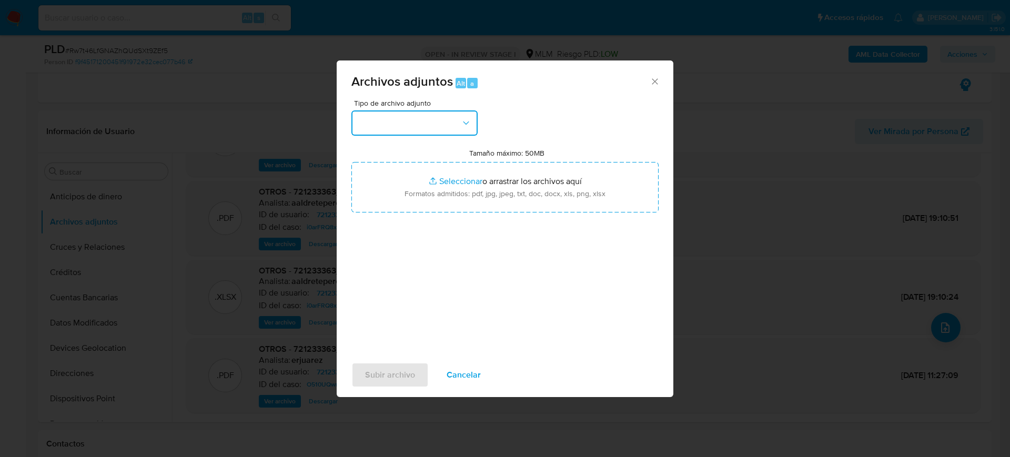
click at [408, 117] on button "button" at bounding box center [414, 122] width 126 height 25
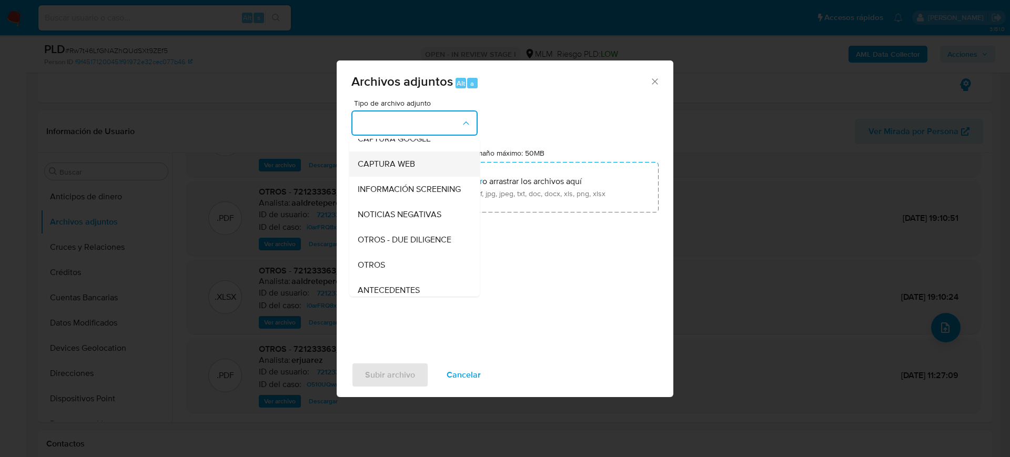
scroll to position [132, 0]
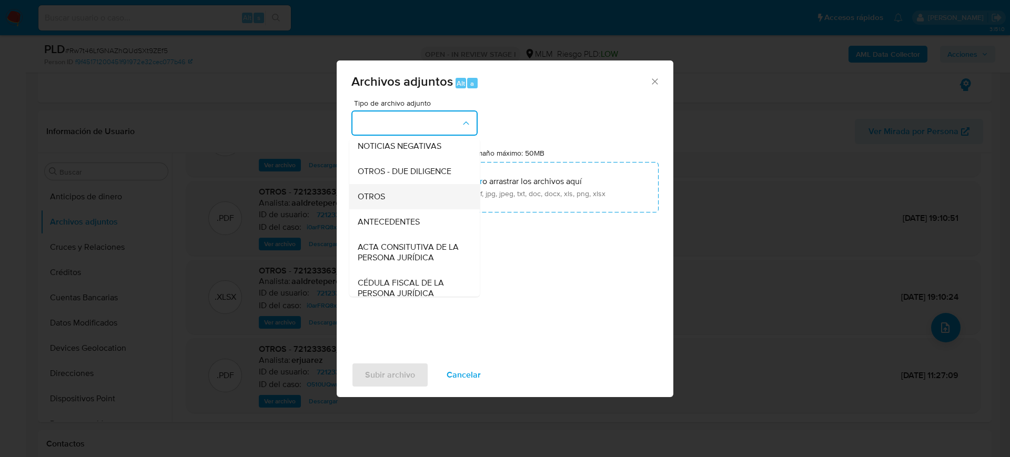
click at [389, 200] on div "OTROS" at bounding box center [411, 196] width 107 height 25
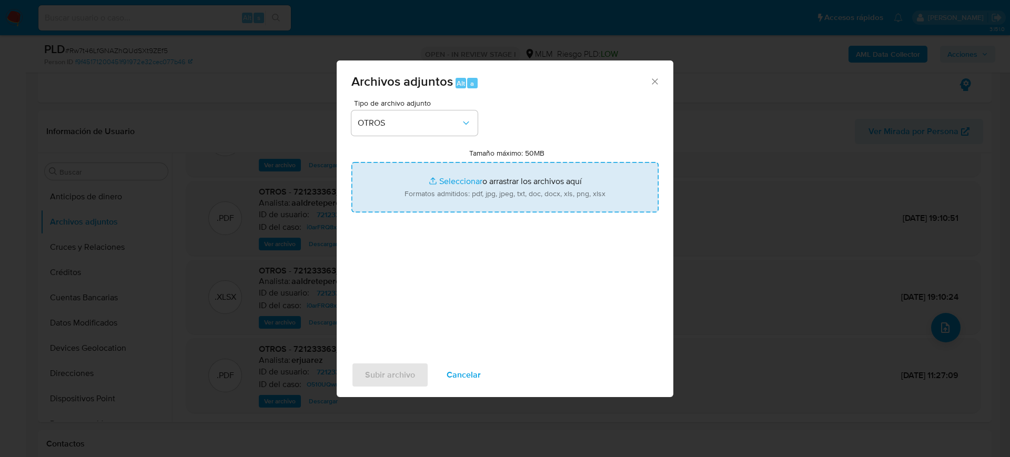
type input "C:\fakepath\721233363_Jesus Sanchez_Julio2025.xlsx"
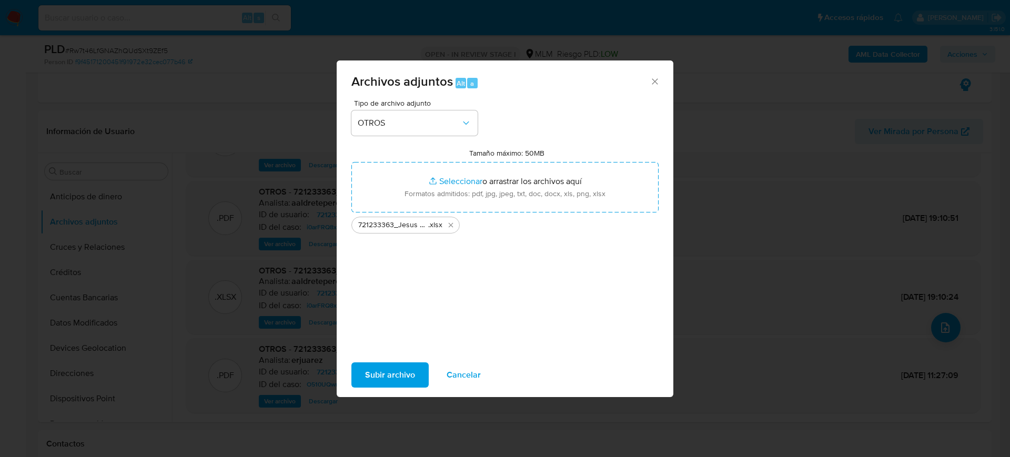
click at [376, 373] on span "Subir archivo" at bounding box center [390, 375] width 50 height 23
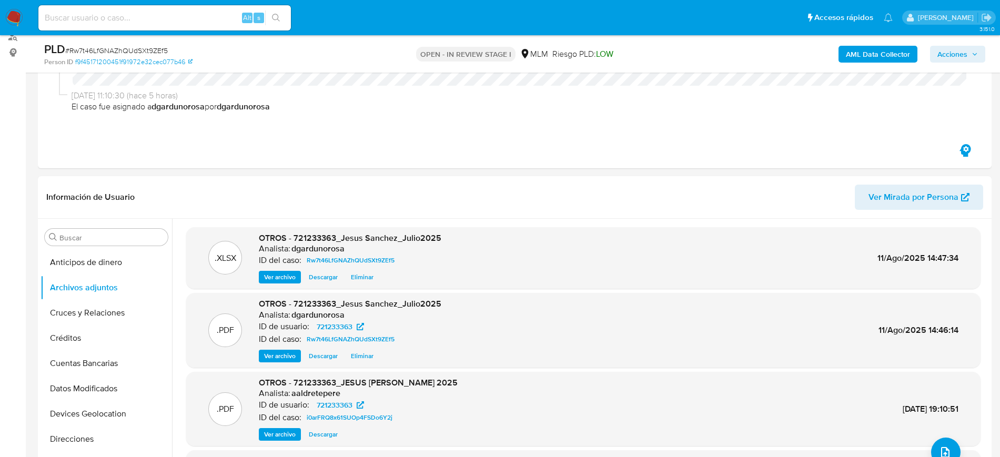
click at [970, 50] on span "Acciones" at bounding box center [958, 54] width 41 height 15
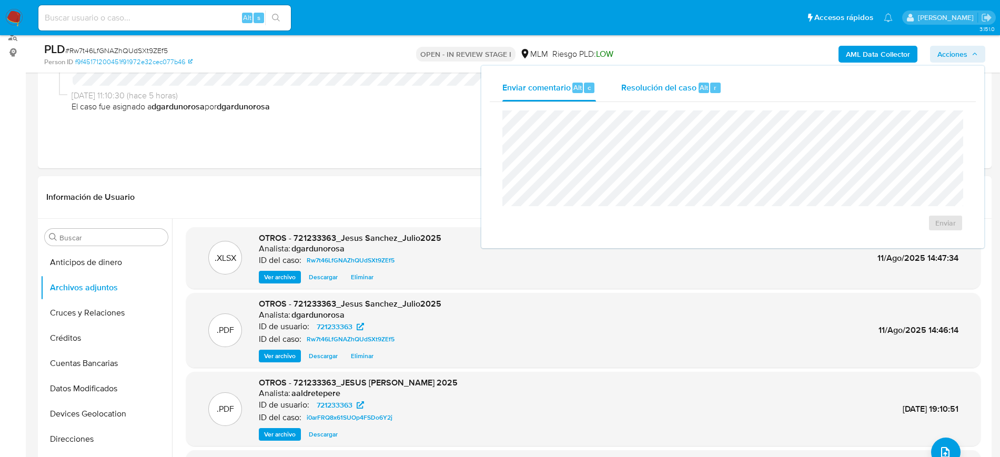
click at [631, 93] on div "Resolución del caso Alt r" at bounding box center [671, 87] width 101 height 27
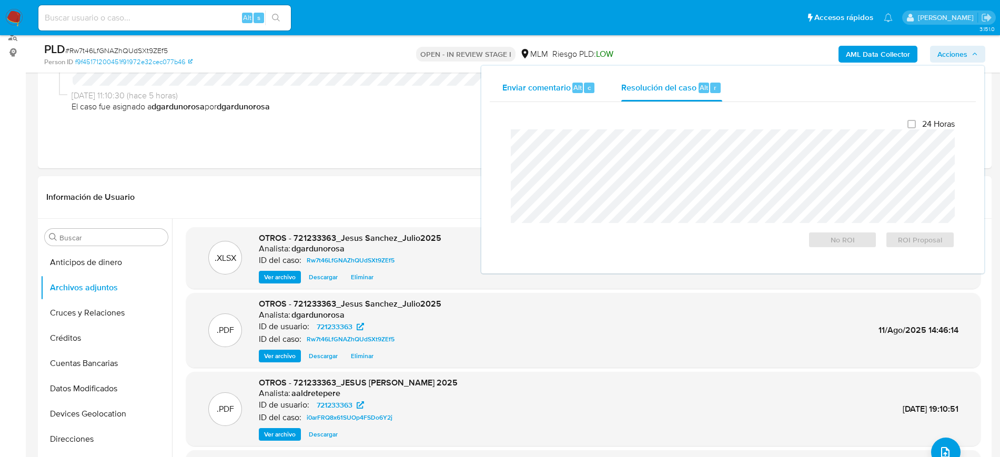
click at [540, 81] on span "Enviar comentario" at bounding box center [537, 87] width 68 height 12
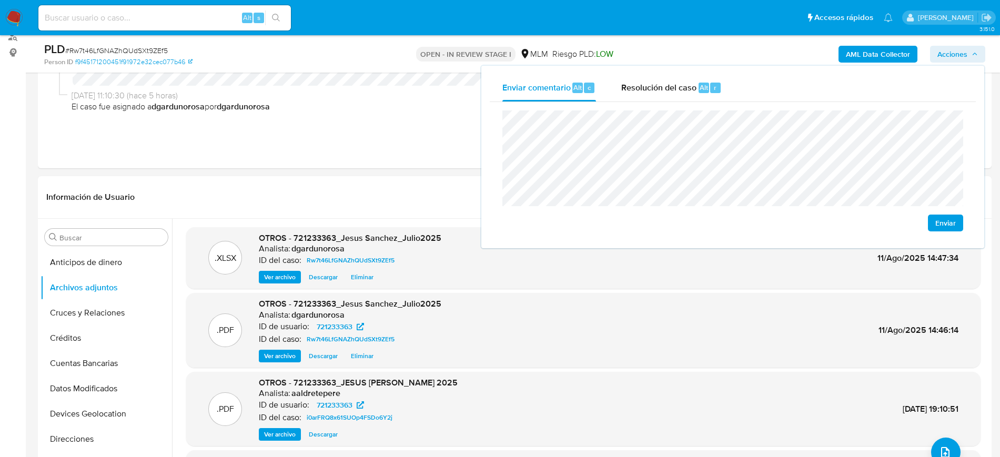
click at [930, 225] on button "Enviar" at bounding box center [945, 223] width 35 height 17
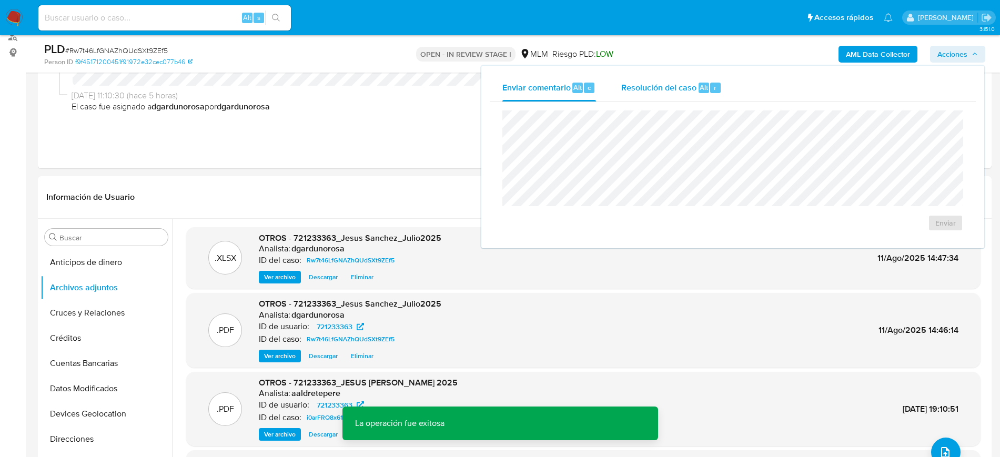
click at [663, 90] on span "Resolución del caso" at bounding box center [658, 87] width 75 height 12
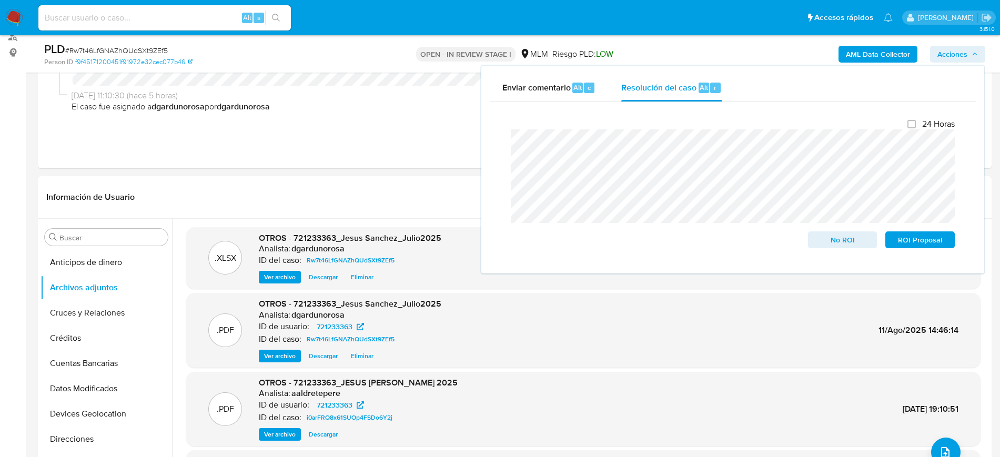
scroll to position [263, 0]
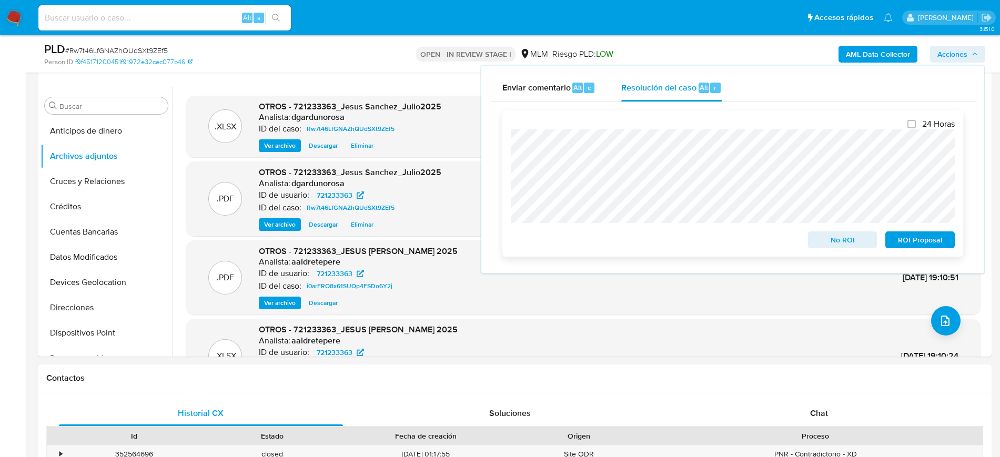
click at [926, 244] on span "ROI Proposal" at bounding box center [920, 240] width 55 height 15
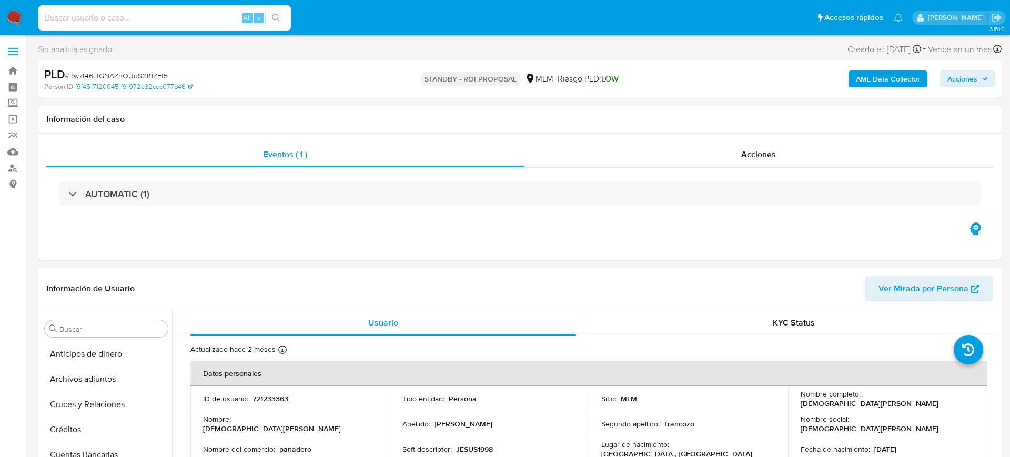
select select "10"
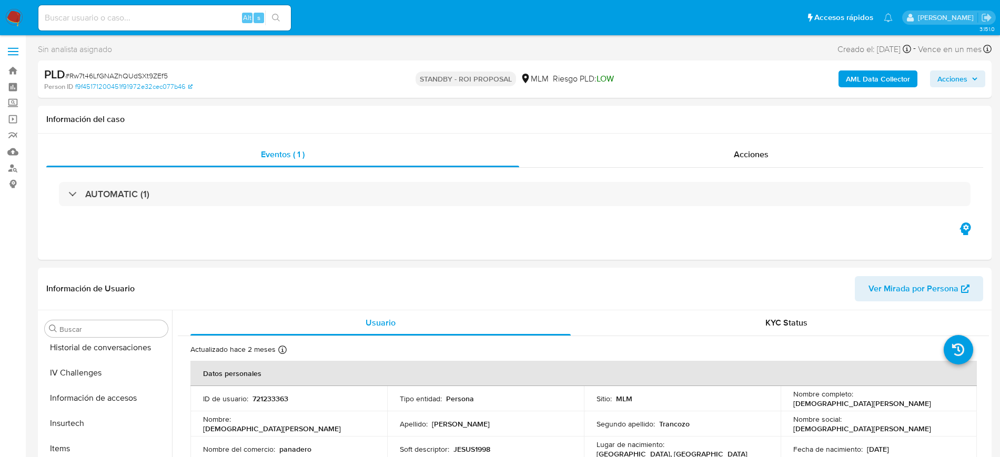
scroll to position [419, 0]
